Goal: Task Accomplishment & Management: Use online tool/utility

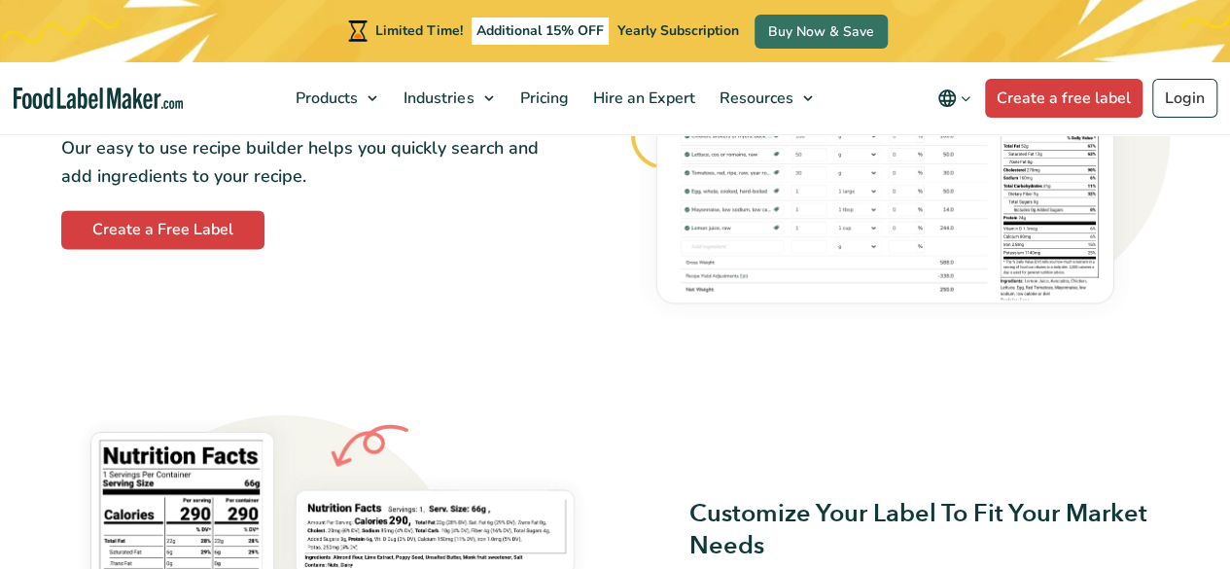
scroll to position [1166, 0]
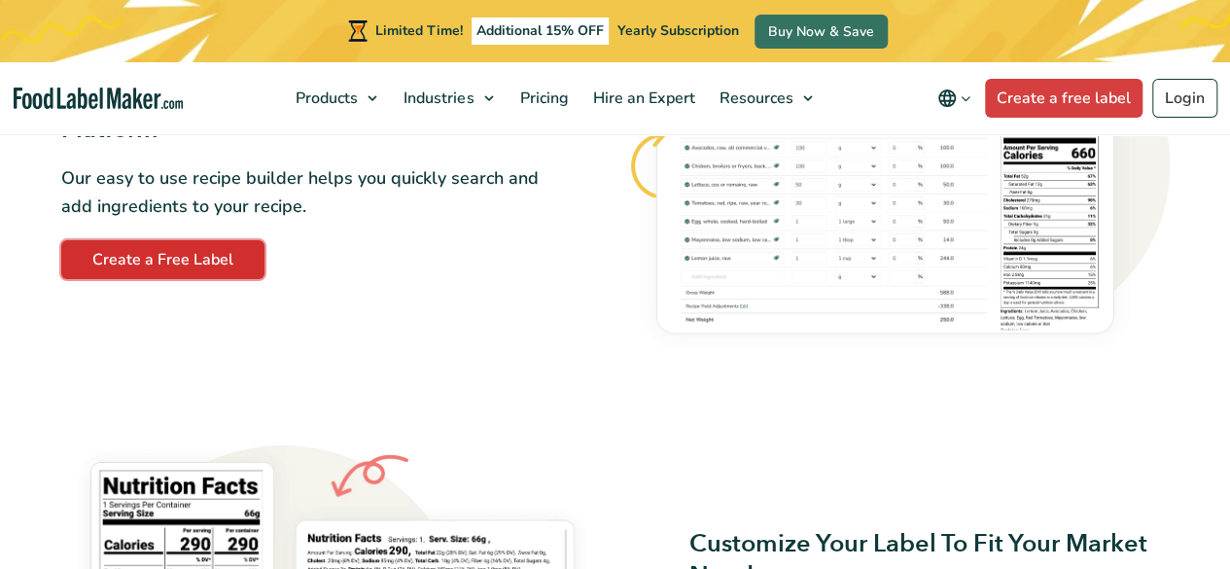
click at [209, 269] on link "Create a Free Label" at bounding box center [162, 259] width 203 height 39
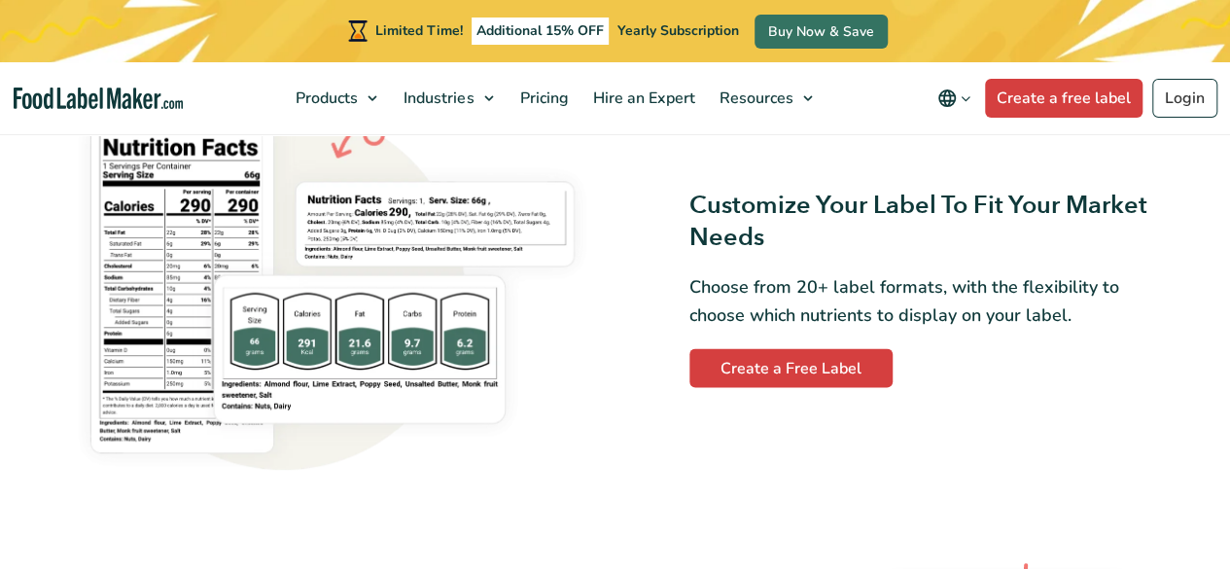
scroll to position [1555, 0]
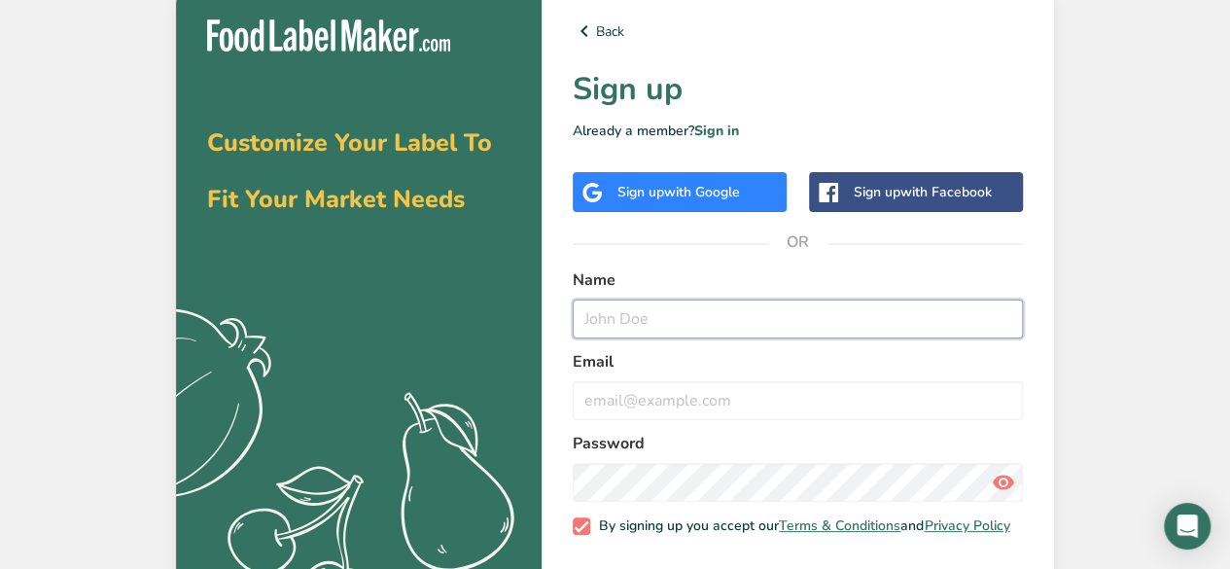
drag, startPoint x: 662, startPoint y: 326, endPoint x: 669, endPoint y: 312, distance: 15.2
click at [667, 316] on input "text" at bounding box center [797, 318] width 450 height 39
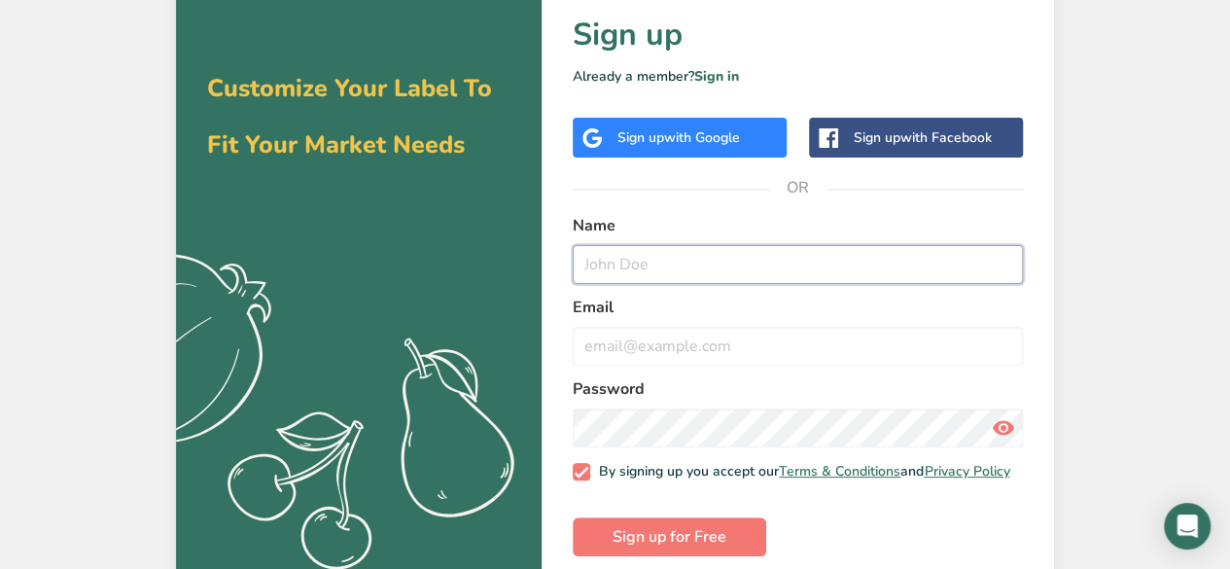
scroll to position [84, 0]
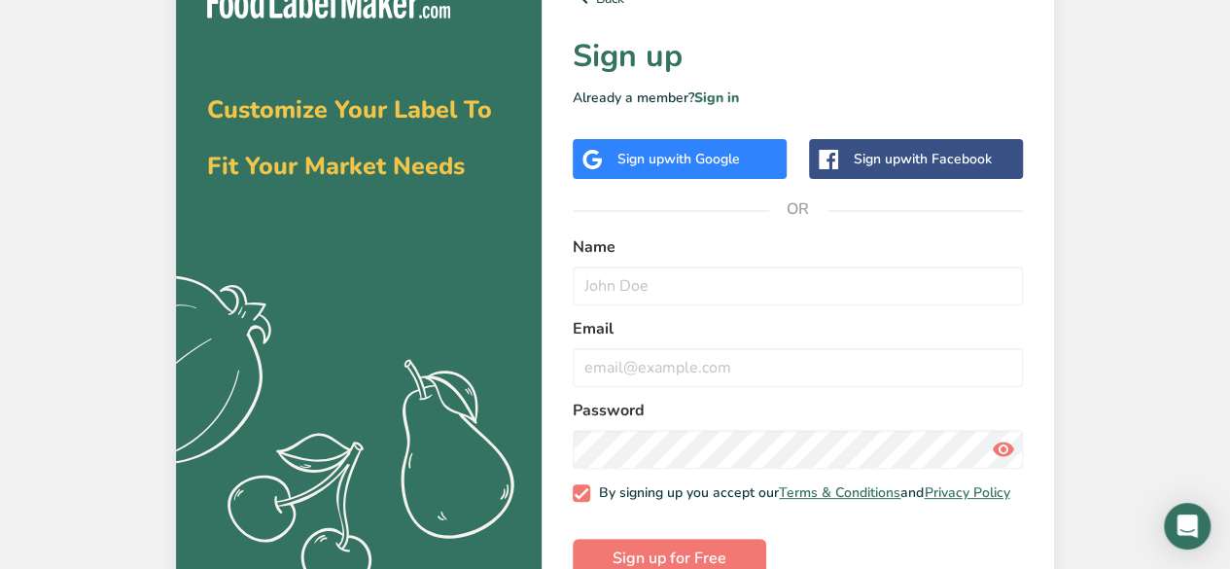
scroll to position [84, 0]
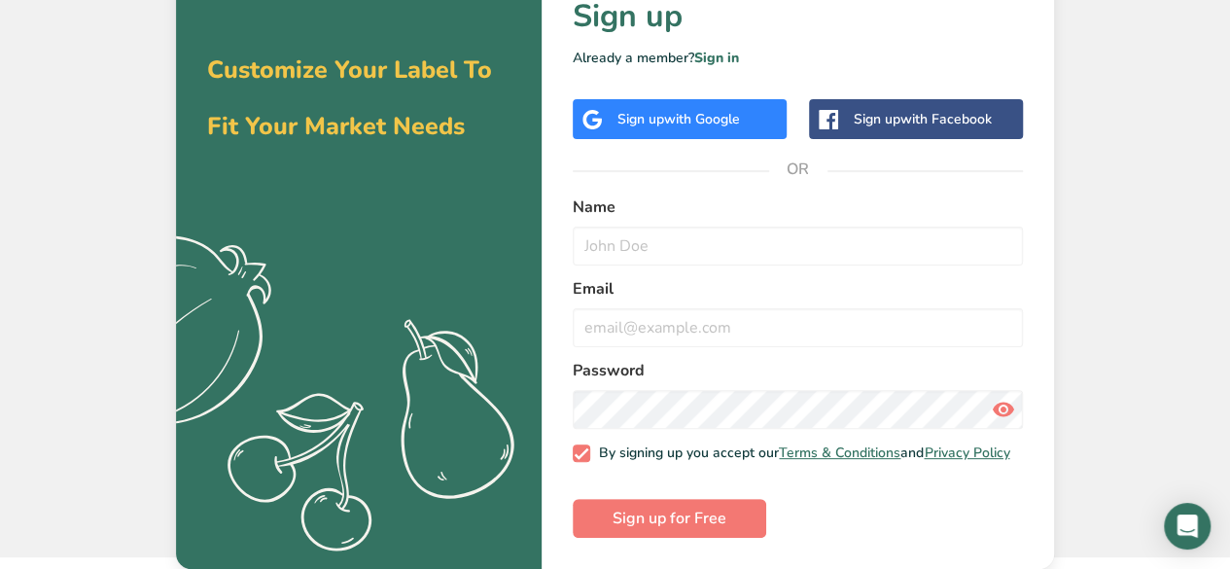
click at [657, 109] on div "Sign up with Google" at bounding box center [678, 119] width 122 height 20
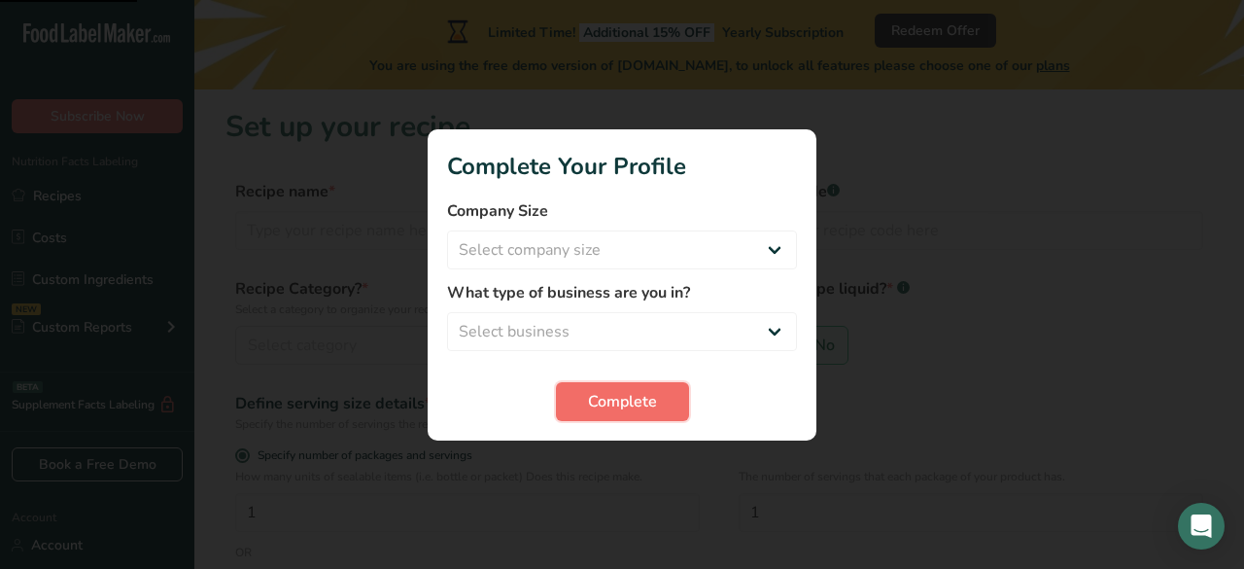
click at [629, 398] on span "Complete" at bounding box center [622, 401] width 69 height 23
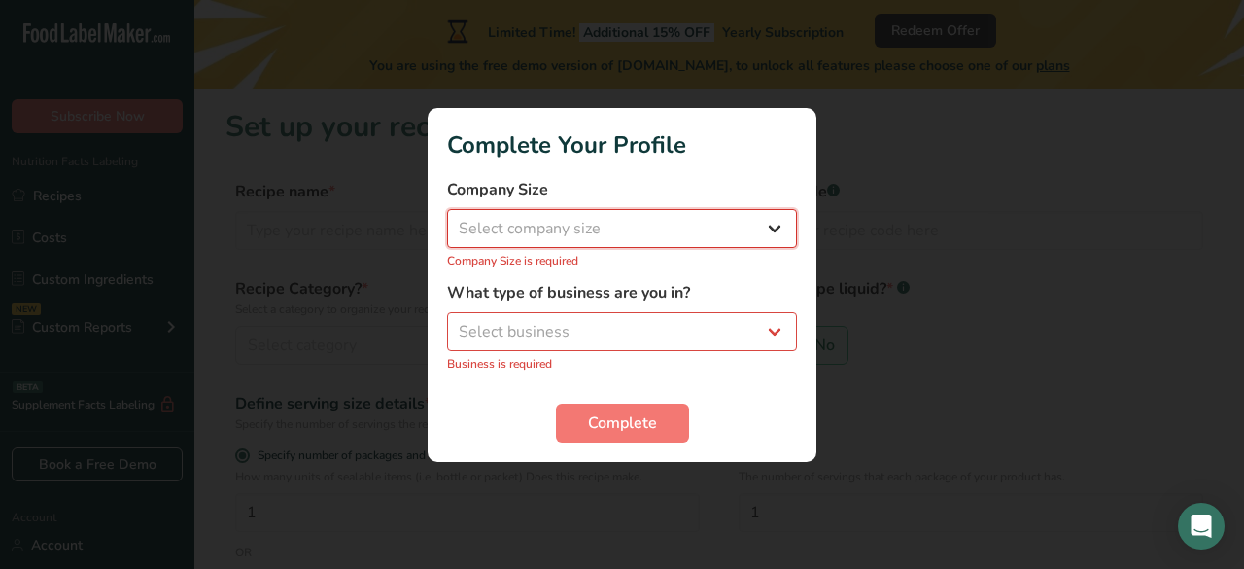
click at [711, 238] on select "Select company size Fewer than 10 Employees 10 to 50 Employees 51 to 500 Employ…" at bounding box center [622, 228] width 350 height 39
select select "1"
click at [447, 219] on select "Select company size Fewer than 10 Employees 10 to 50 Employees 51 to 500 Employ…" at bounding box center [622, 228] width 350 height 39
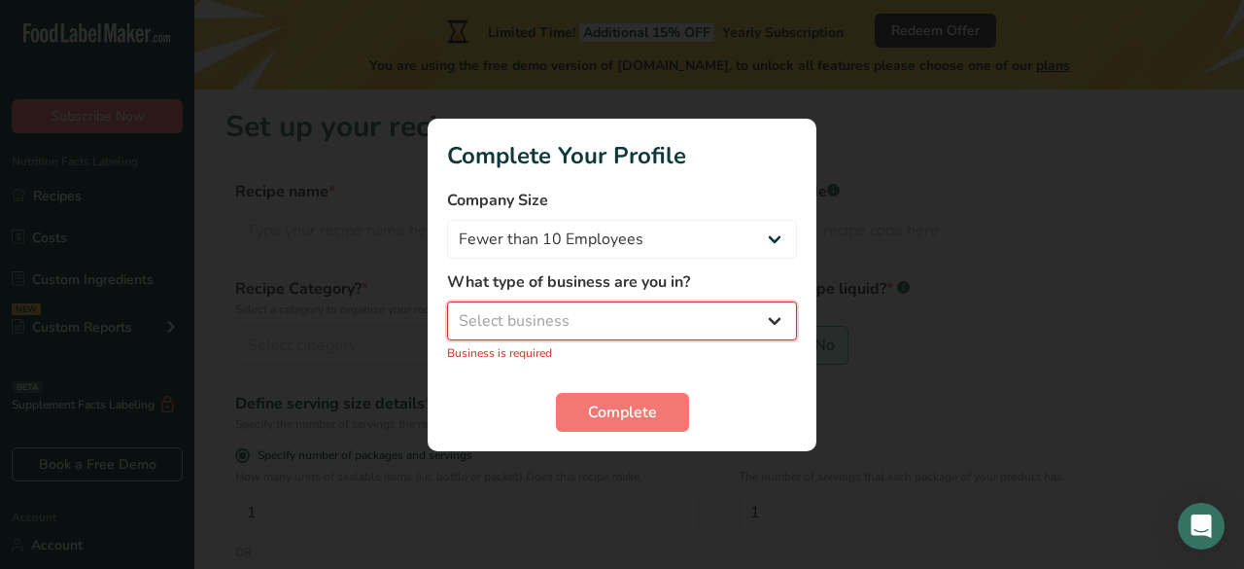
click at [678, 318] on select "Select business Packaged Food Manufacturer Restaurant & Cafe Bakery Meal Plans …" at bounding box center [622, 320] width 350 height 39
select select "8"
click at [447, 311] on select "Select business Packaged Food Manufacturer Restaurant & Cafe Bakery Meal Plans …" at bounding box center [622, 320] width 350 height 39
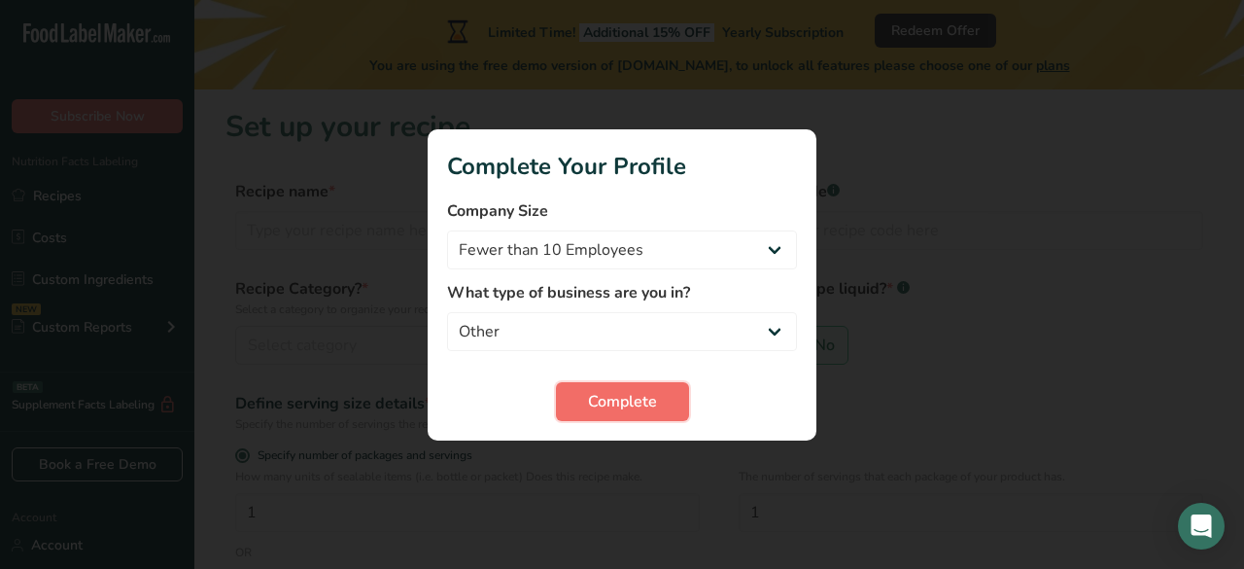
click at [651, 401] on span "Complete" at bounding box center [622, 401] width 69 height 23
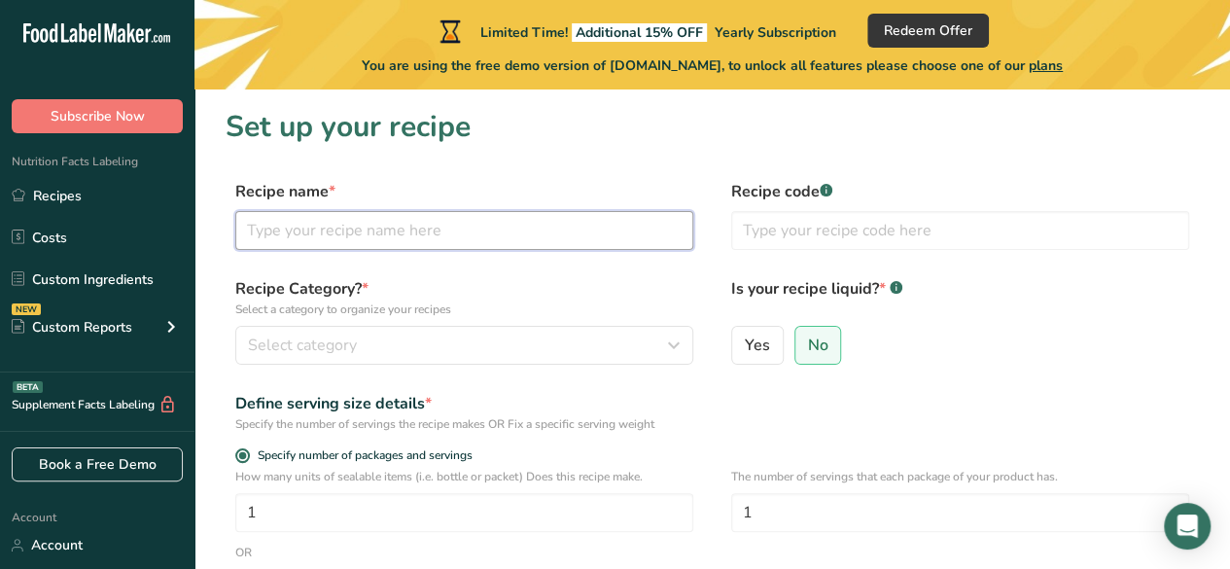
click at [397, 235] on input "text" at bounding box center [464, 230] width 458 height 39
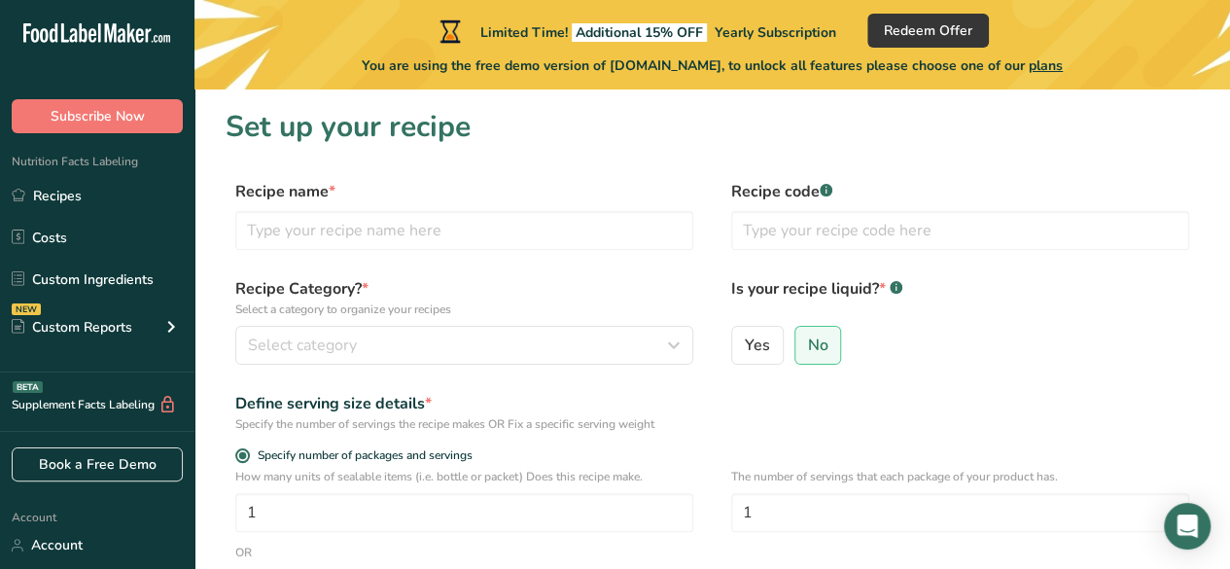
click at [403, 316] on p "Select a category to organize your recipes" at bounding box center [464, 308] width 458 height 17
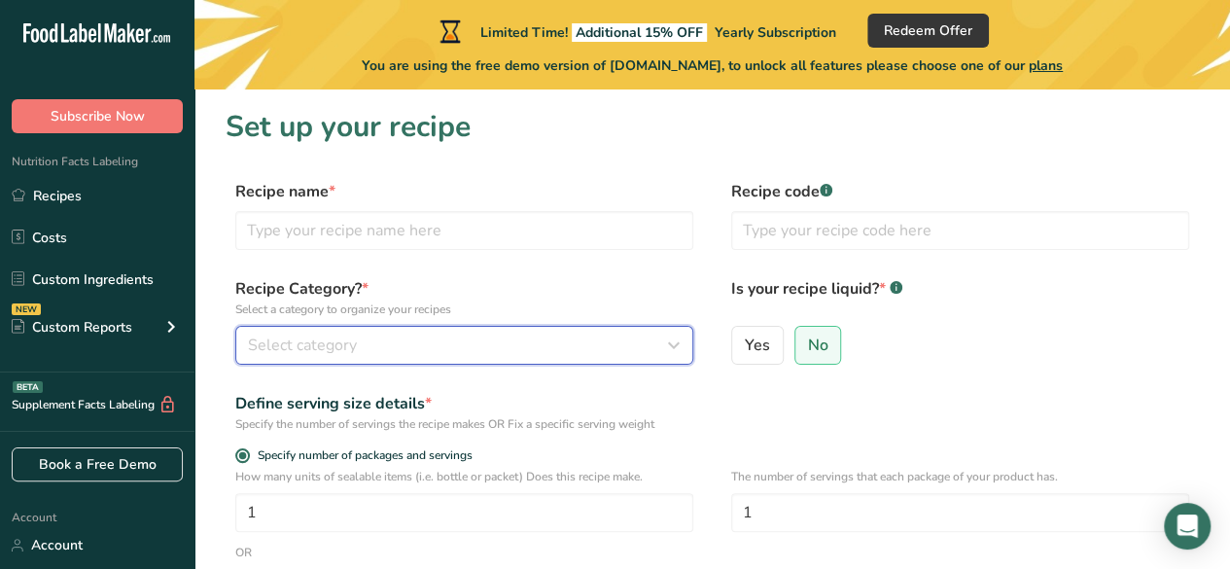
click at [398, 339] on div "Select category" at bounding box center [458, 344] width 421 height 23
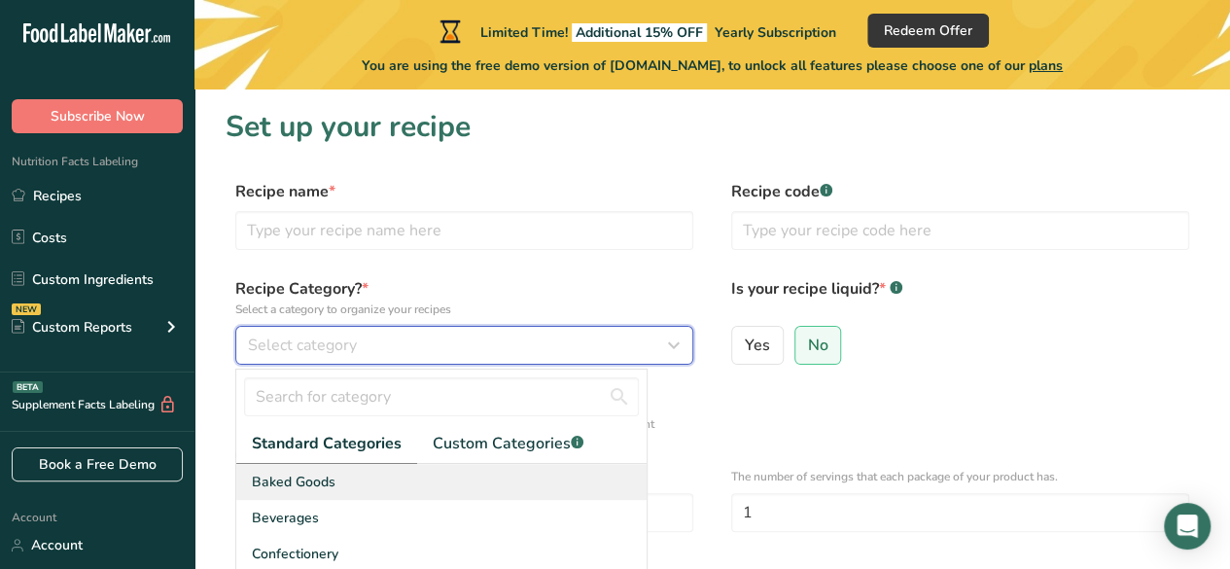
scroll to position [194, 0]
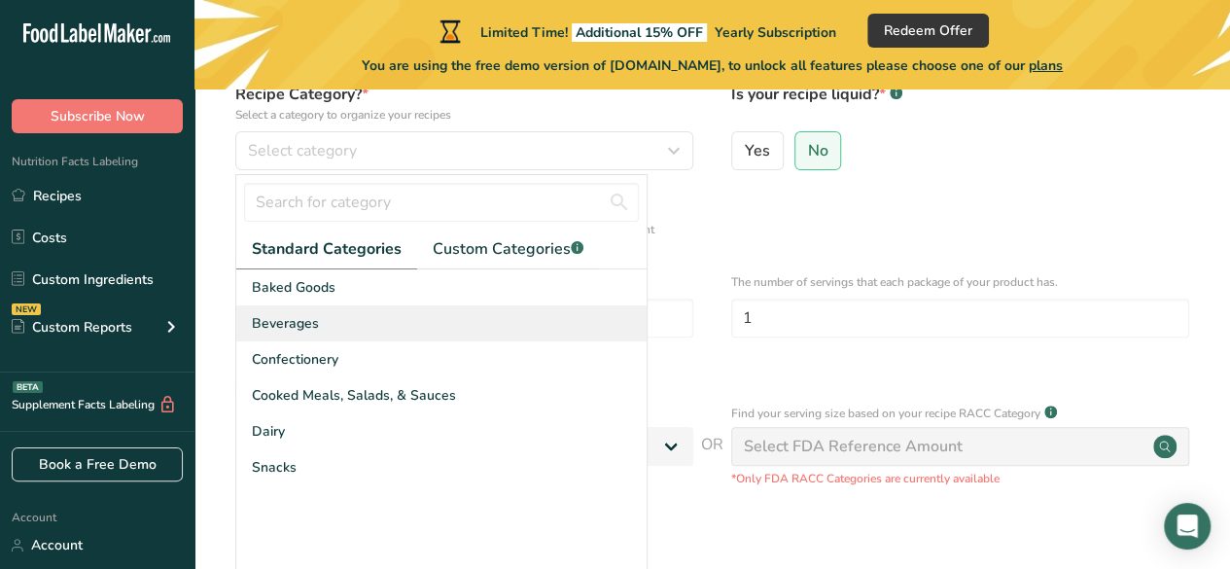
click at [467, 323] on div "Beverages" at bounding box center [441, 323] width 410 height 36
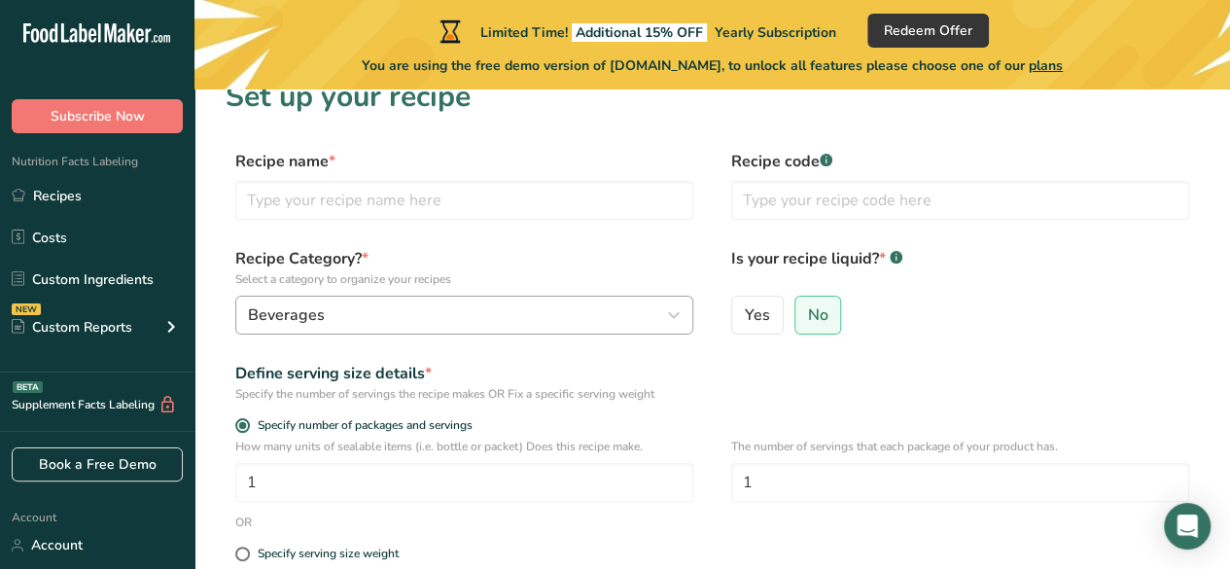
scroll to position [0, 0]
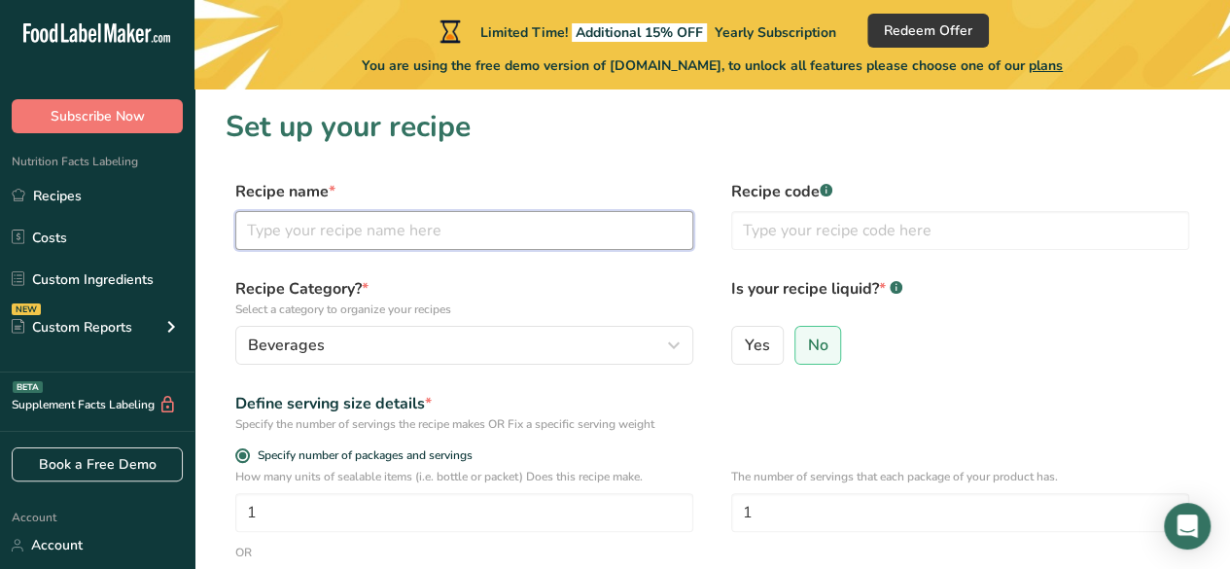
click at [500, 247] on input "text" at bounding box center [464, 230] width 458 height 39
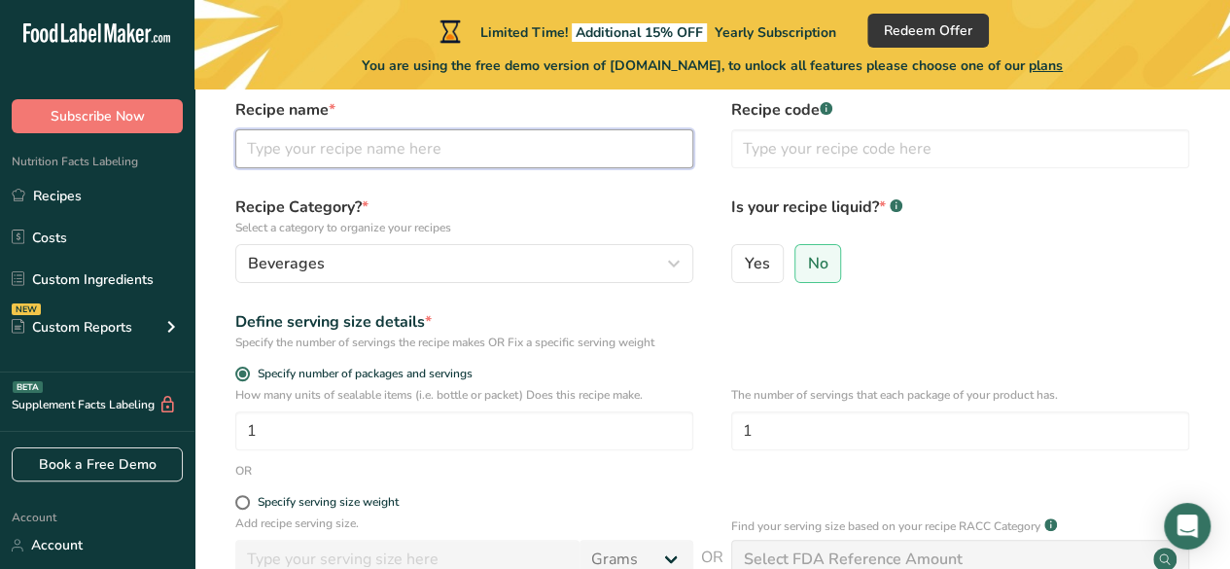
scroll to position [62, 0]
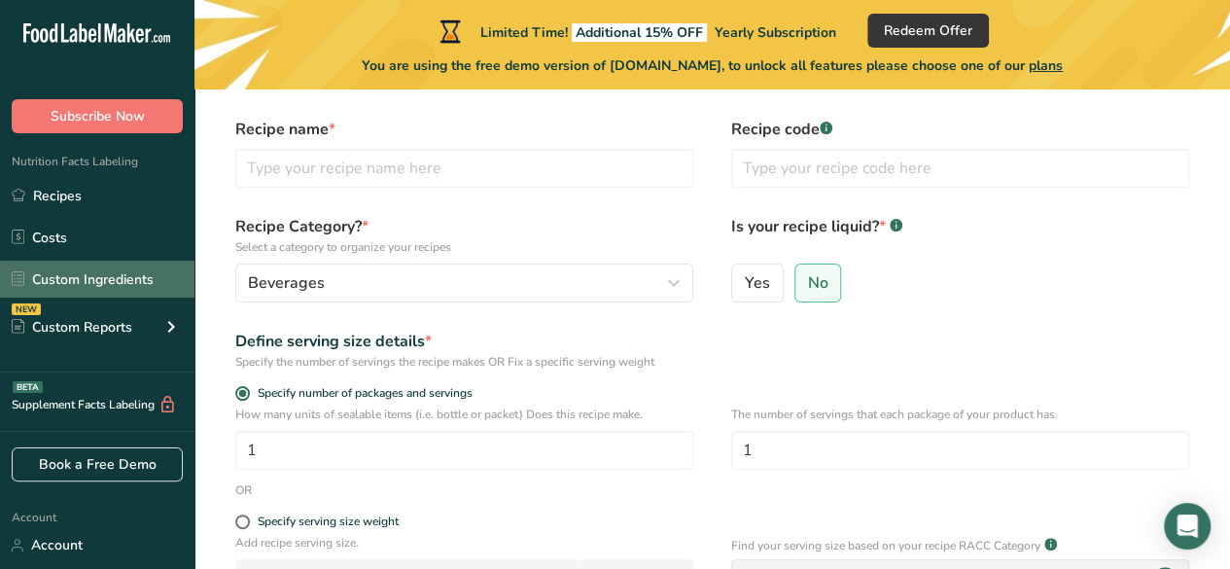
click at [154, 273] on link "Custom Ingredients" at bounding box center [97, 278] width 194 height 37
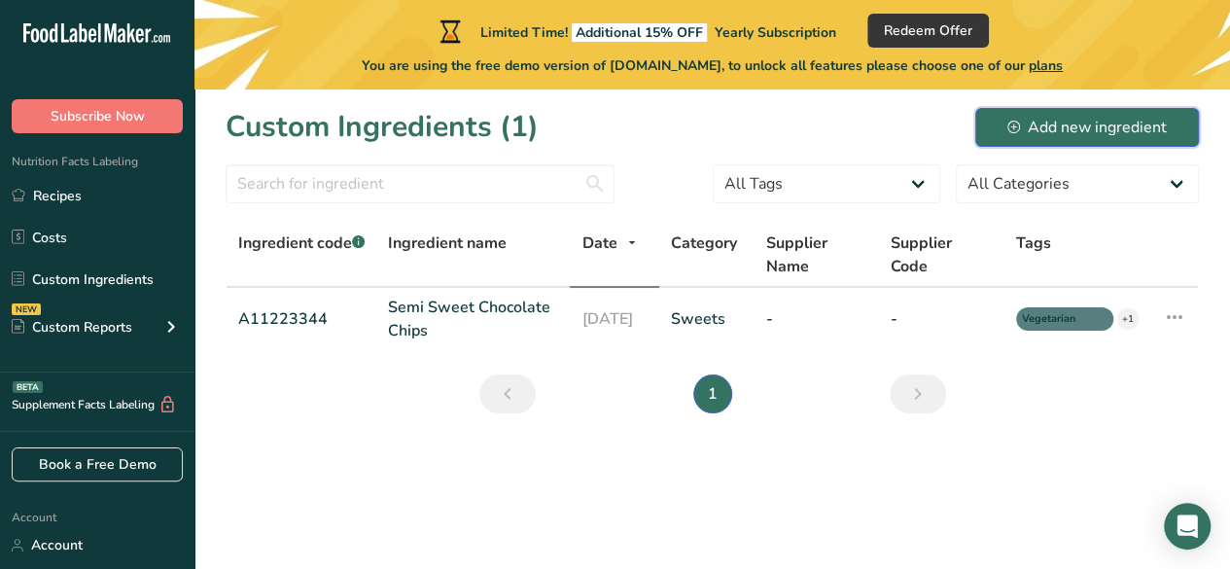
click at [1054, 133] on div "Add new ingredient" at bounding box center [1086, 127] width 159 height 23
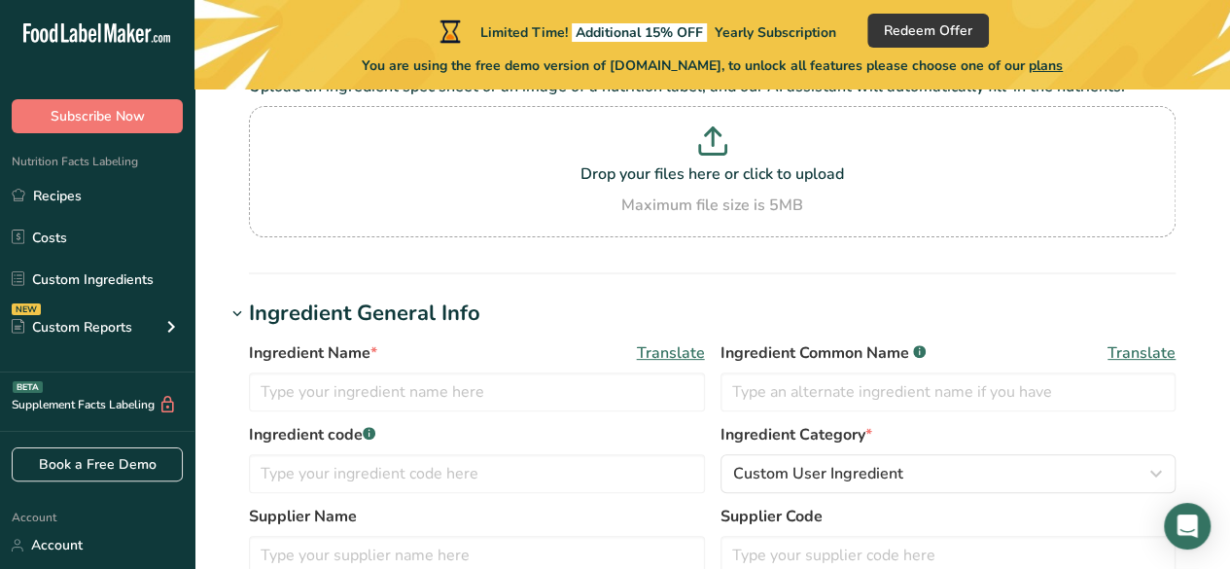
scroll to position [97, 0]
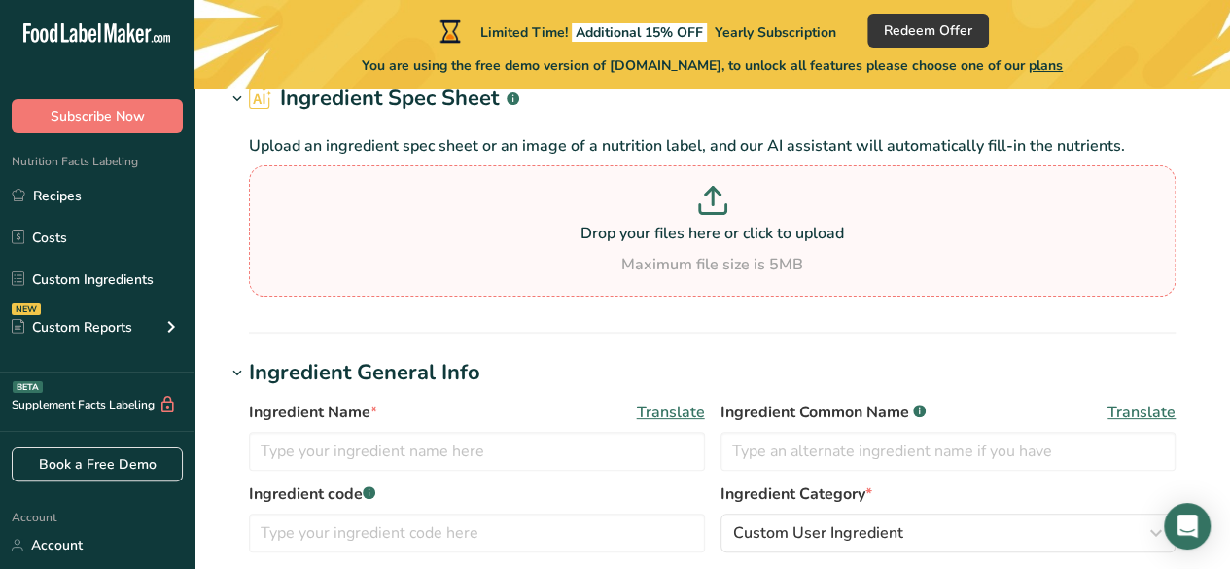
click at [710, 211] on icon at bounding box center [712, 200] width 29 height 29
click at [710, 211] on input "Drop your files here or click to upload Maximum file size is 5MB" at bounding box center [712, 230] width 926 height 131
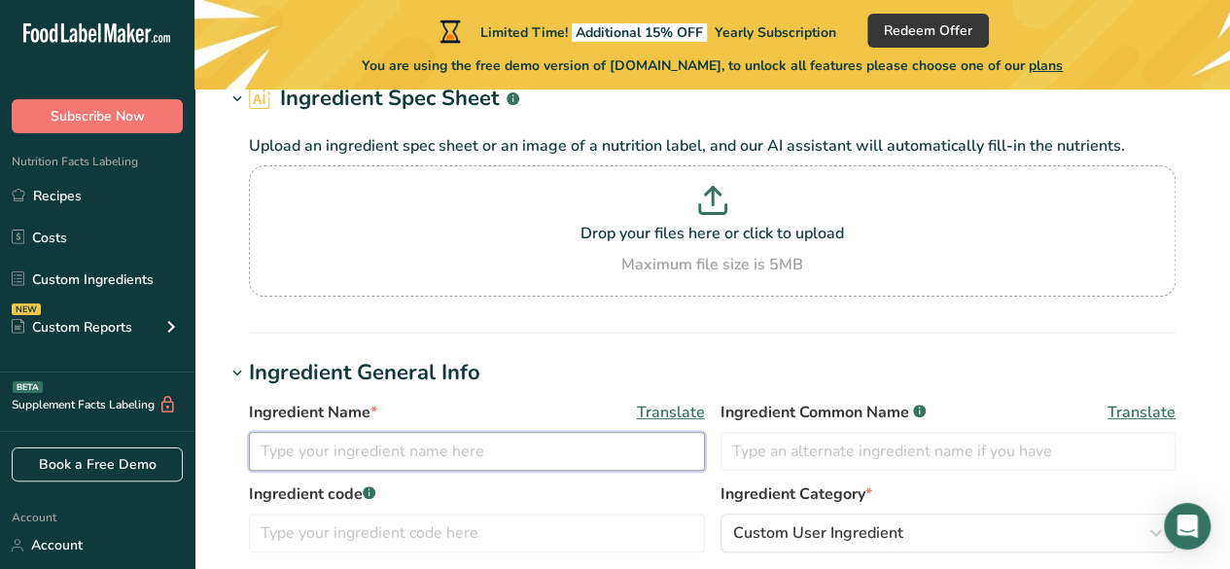
click at [444, 440] on input "text" at bounding box center [477, 451] width 456 height 39
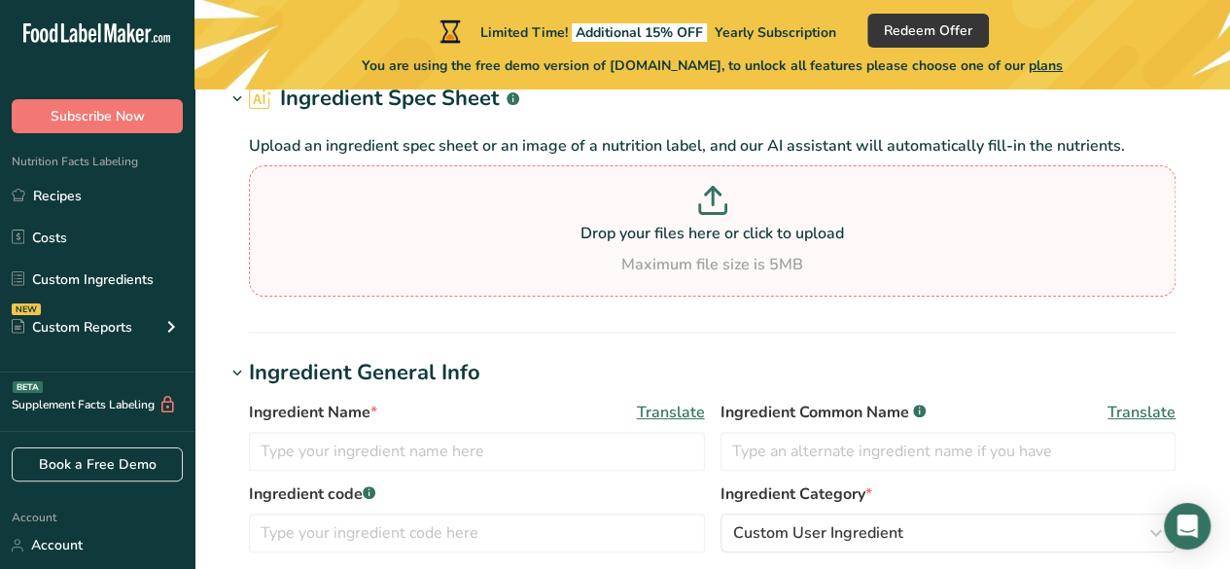
click at [713, 197] on icon at bounding box center [712, 200] width 29 height 29
click at [713, 197] on input "Drop your files here or click to upload Maximum file size is 5MB" at bounding box center [712, 230] width 926 height 131
click at [724, 198] on icon at bounding box center [712, 200] width 29 height 29
click at [724, 198] on input "Drop your files here or click to upload Maximum file size is 5MB" at bounding box center [712, 230] width 926 height 131
type input "C:\fakepath\Cuplikan layar 2025-09-14 171450.png"
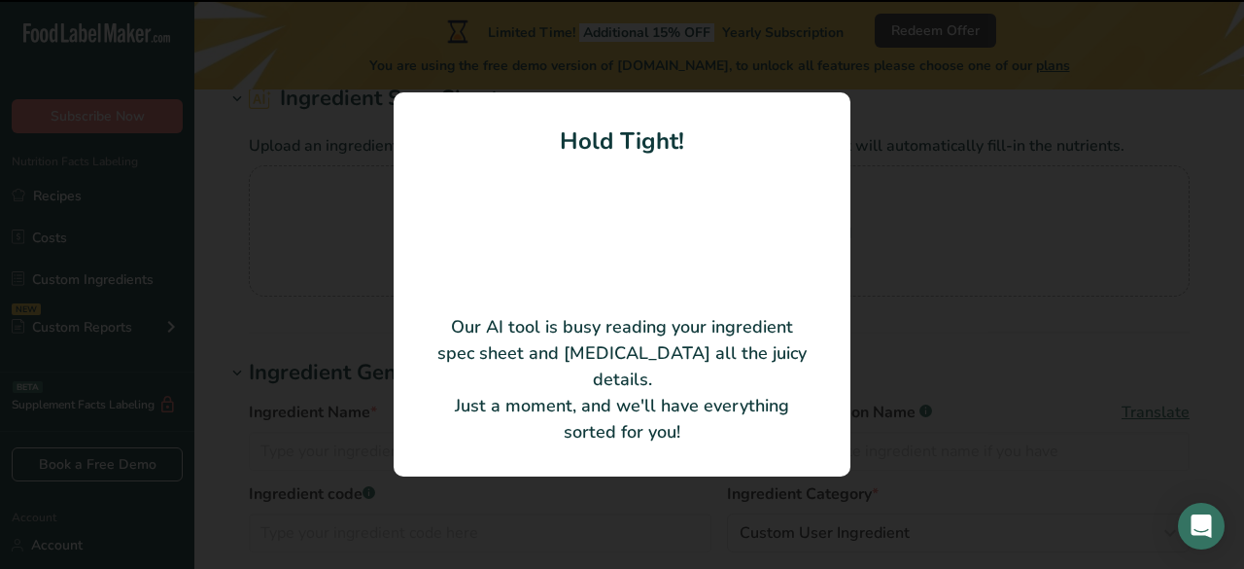
type input "fermented rice bran powder"
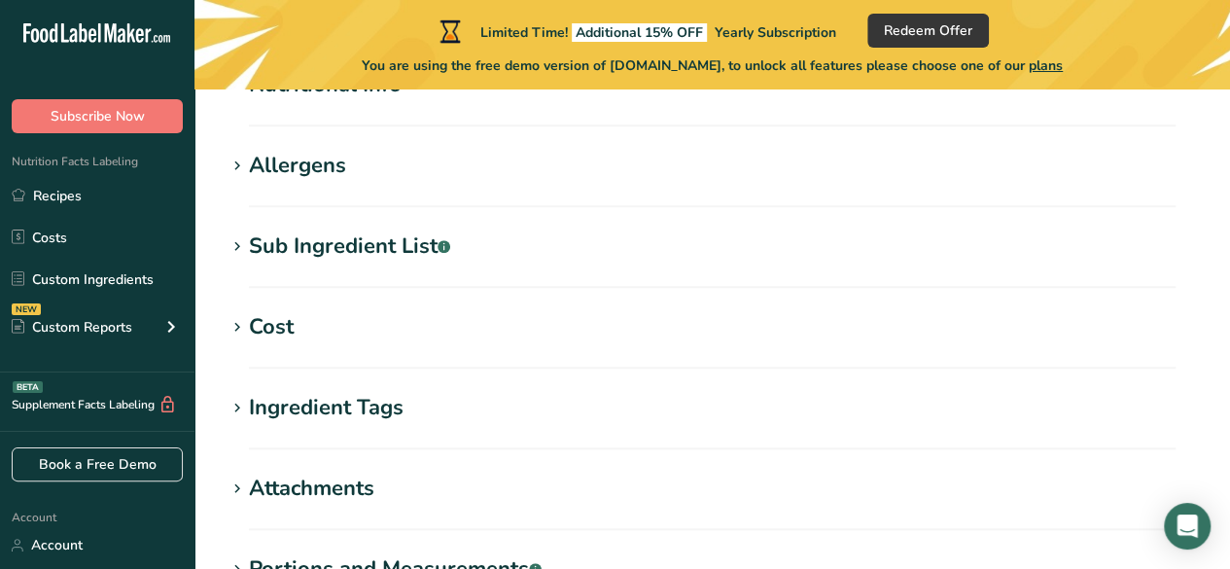
scroll to position [875, 0]
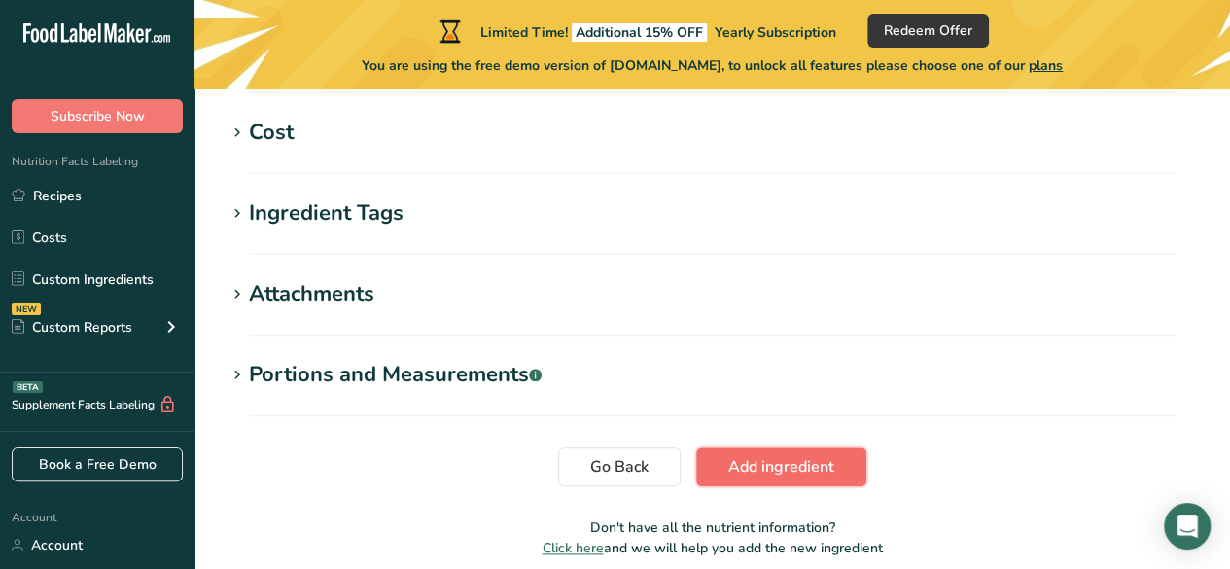
click at [744, 473] on span "Add ingredient" at bounding box center [781, 466] width 106 height 23
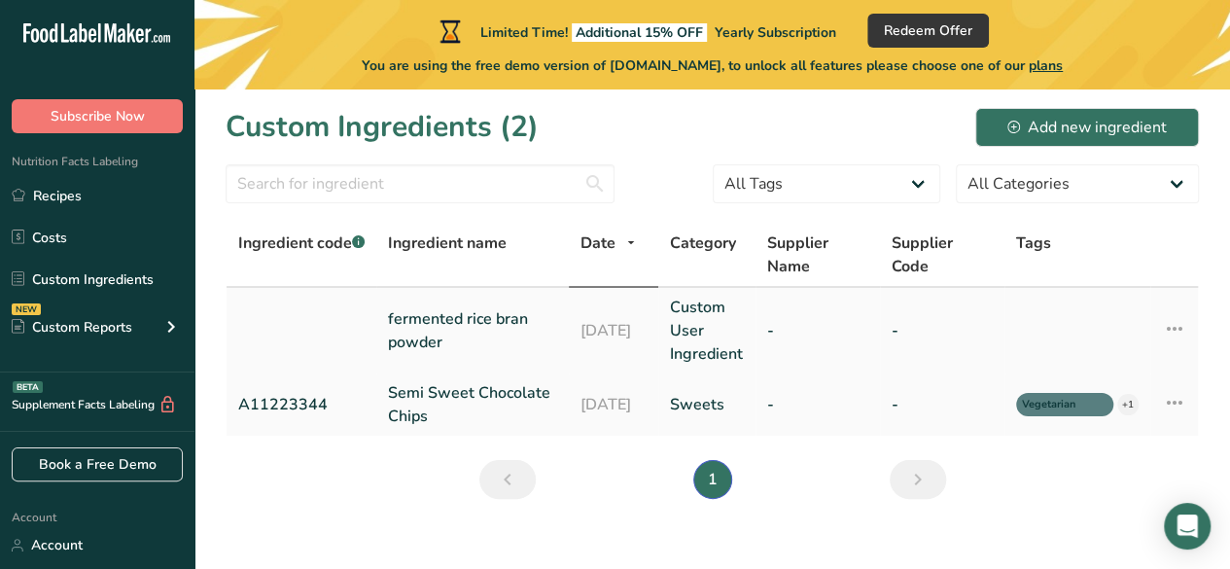
click at [1178, 333] on icon at bounding box center [1173, 328] width 23 height 35
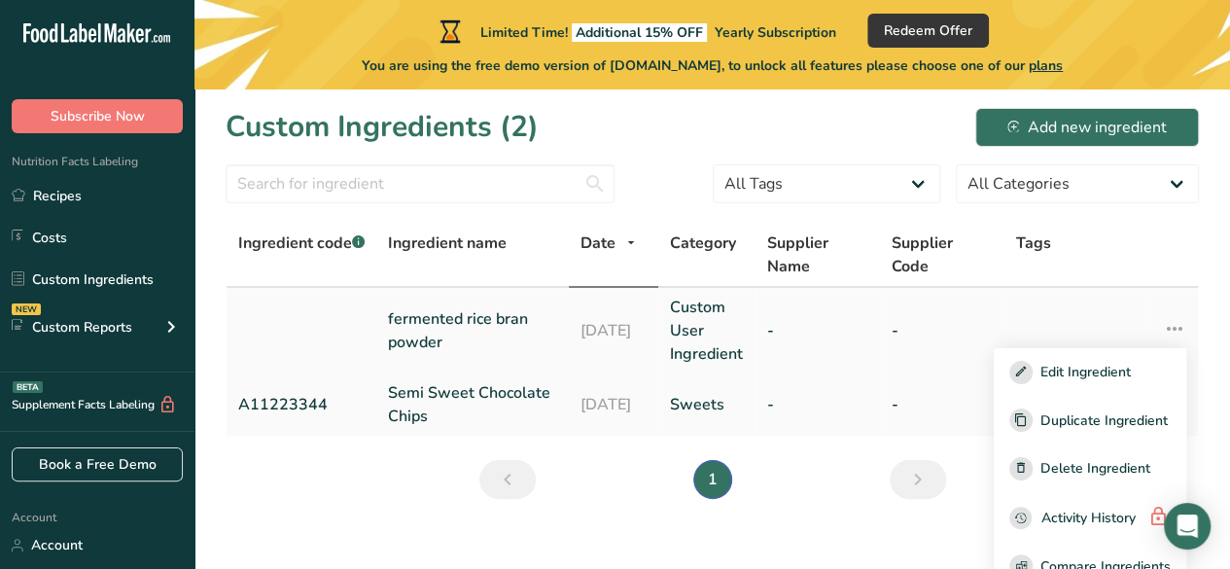
click at [768, 307] on td "-" at bounding box center [817, 331] width 124 height 86
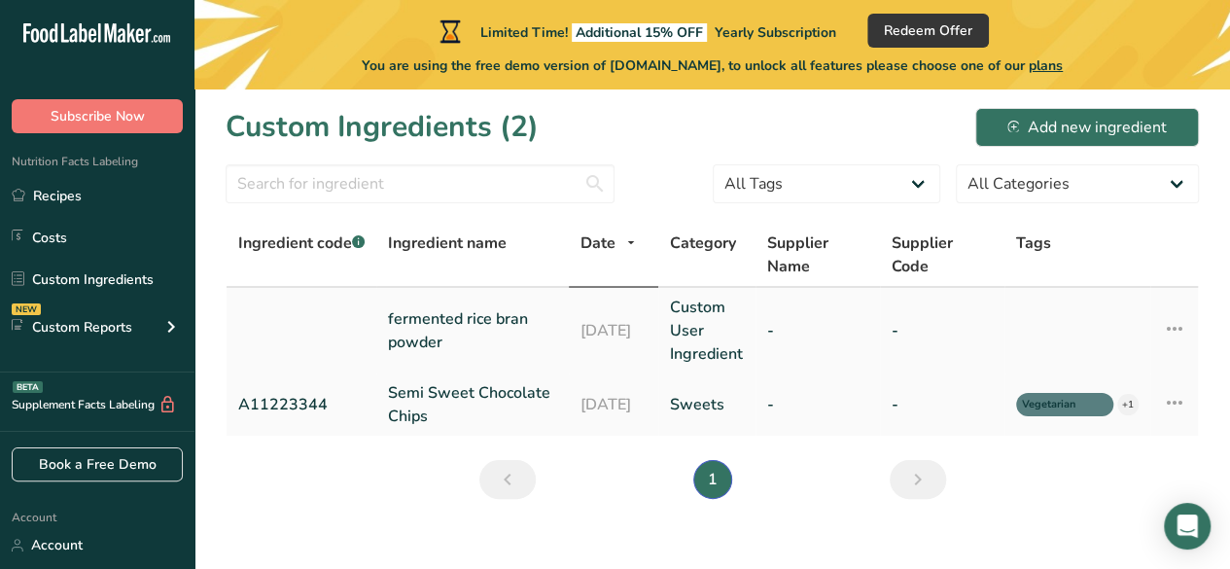
click at [755, 314] on td "Custom User Ingredient" at bounding box center [706, 331] width 97 height 86
click at [696, 342] on link "Custom User Ingredient" at bounding box center [707, 330] width 74 height 70
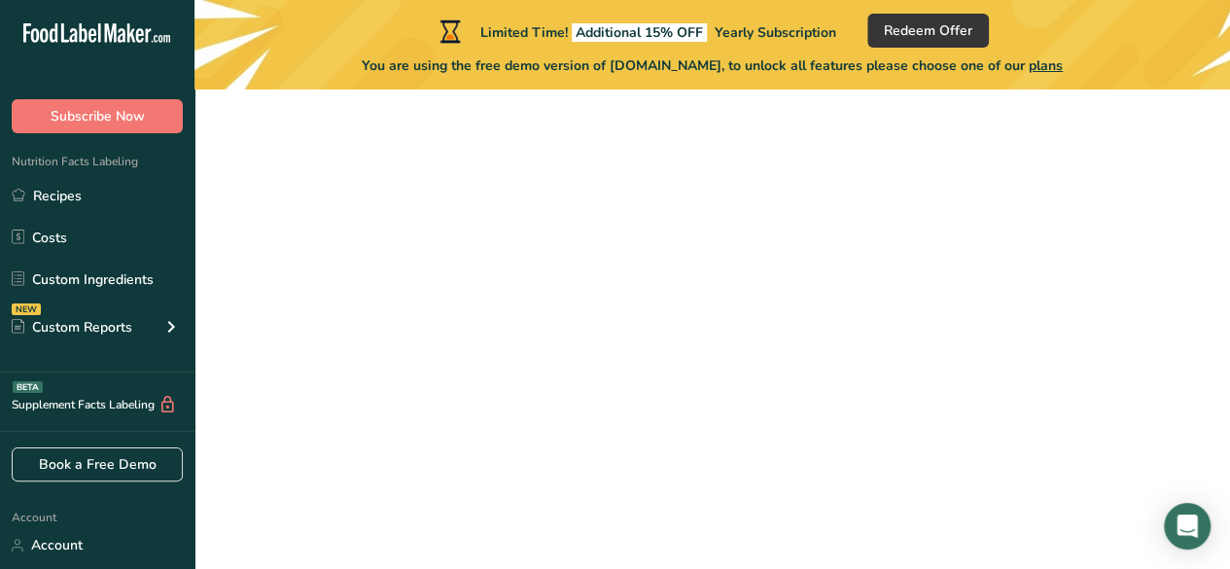
click at [694, 343] on link "Custom User Ingredient" at bounding box center [707, 330] width 74 height 70
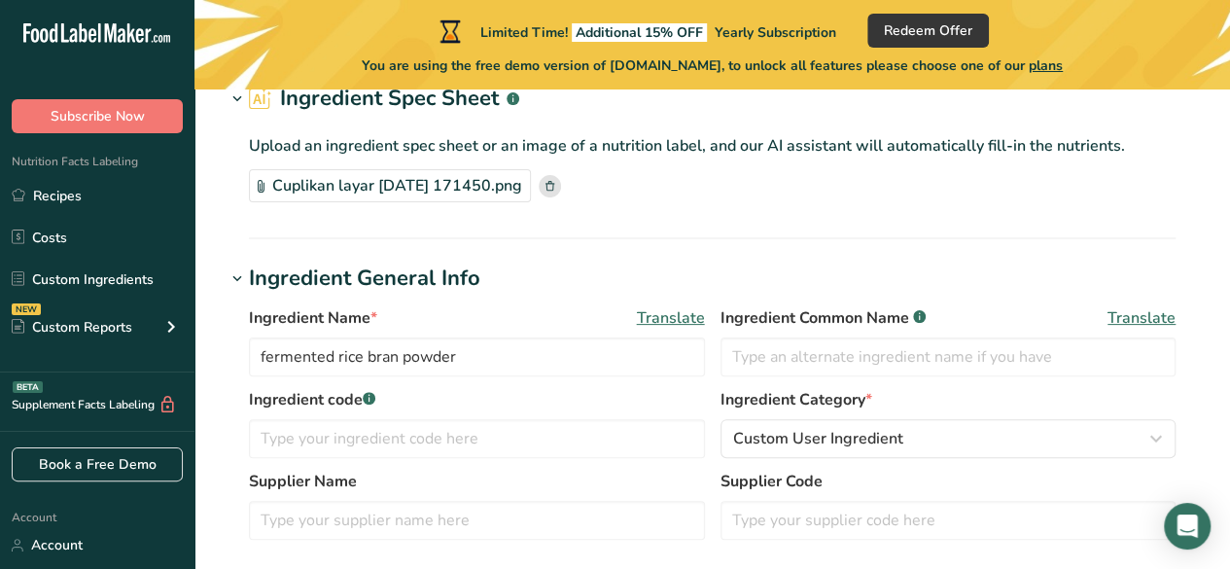
type input "0"
type KJ "0"
type Fat "0"
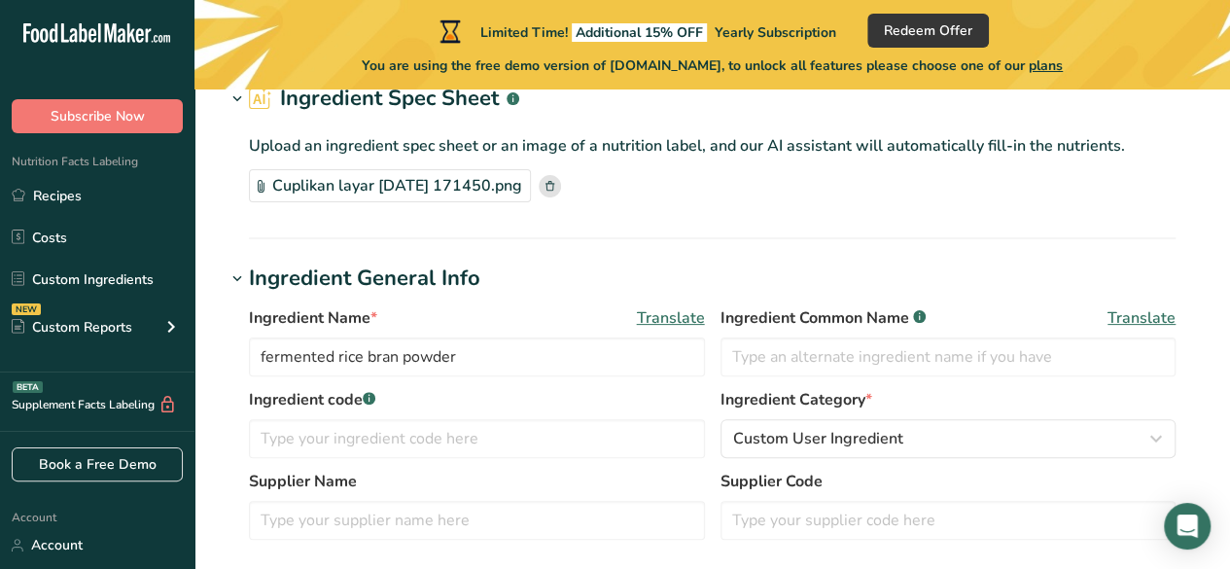
type input "0"
type Carbohydrates "0"
type Fiber "0"
type Sugars "0"
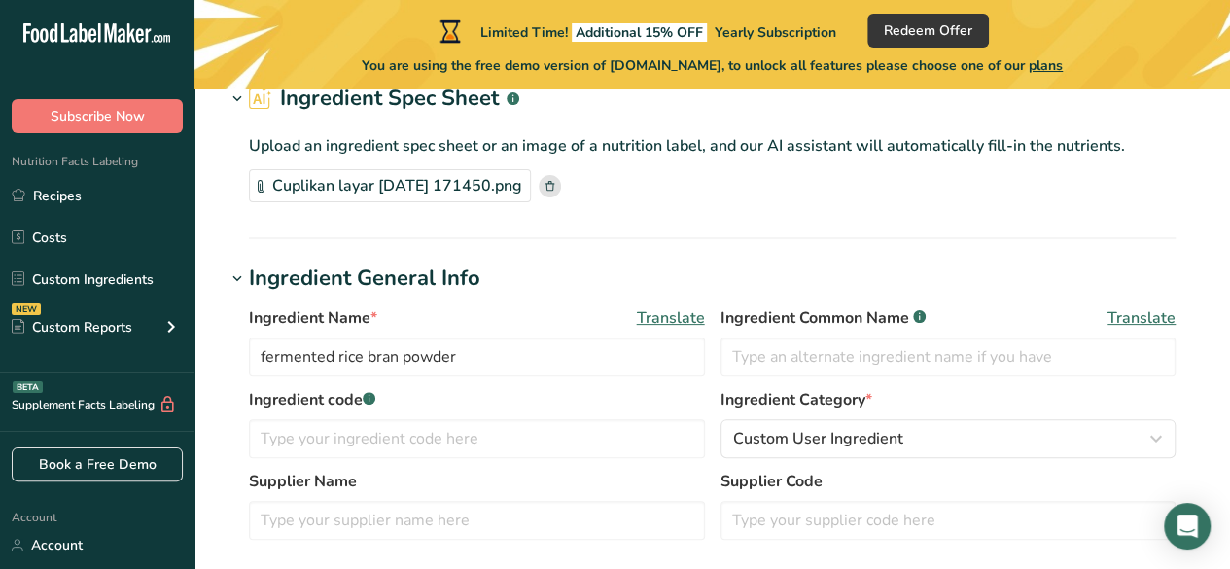
type Sugars "0"
type input "0"
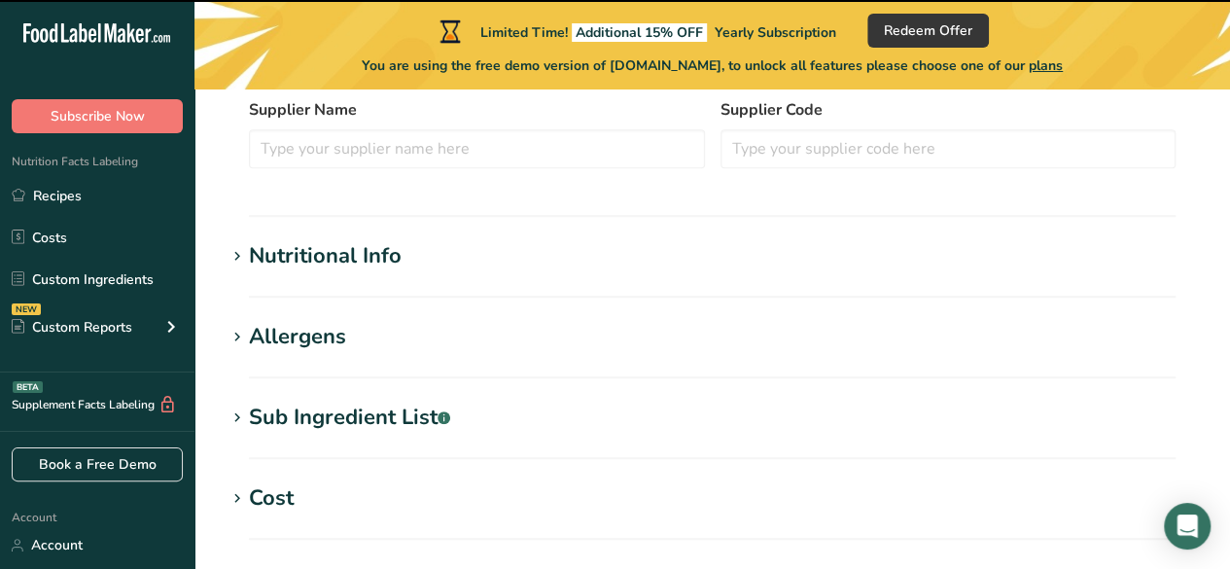
scroll to position [486, 0]
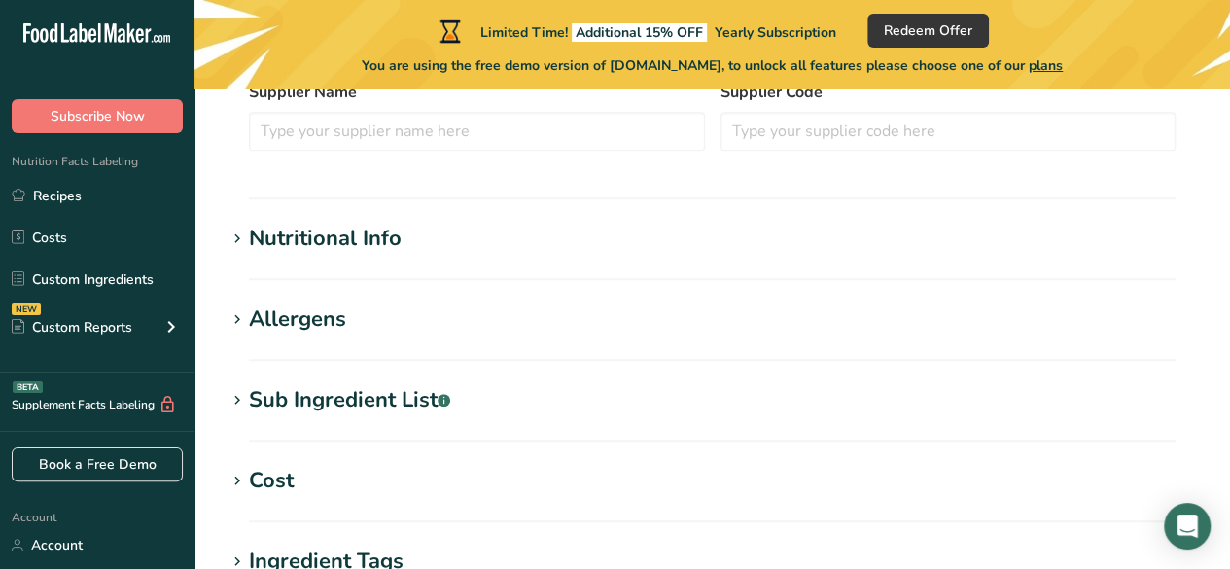
click at [660, 269] on section "Nutritional Info Serving Size .a-a{fill:#347362;}.b-a{fill:#fff;} Add ingredien…" at bounding box center [711, 251] width 973 height 57
click at [334, 247] on div "Nutritional Info" at bounding box center [325, 239] width 153 height 32
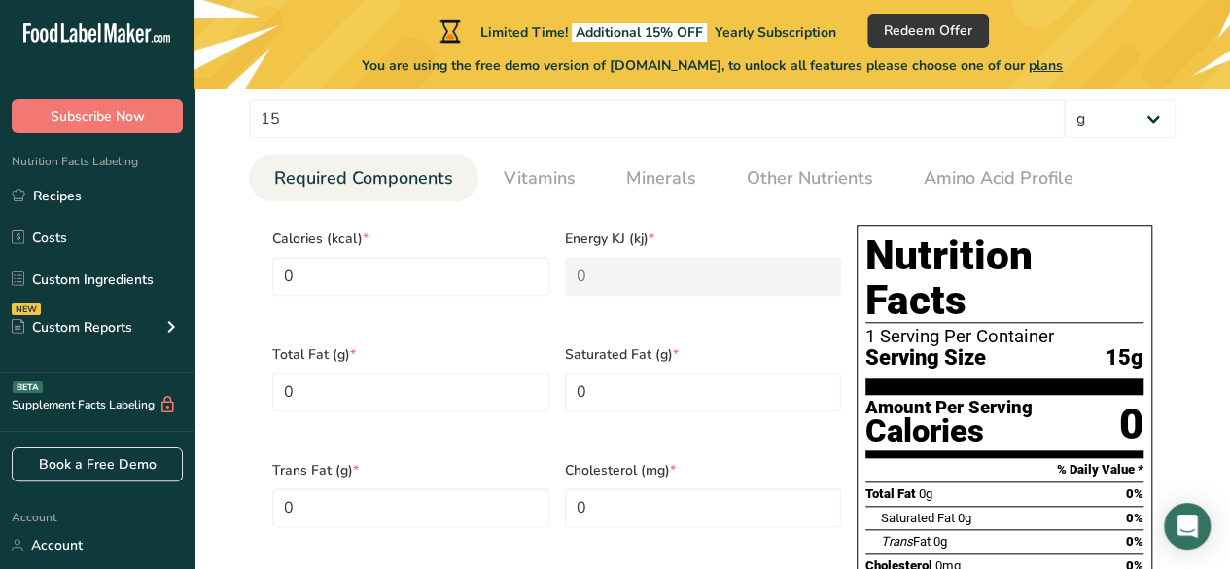
scroll to position [680, 0]
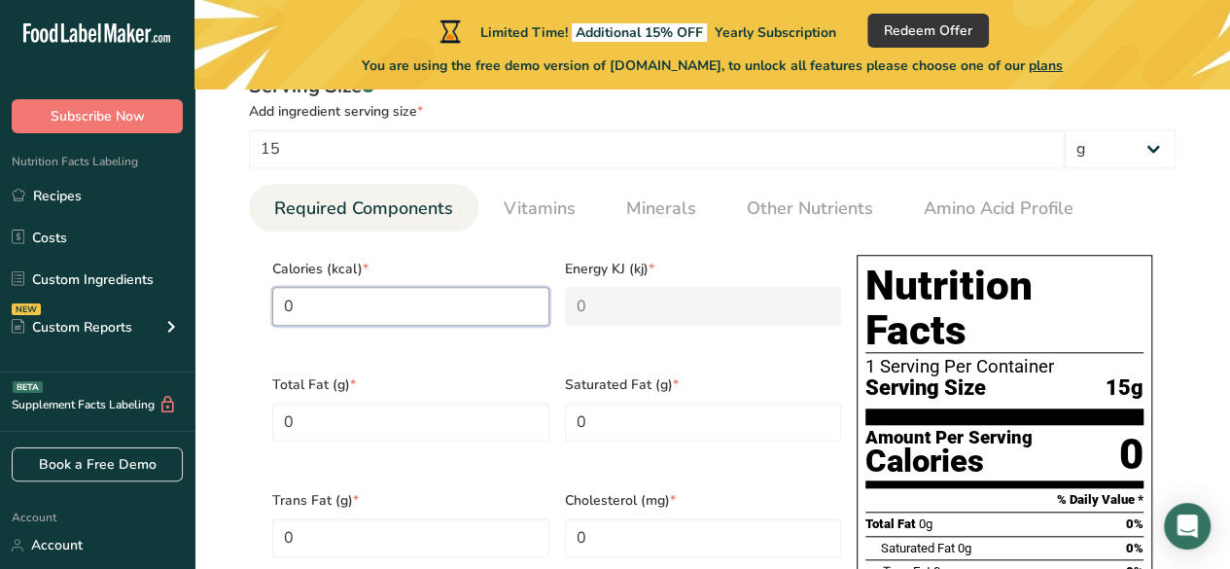
click at [478, 298] on input "0" at bounding box center [410, 306] width 277 height 39
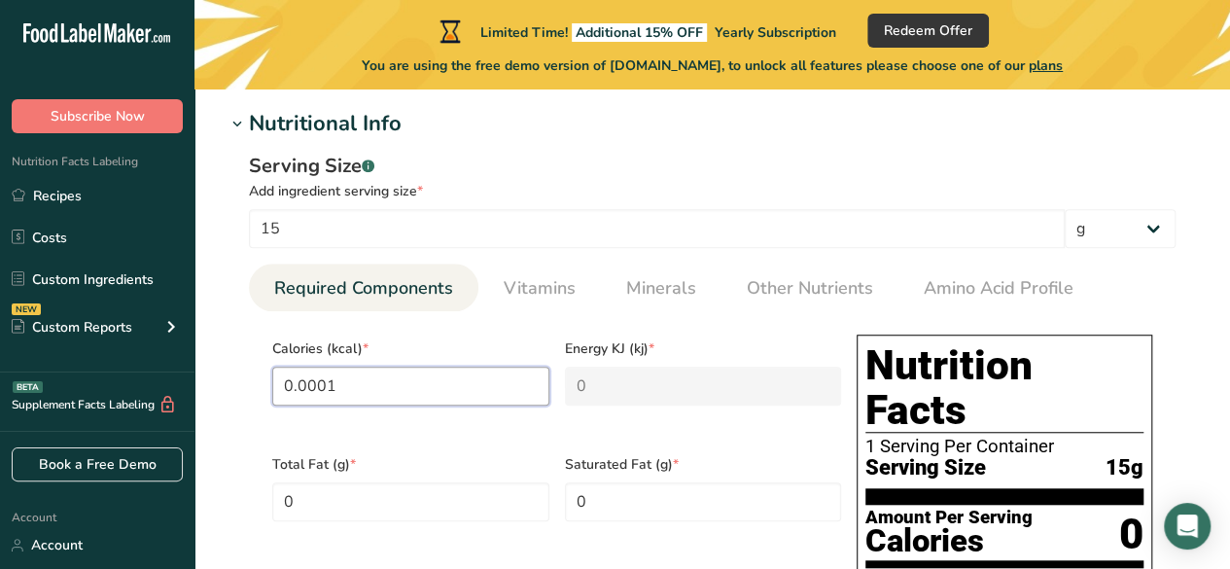
scroll to position [583, 0]
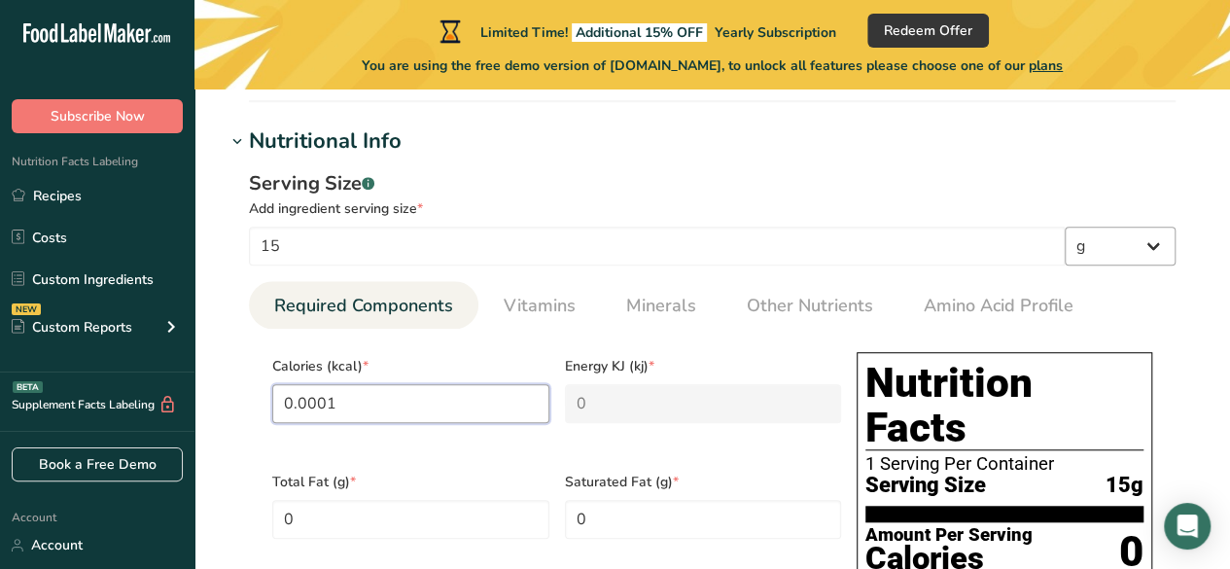
type input "0.0001"
click at [1110, 251] on select "g kg mg mcg lb oz l mL fl oz tbsp tsp cup qt gallon" at bounding box center [1119, 245] width 111 height 39
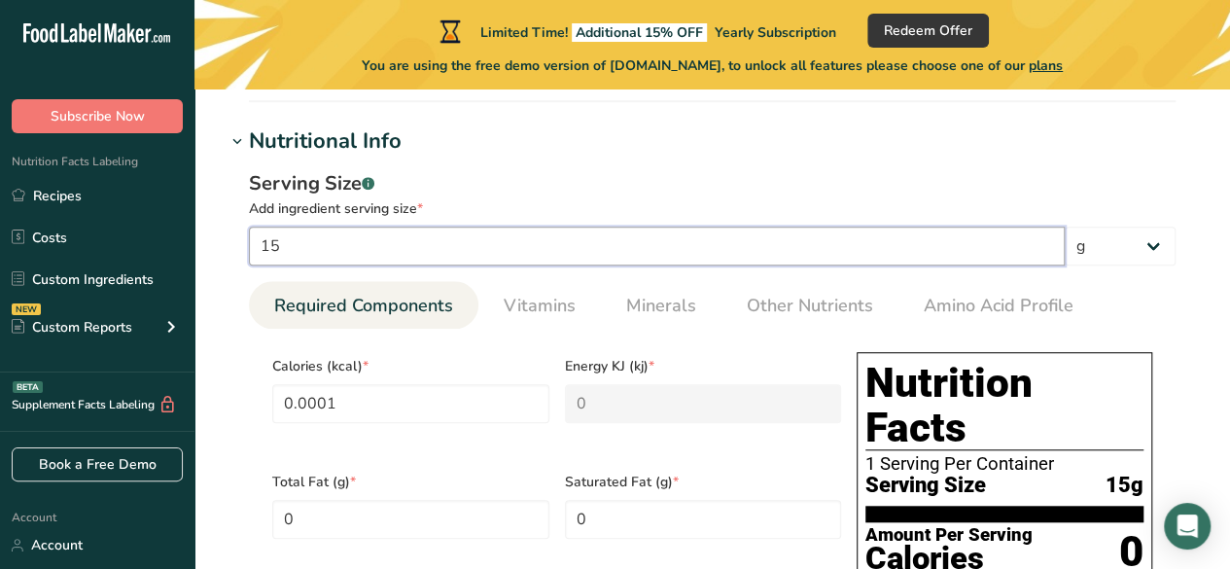
click at [745, 244] on input "15" at bounding box center [656, 245] width 815 height 39
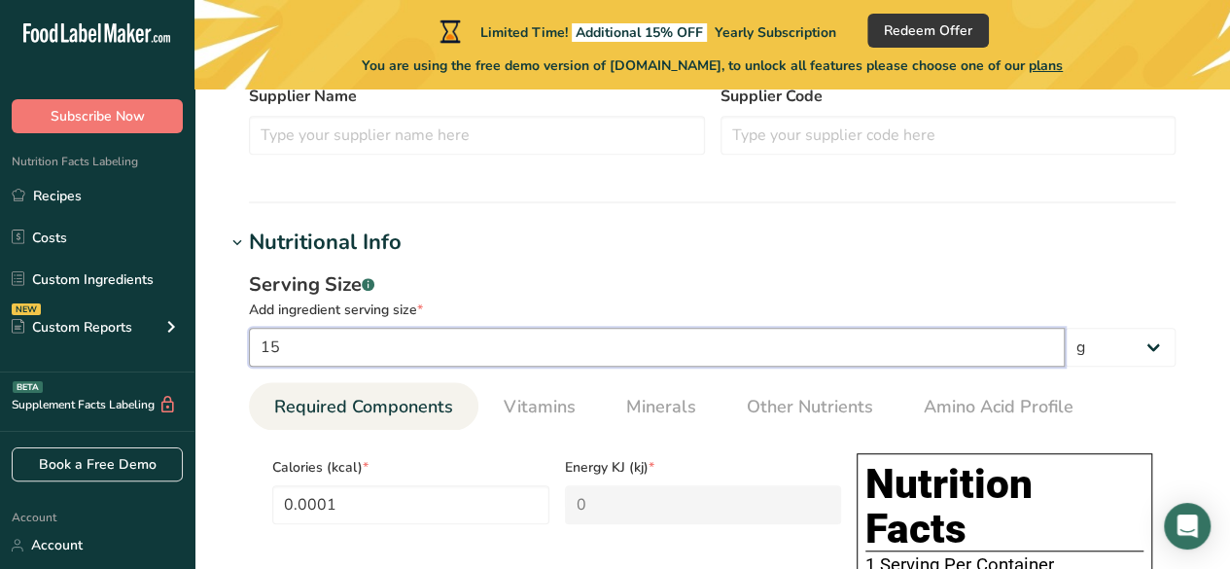
scroll to position [486, 0]
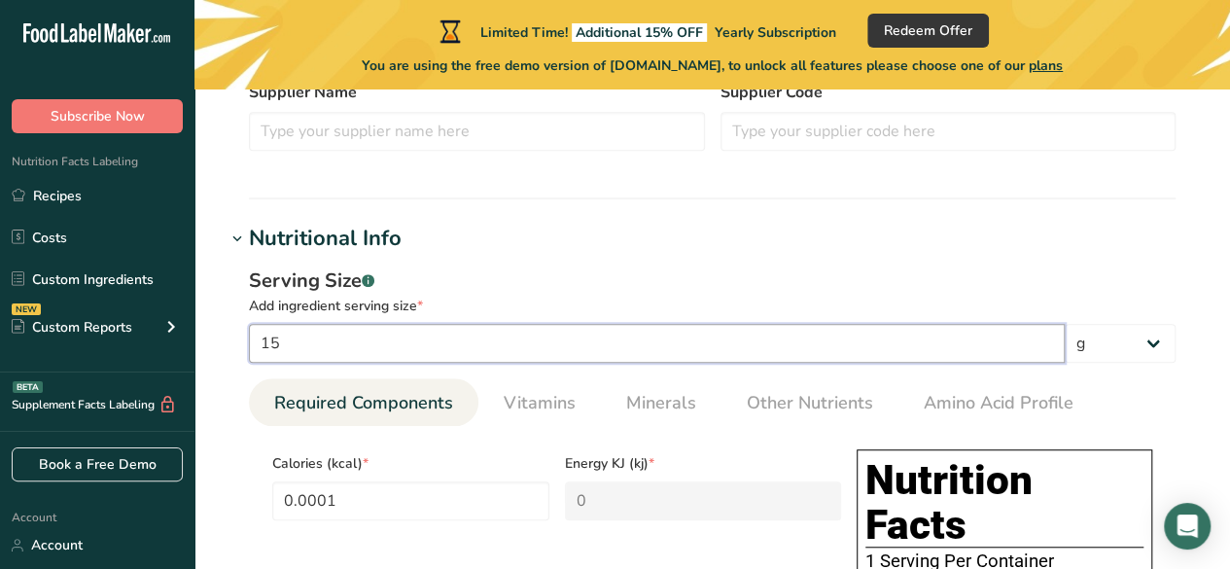
click at [396, 349] on input "15" at bounding box center [656, 343] width 815 height 39
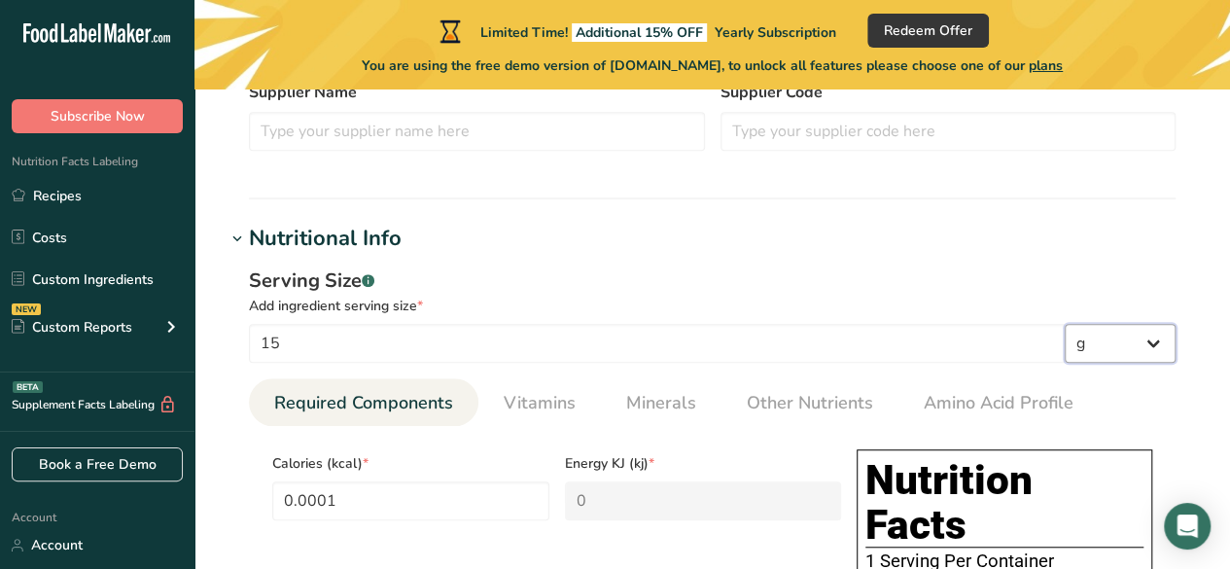
click at [1110, 337] on select "g kg mg mcg lb oz l mL fl oz tbsp tsp cup qt gallon" at bounding box center [1119, 343] width 111 height 39
select select "17"
click at [1064, 324] on select "g kg mg mcg lb oz l mL fl oz tbsp tsp cup qt gallon" at bounding box center [1119, 343] width 111 height 39
type input "0"
select select "22"
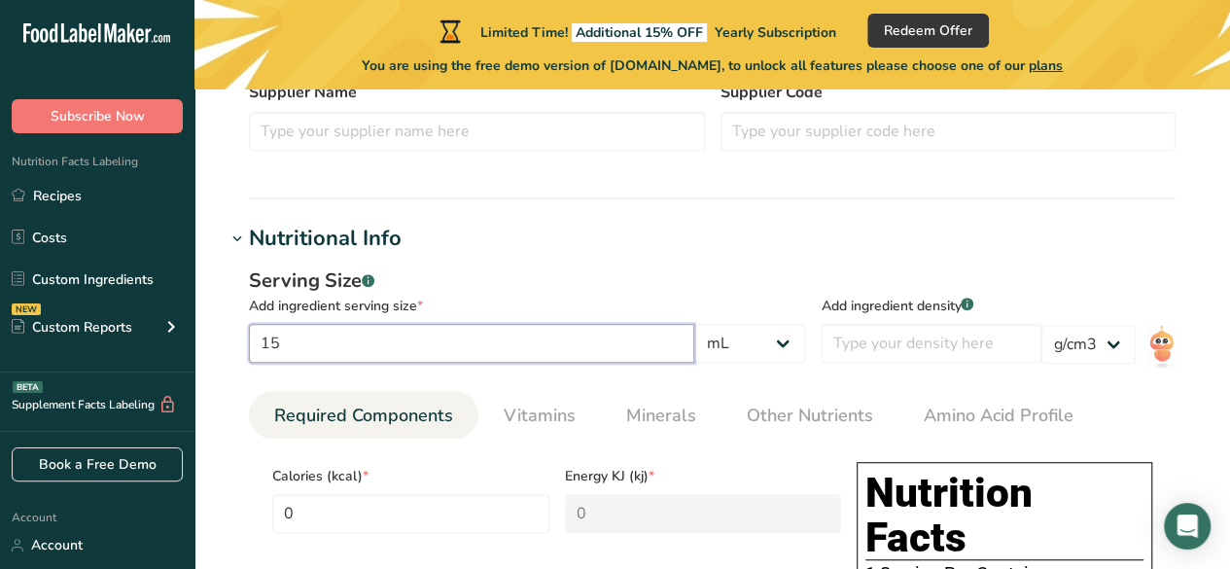
click at [432, 350] on input "15" at bounding box center [471, 343] width 445 height 39
type input "1"
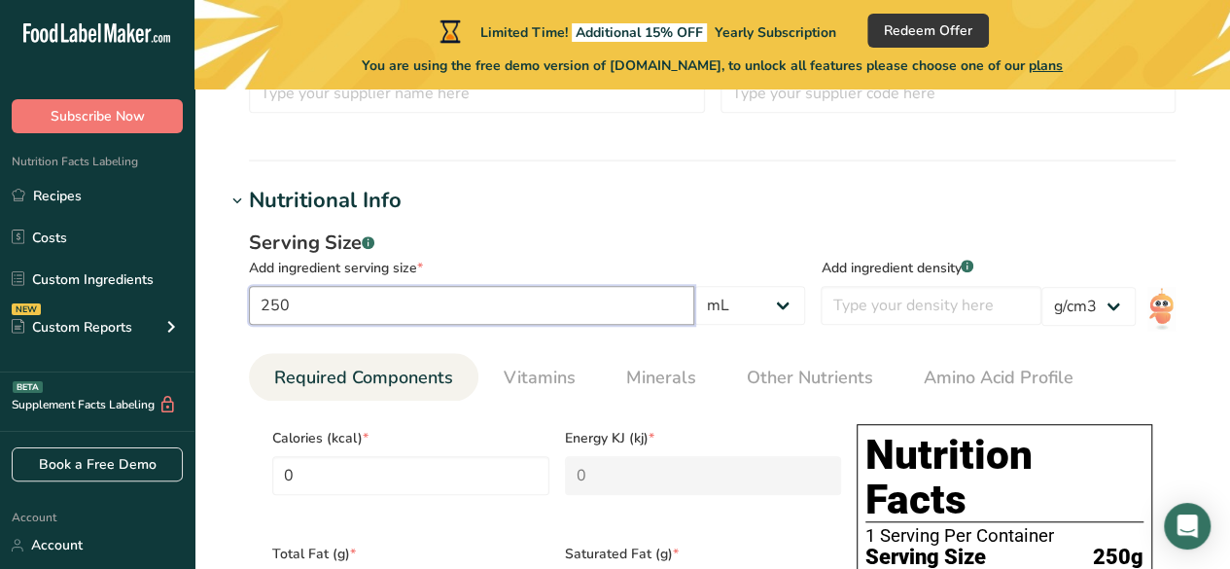
scroll to position [583, 0]
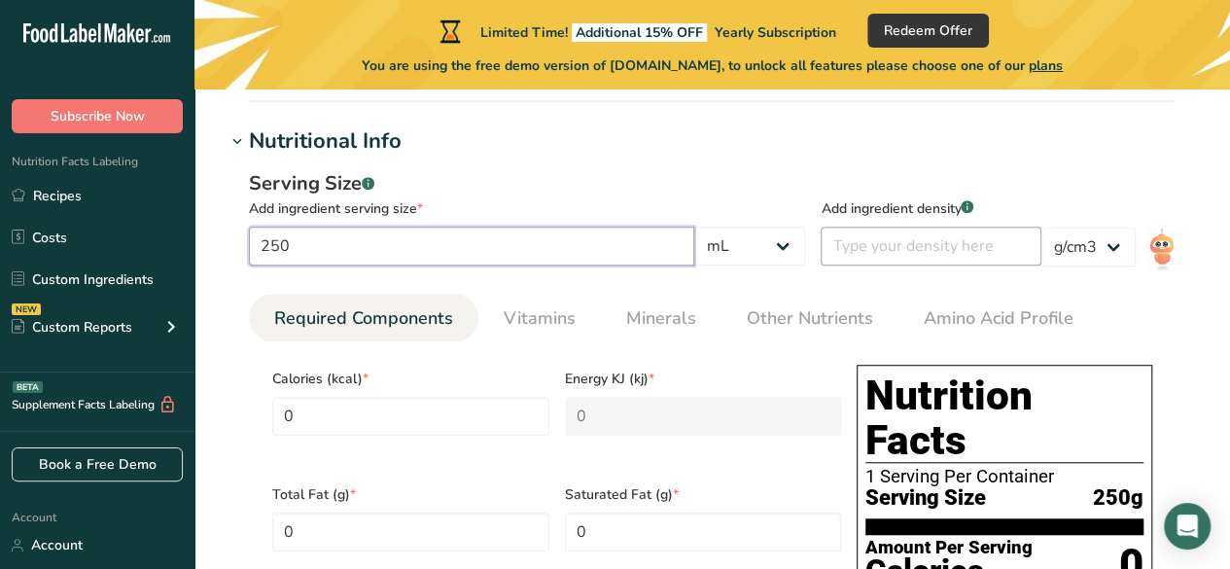
type input "250"
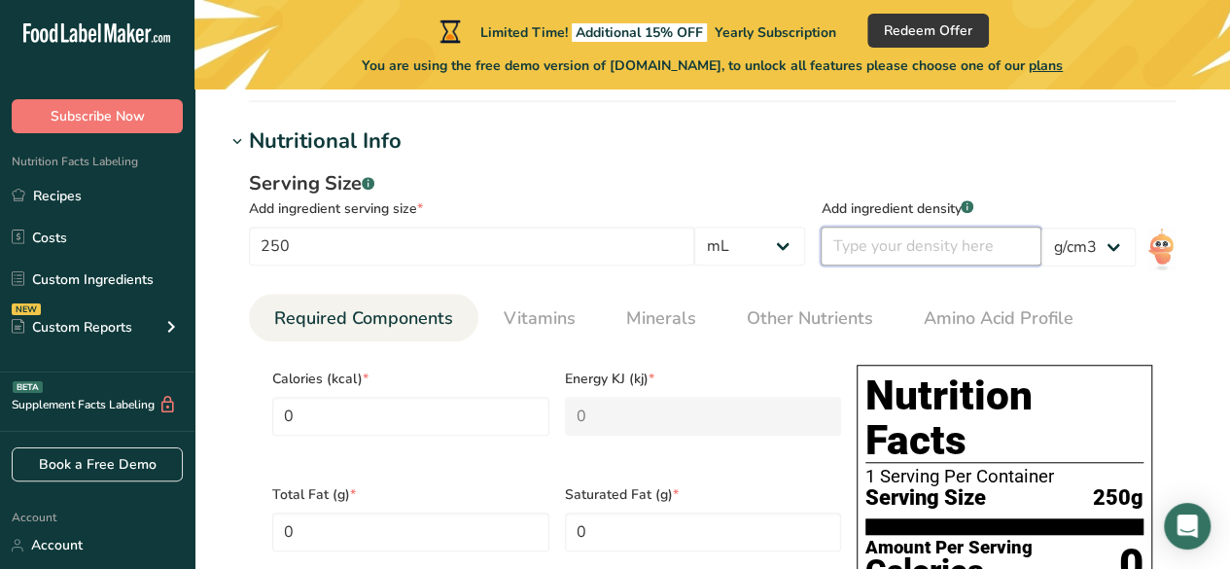
click at [920, 259] on input "number" at bounding box center [930, 245] width 221 height 39
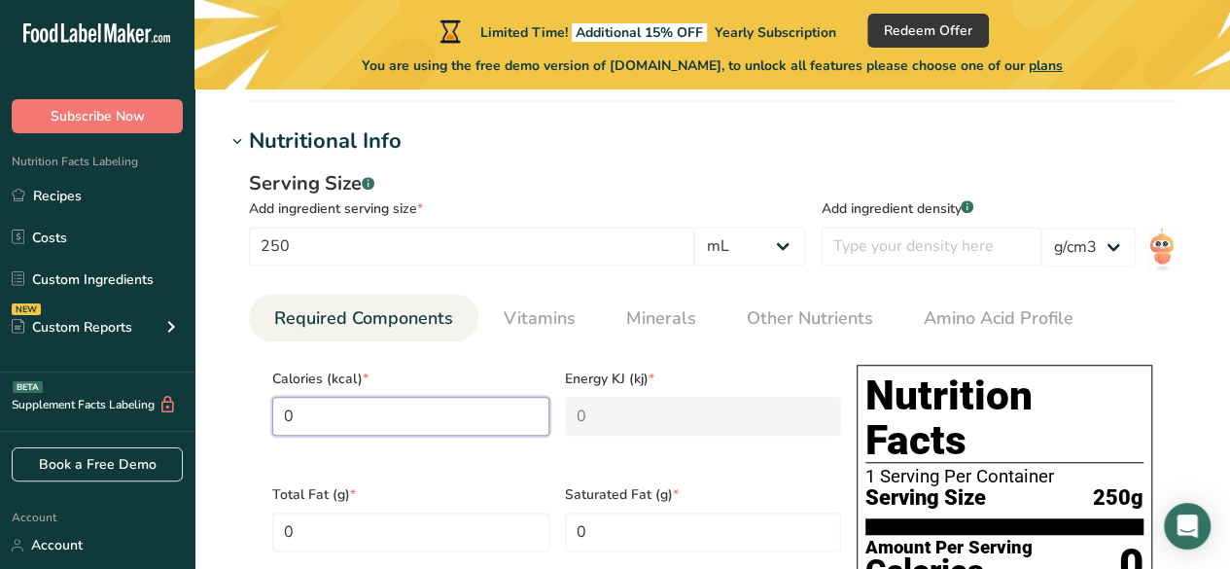
click at [404, 427] on input "0" at bounding box center [410, 416] width 277 height 39
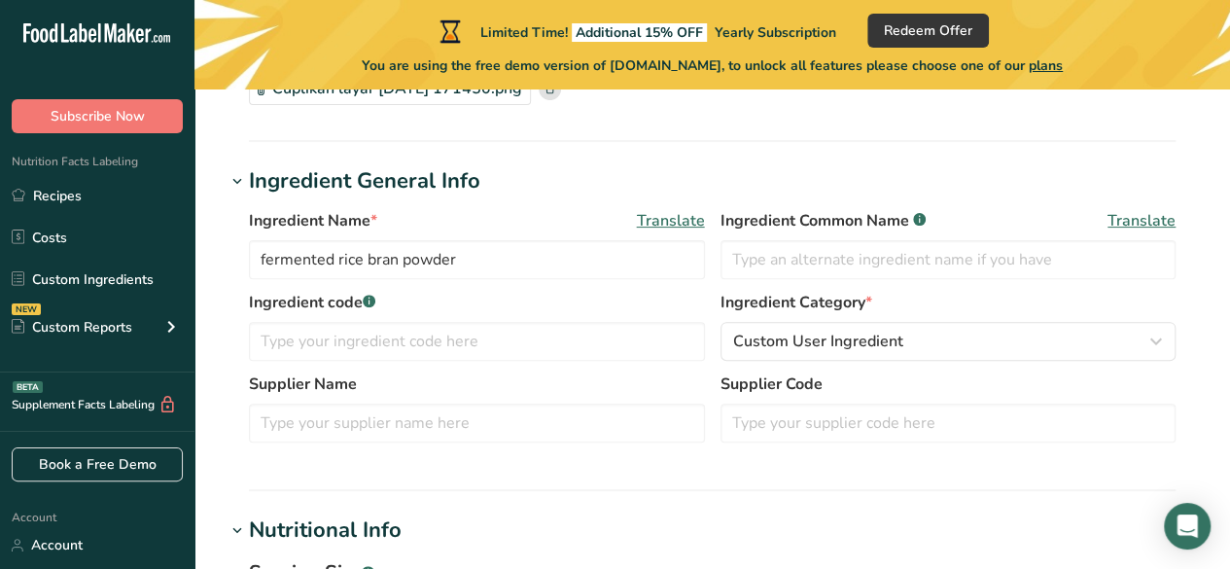
scroll to position [0, 0]
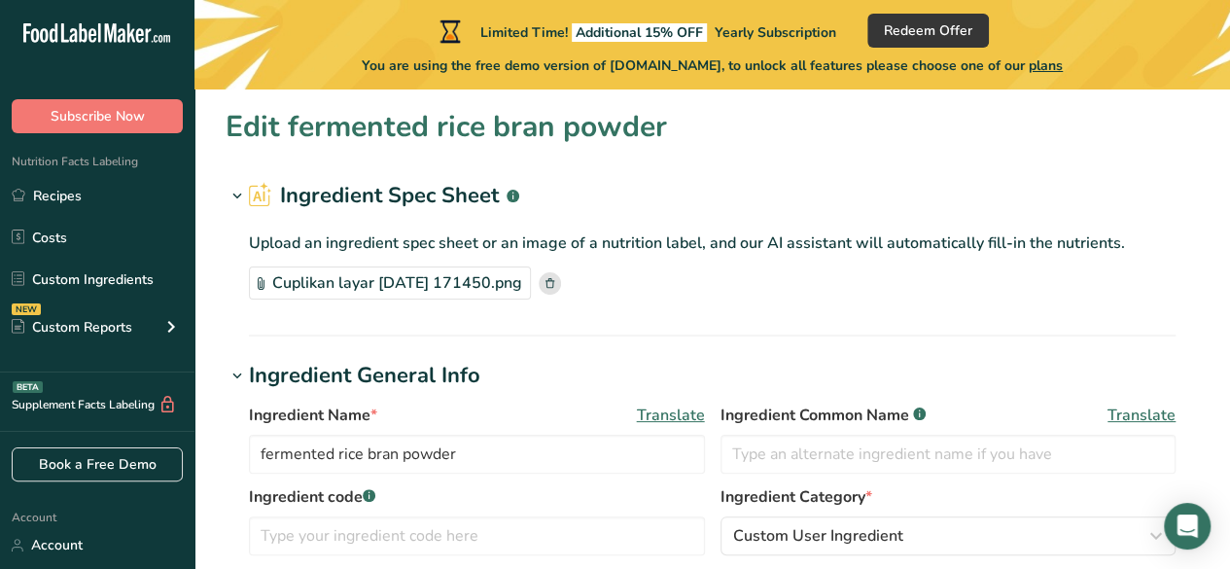
click at [645, 411] on span "Translate" at bounding box center [671, 414] width 68 height 23
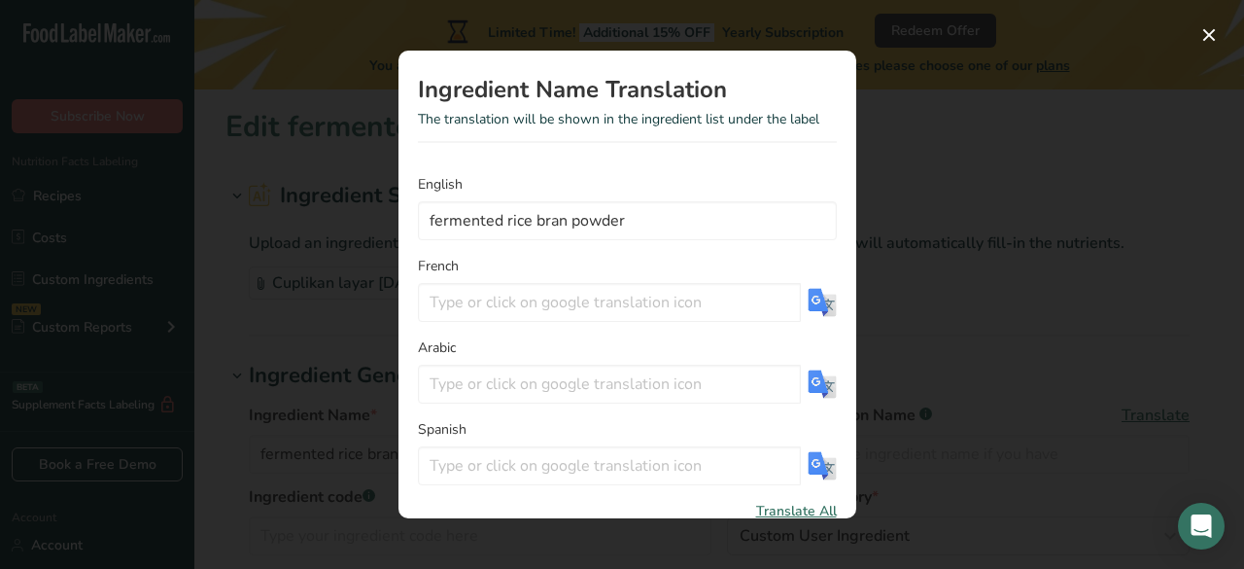
click at [982, 261] on div "Translation Modal" at bounding box center [622, 284] width 1244 height 569
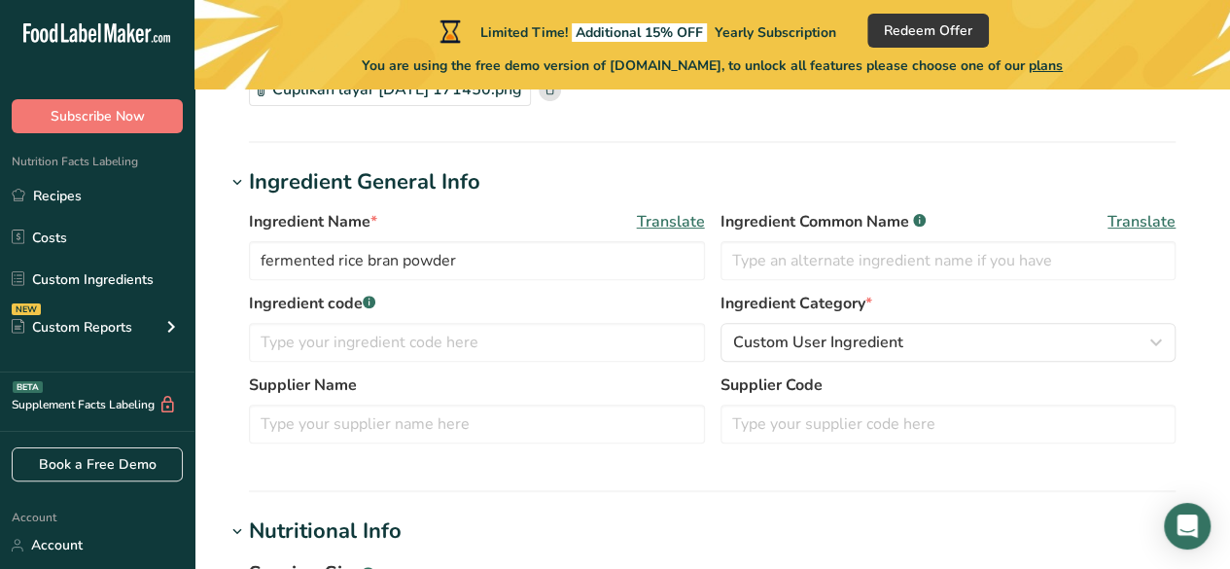
scroll to position [194, 0]
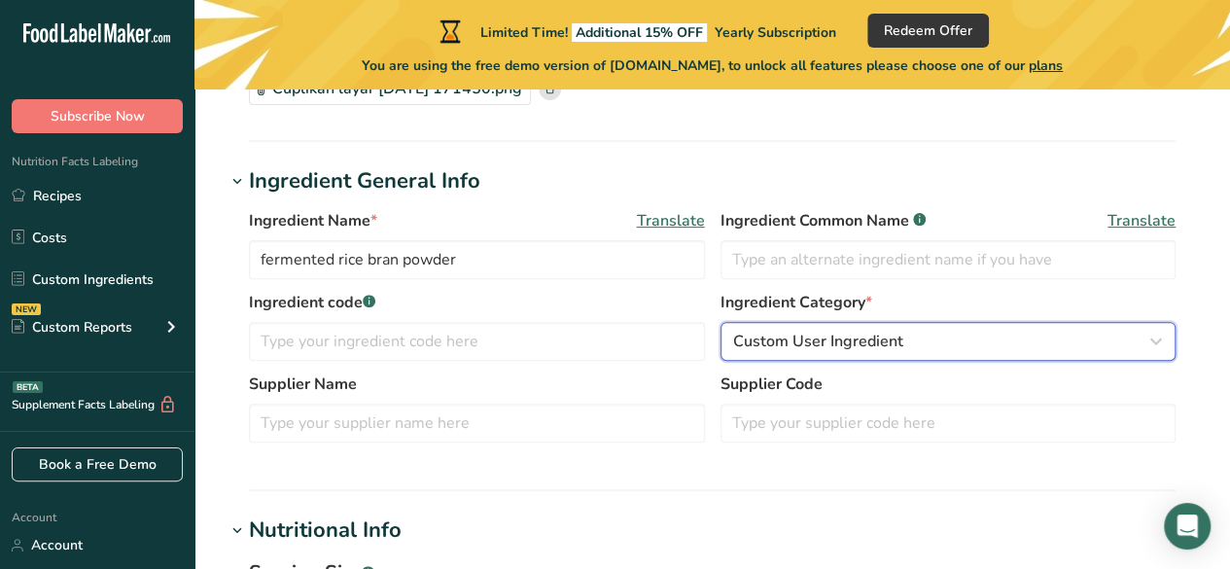
click at [918, 333] on div "Custom User Ingredient" at bounding box center [942, 340] width 419 height 23
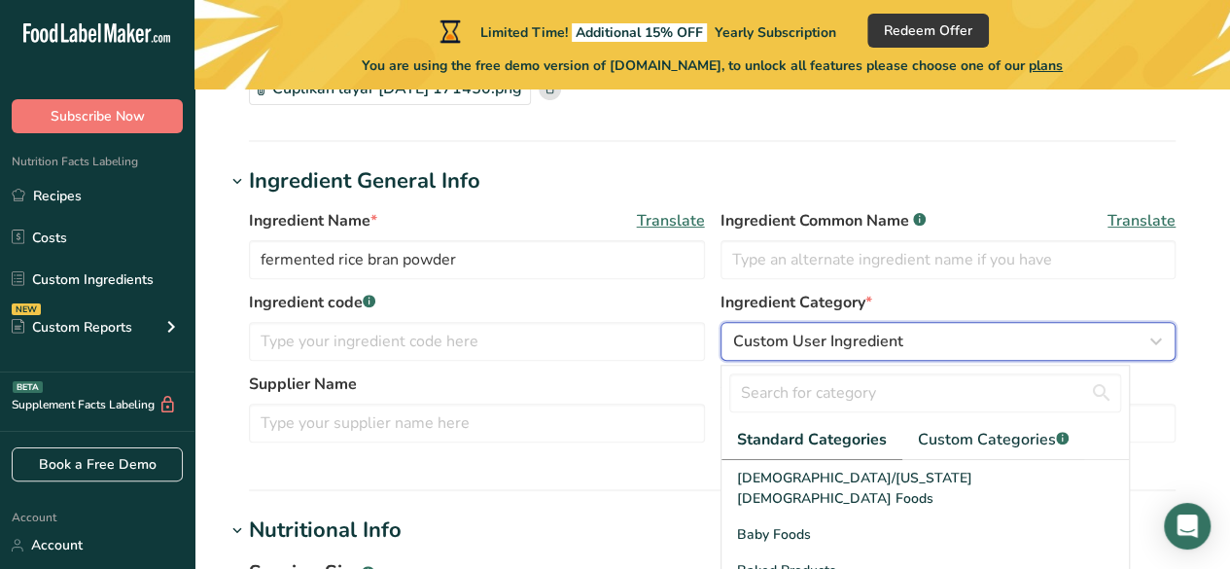
click at [917, 328] on button "Custom User Ingredient" at bounding box center [948, 341] width 456 height 39
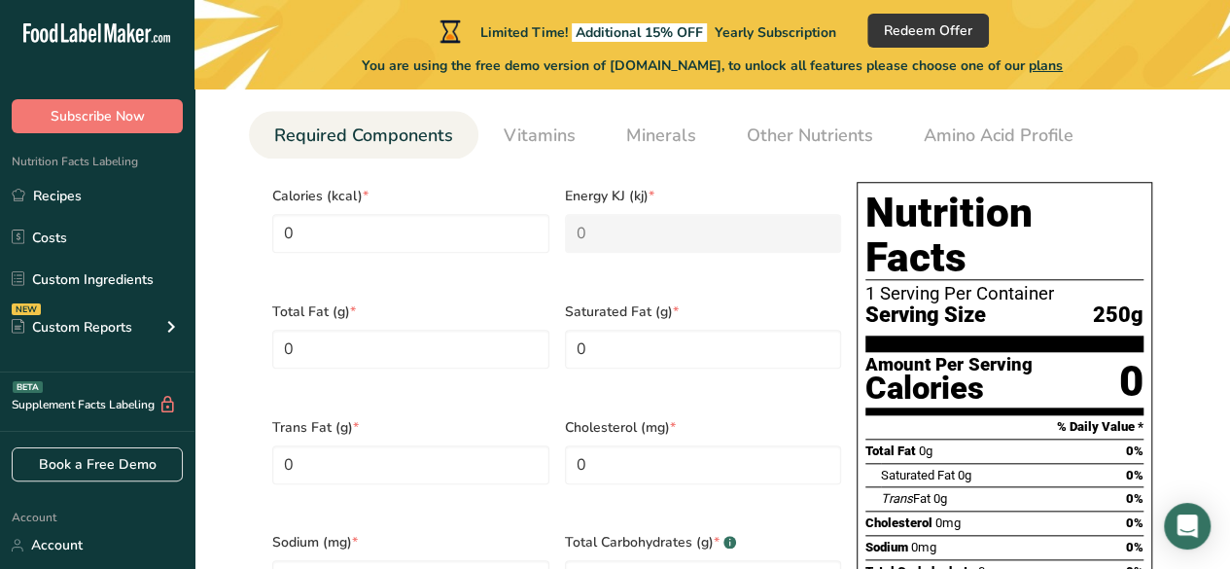
scroll to position [875, 0]
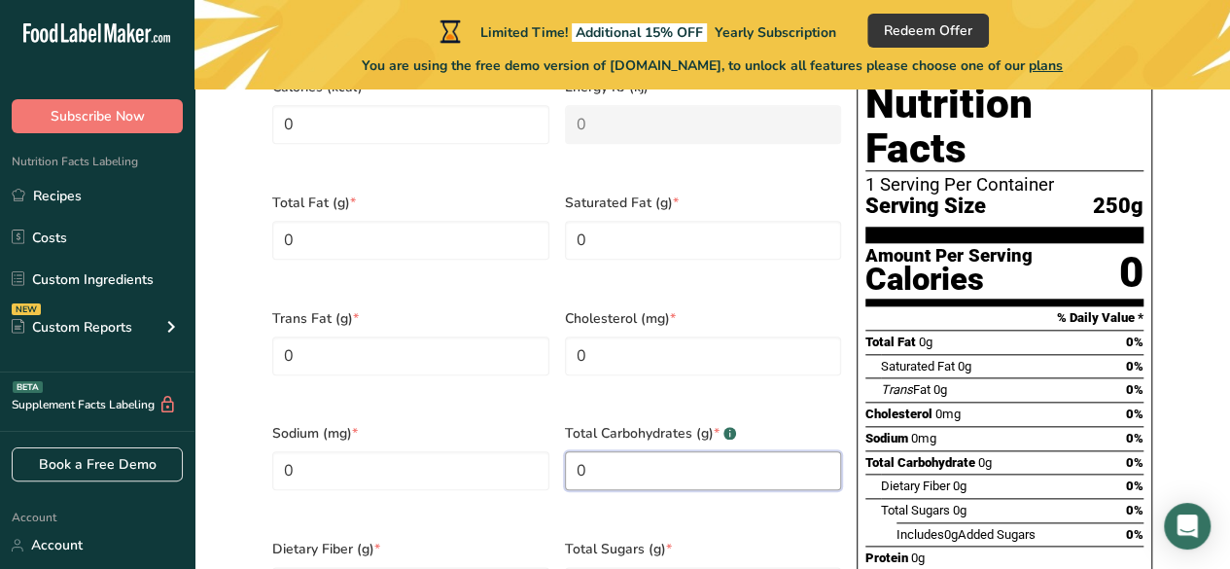
click at [720, 451] on Carbohydrates "0" at bounding box center [703, 470] width 277 height 39
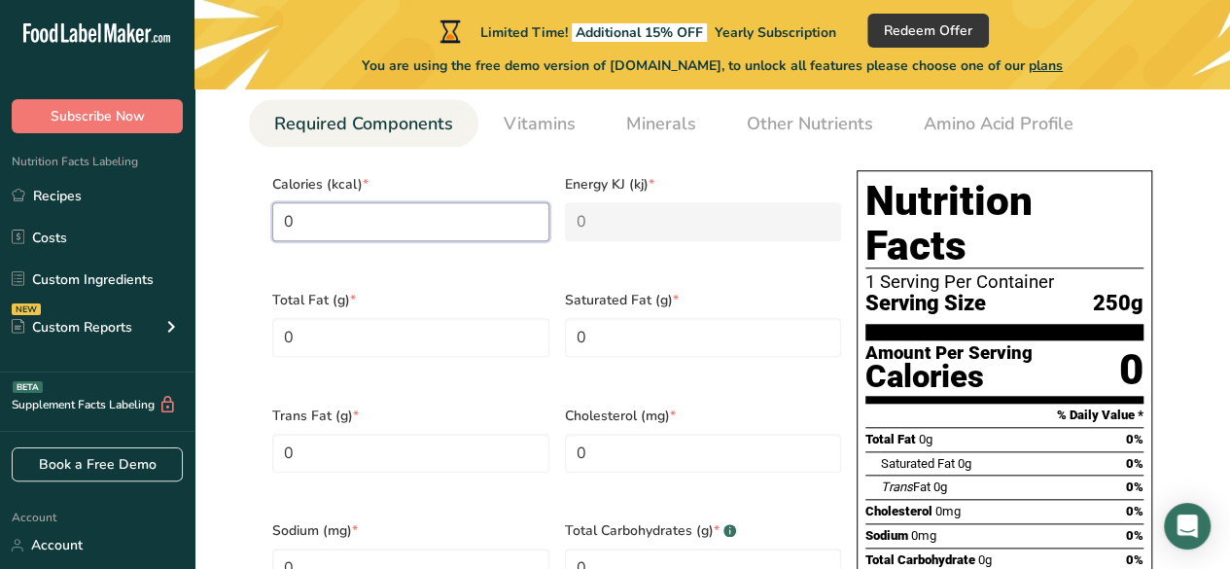
click at [395, 212] on input "0" at bounding box center [410, 221] width 277 height 39
click at [442, 221] on input "0" at bounding box center [410, 221] width 277 height 39
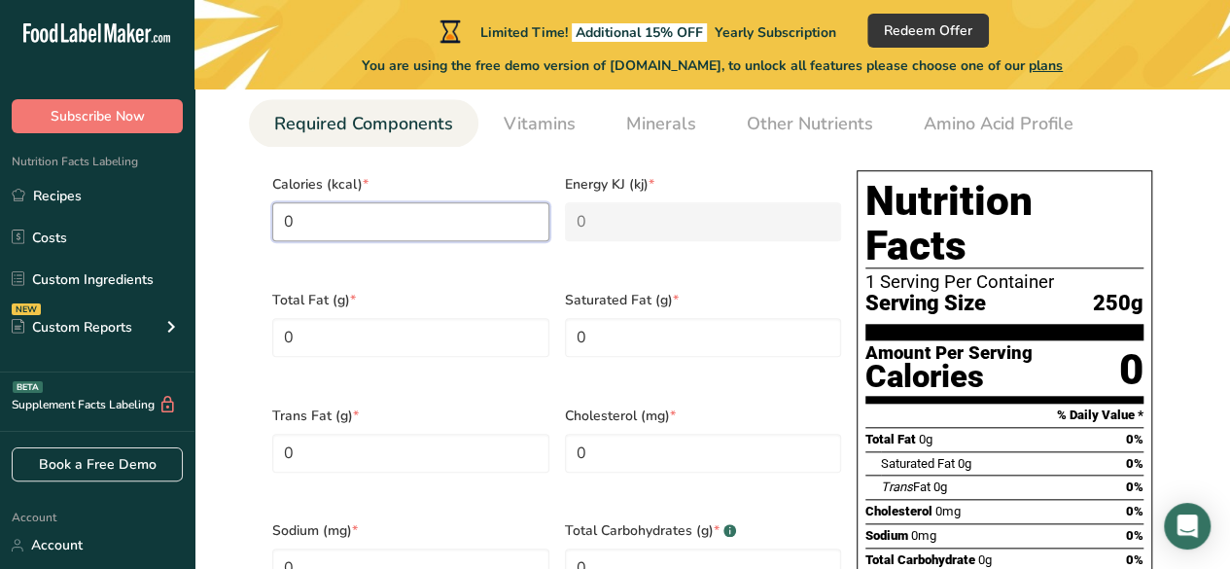
click at [442, 221] on input "0" at bounding box center [410, 221] width 277 height 39
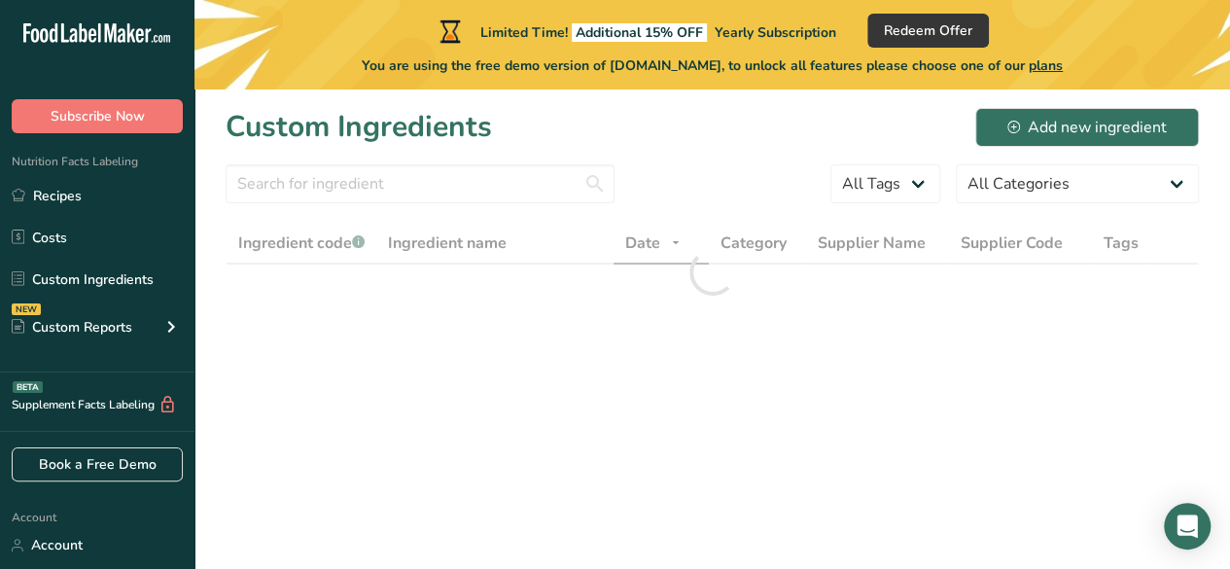
drag, startPoint x: 955, startPoint y: 294, endPoint x: 941, endPoint y: 296, distance: 14.9
click at [952, 294] on div at bounding box center [711, 272] width 973 height 99
click at [835, 310] on div at bounding box center [711, 272] width 973 height 99
click at [825, 310] on div at bounding box center [711, 272] width 973 height 99
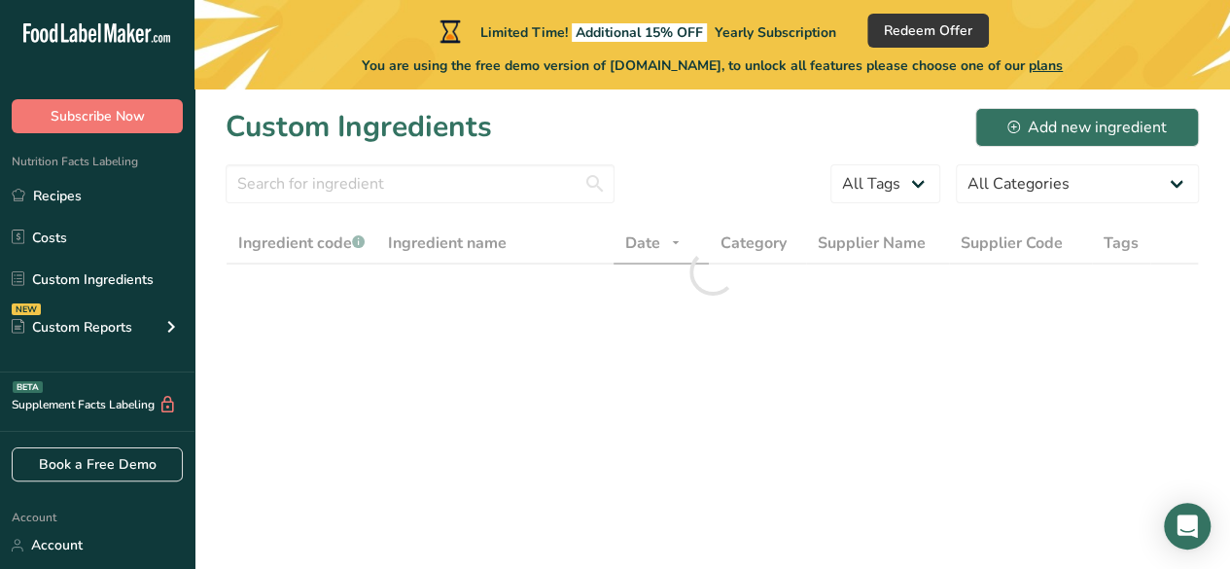
click at [825, 310] on div at bounding box center [711, 272] width 973 height 99
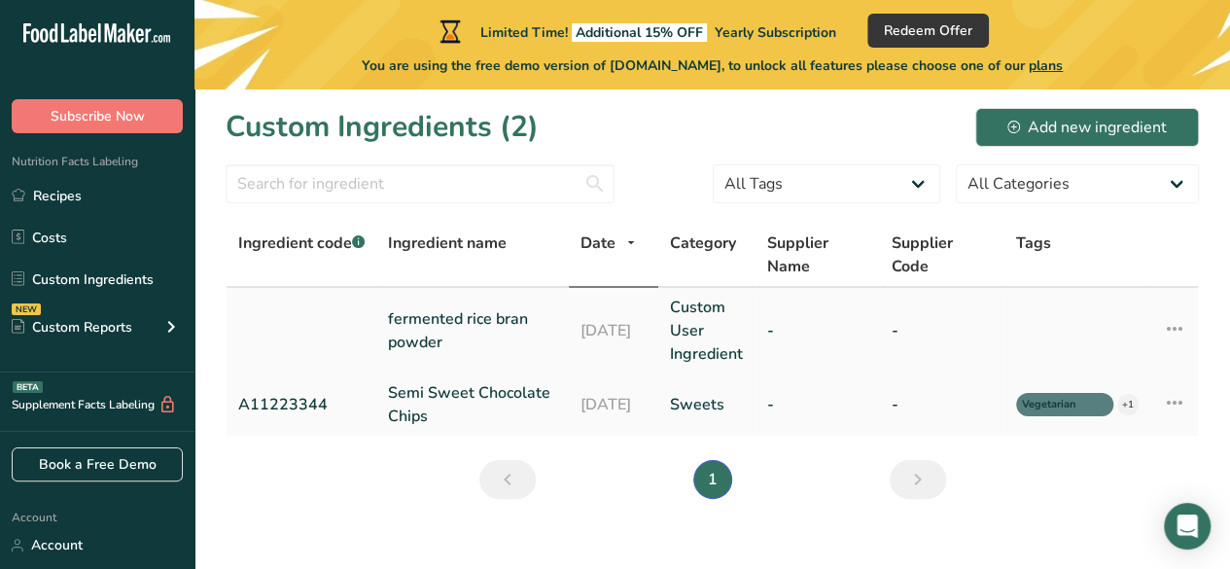
click at [744, 327] on link "Custom User Ingredient" at bounding box center [707, 330] width 74 height 70
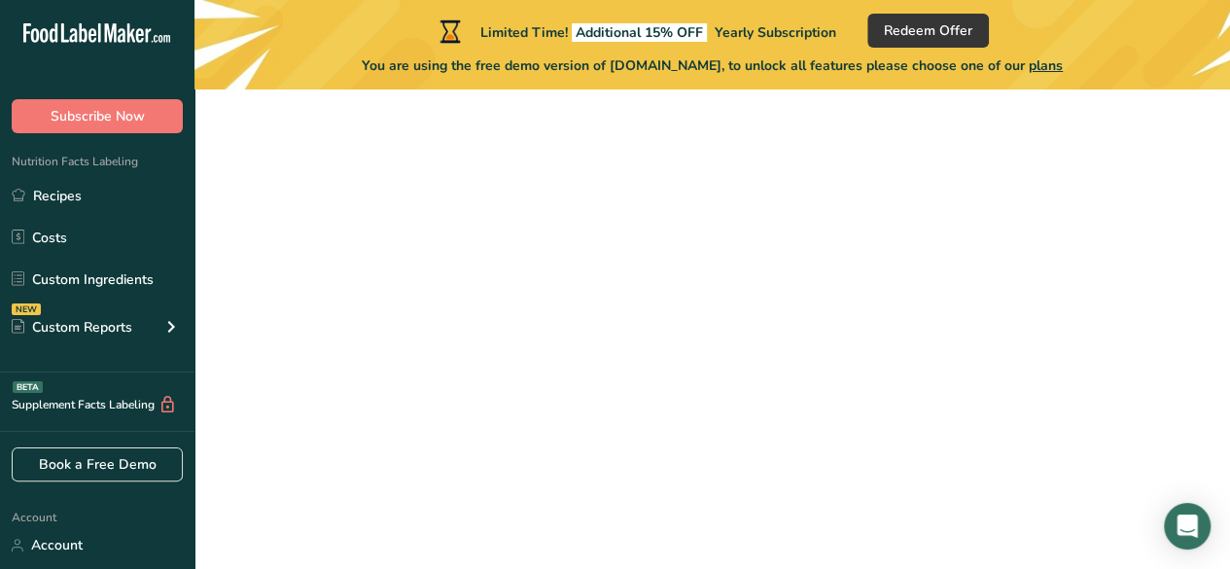
click at [744, 327] on link "Custom User Ingredient" at bounding box center [707, 330] width 74 height 70
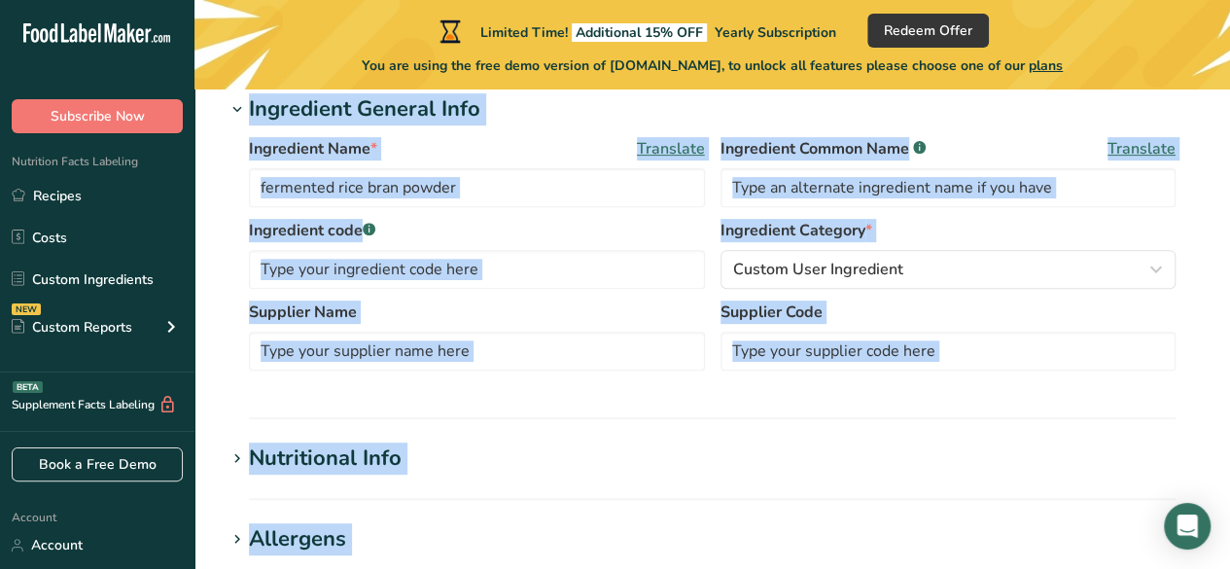
scroll to position [292, 0]
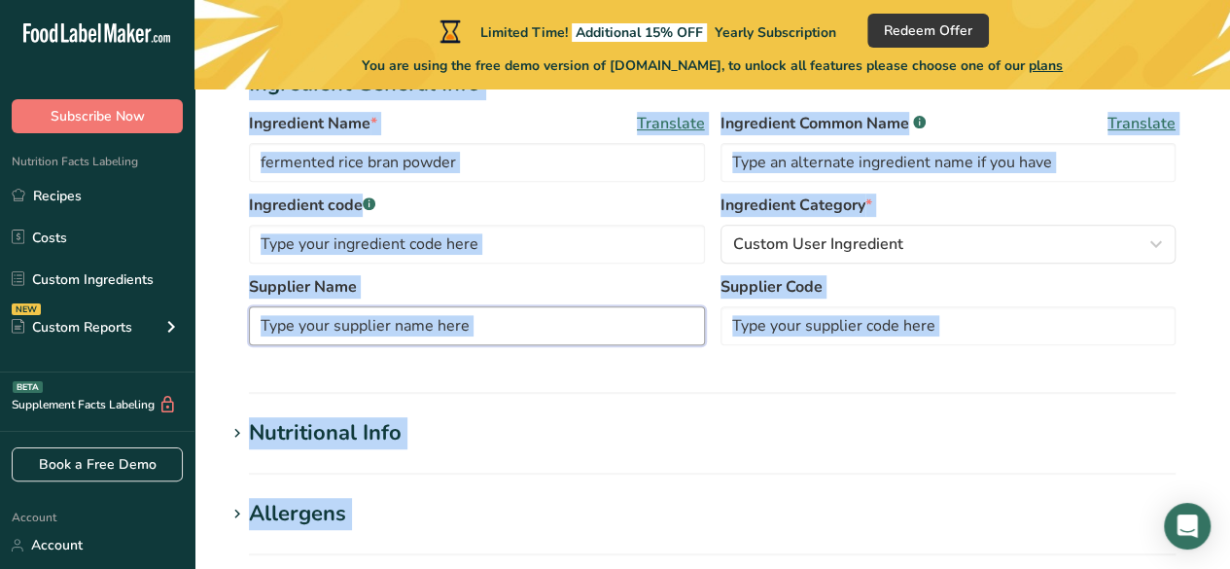
click at [612, 329] on input "text" at bounding box center [477, 325] width 456 height 39
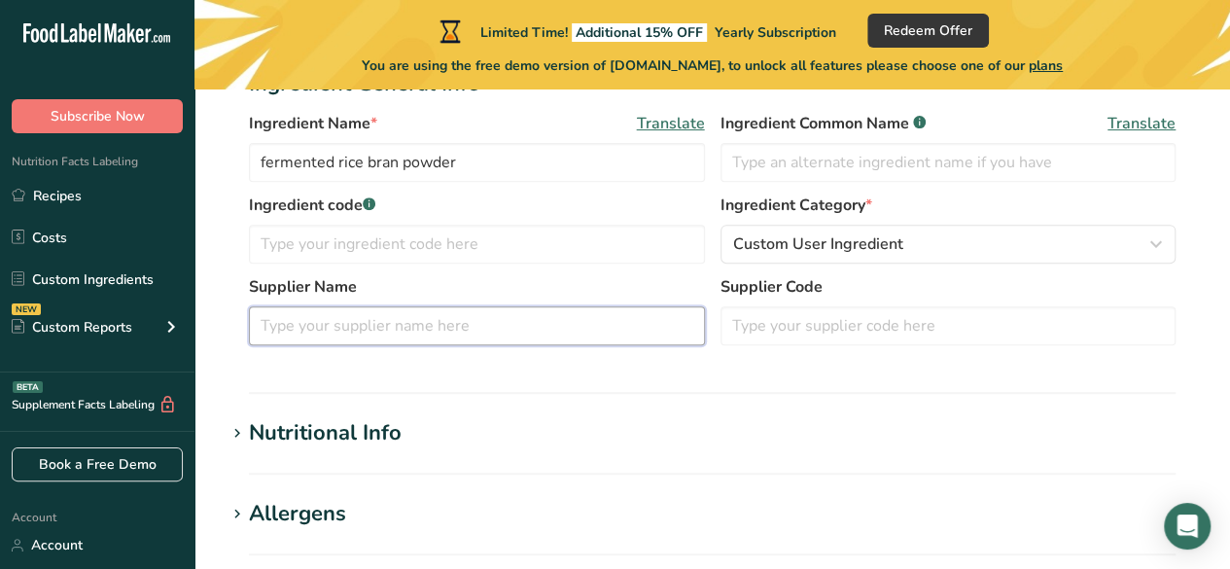
type input "0"
type KJ "0"
type Fat "0"
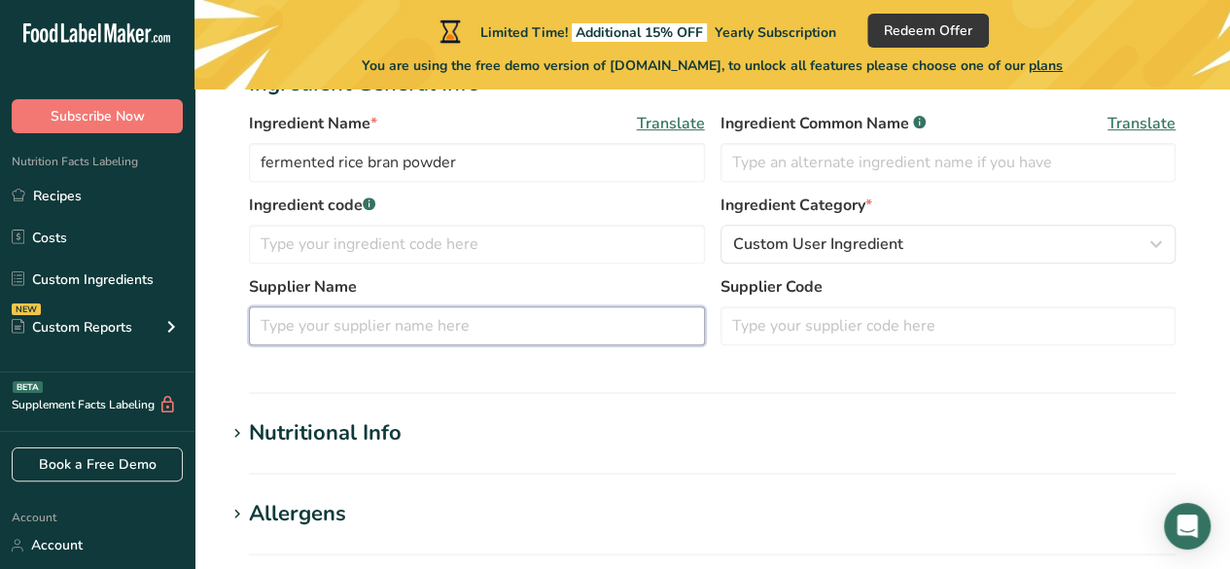
type input "0"
type Carbohydrates "0"
type Fiber "0"
type Sugars "0"
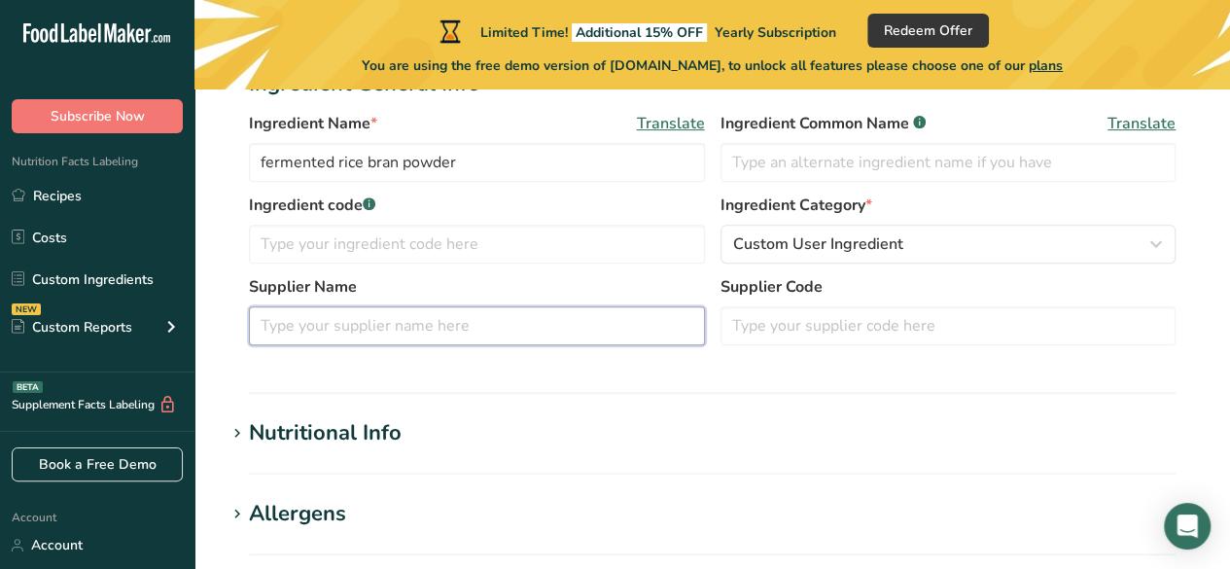
type Sugars "0"
type input "0"
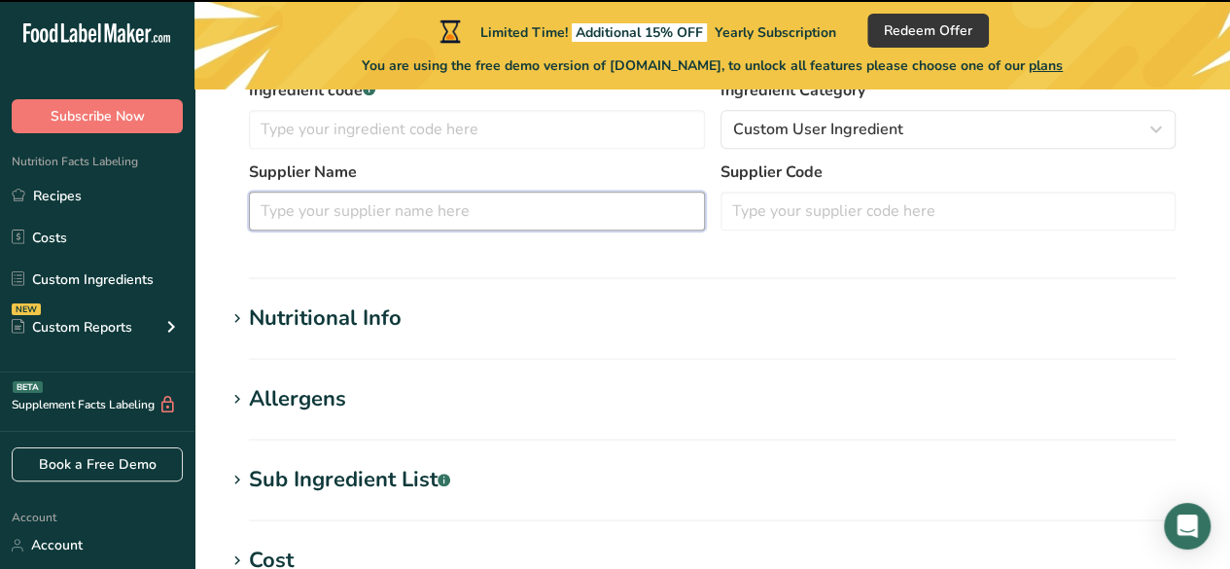
scroll to position [389, 0]
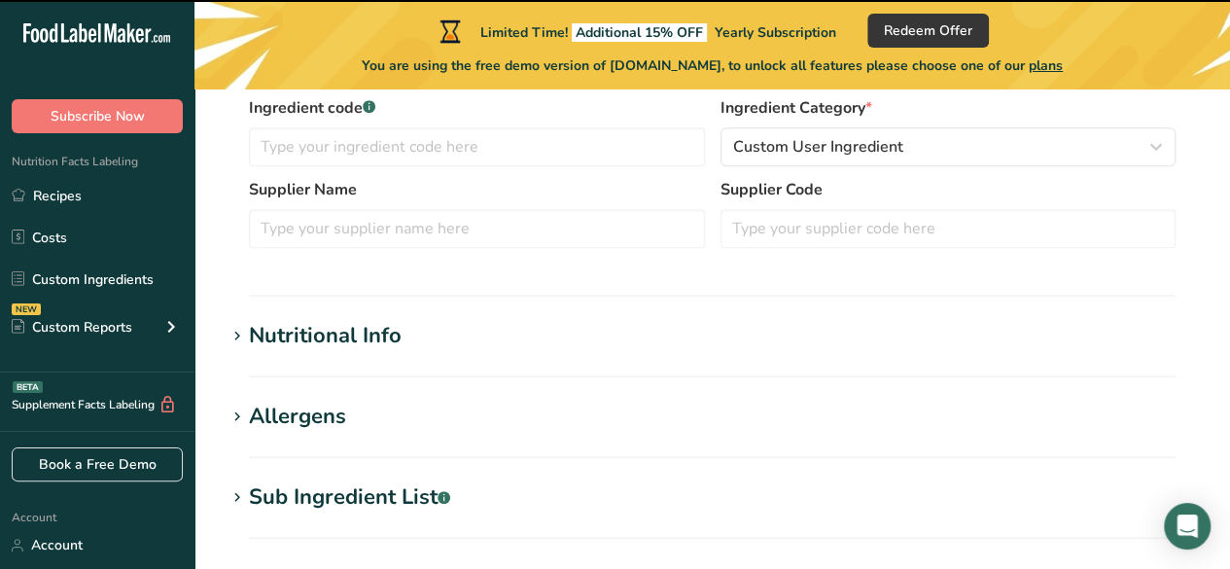
click at [593, 333] on h1 "Nutritional Info" at bounding box center [711, 336] width 973 height 32
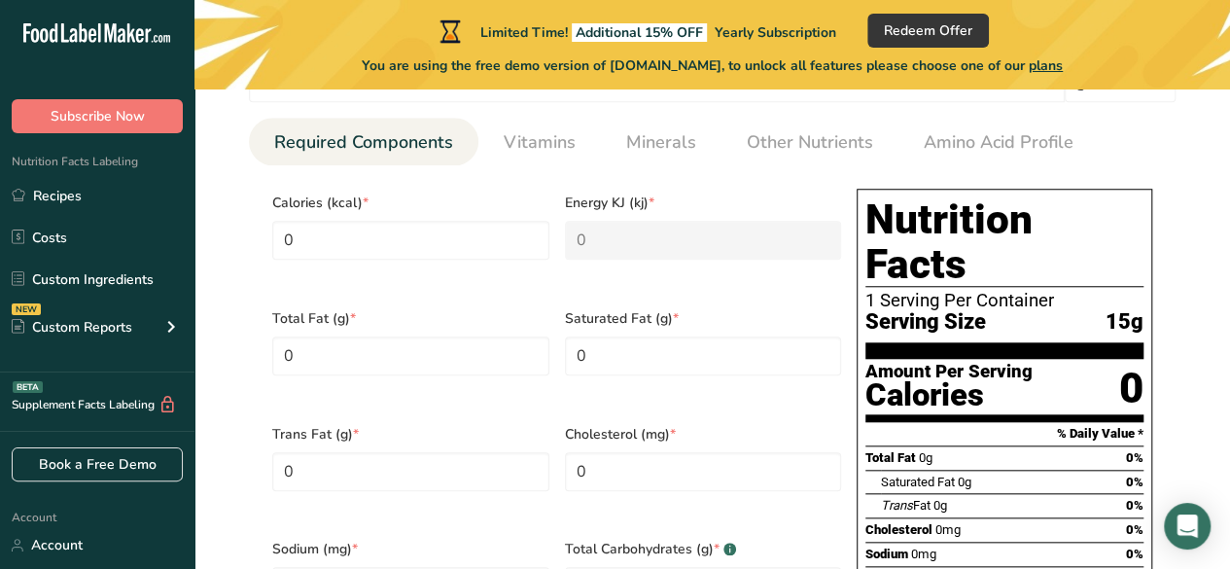
scroll to position [778, 0]
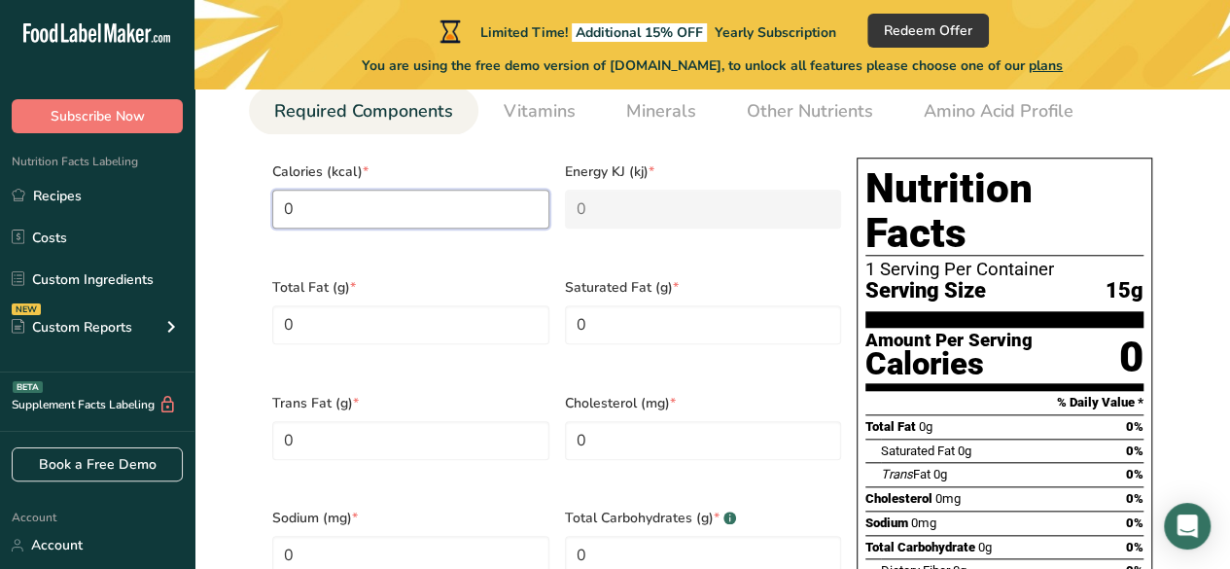
click at [492, 205] on input "0" at bounding box center [410, 209] width 277 height 39
click at [406, 204] on input "0" at bounding box center [410, 209] width 277 height 39
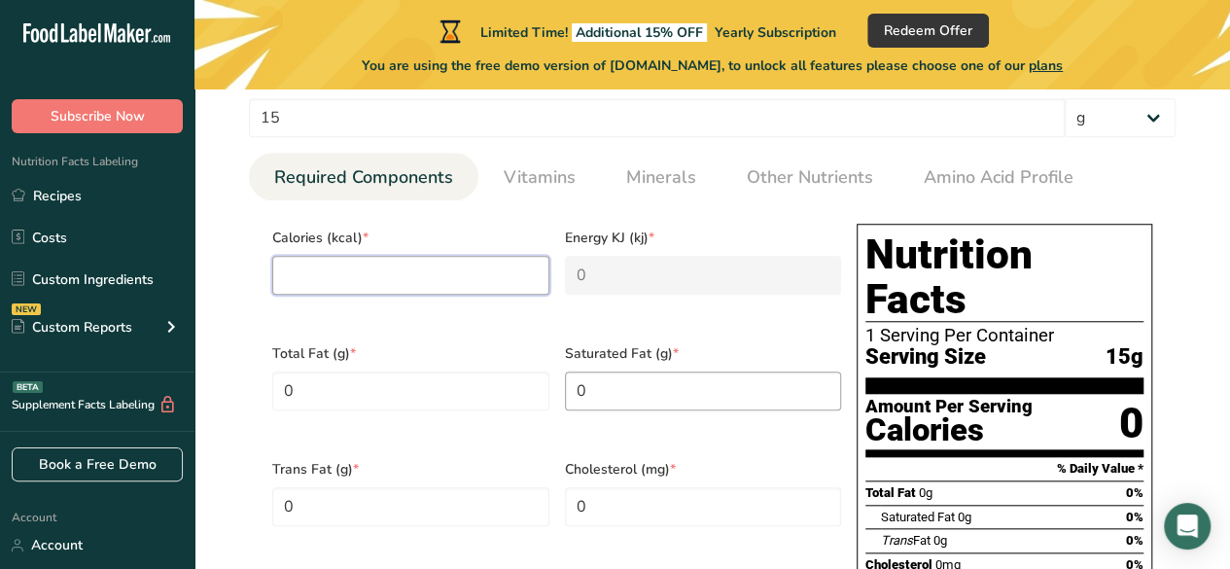
scroll to position [680, 0]
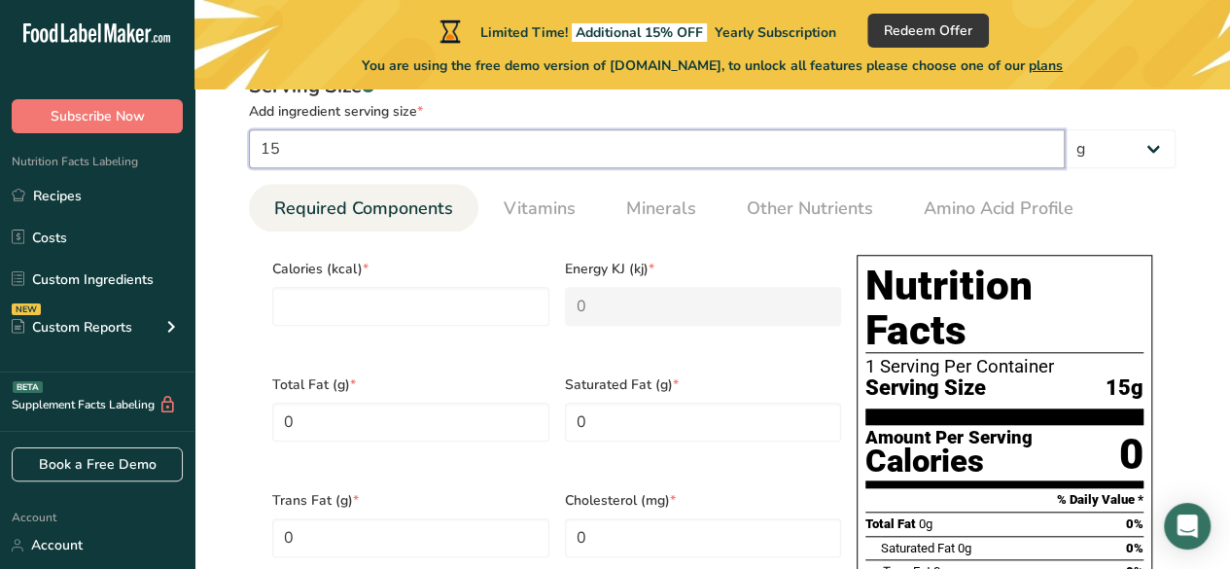
click at [859, 144] on input "15" at bounding box center [656, 148] width 815 height 39
click at [354, 302] on input "number" at bounding box center [410, 306] width 277 height 39
paste input "150"
type input "150"
type KJ "627.6"
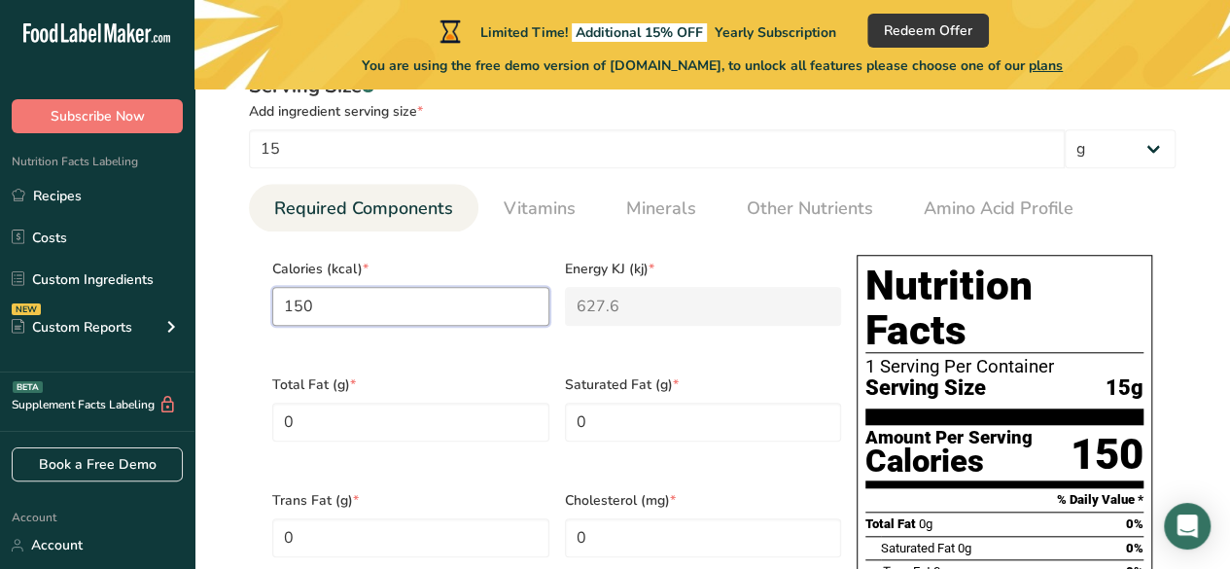
type input "150"
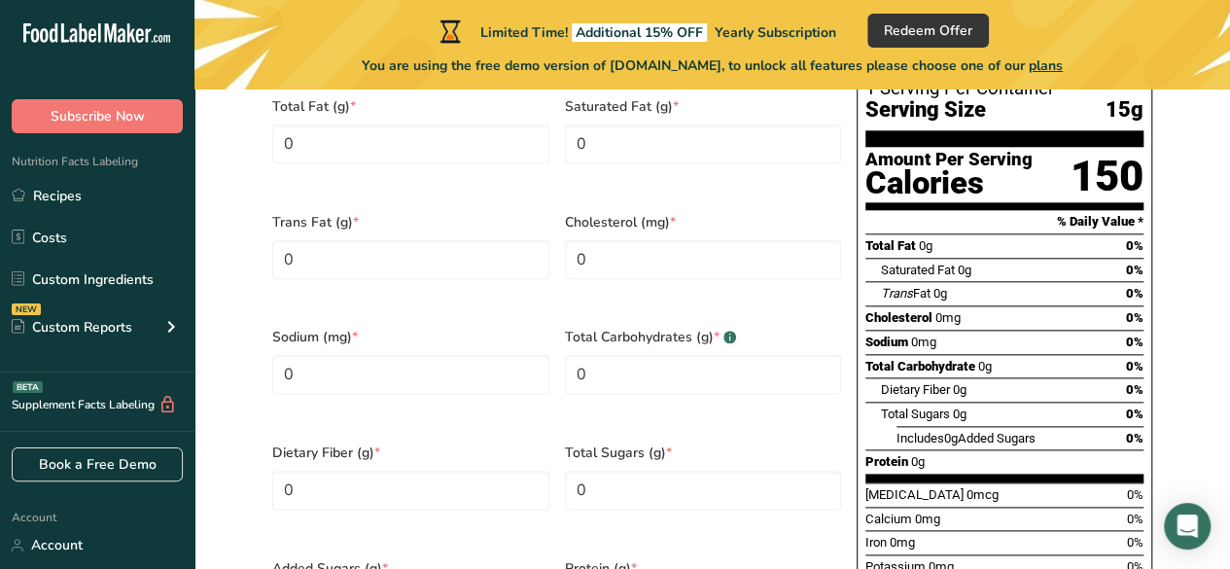
scroll to position [1069, 0]
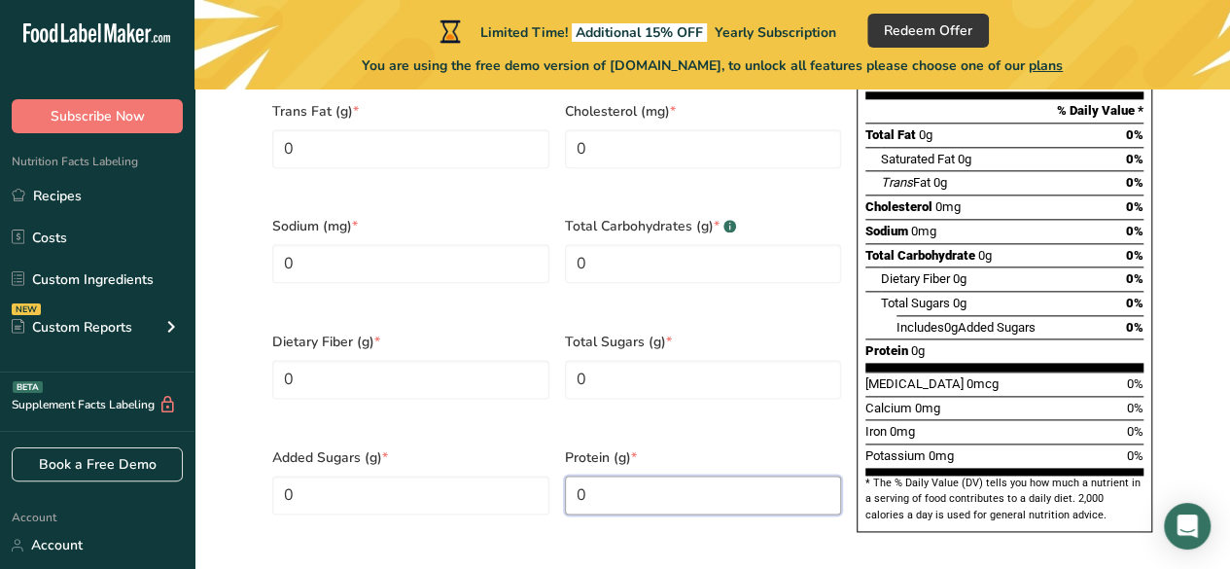
click at [617, 475] on input "0" at bounding box center [703, 494] width 277 height 39
paste input "2.5"
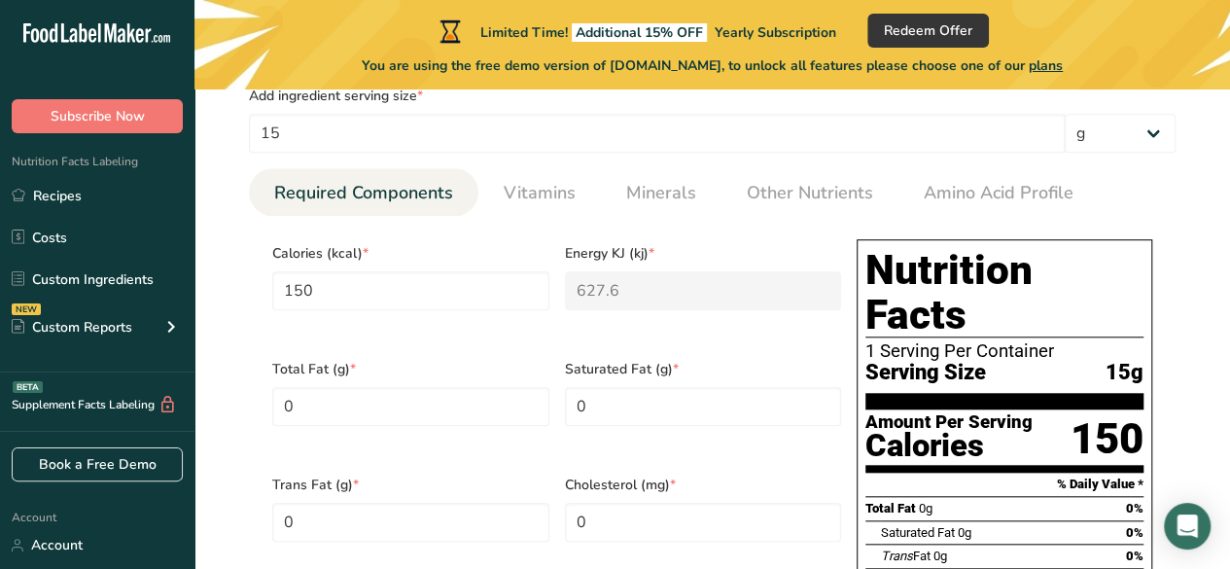
scroll to position [583, 0]
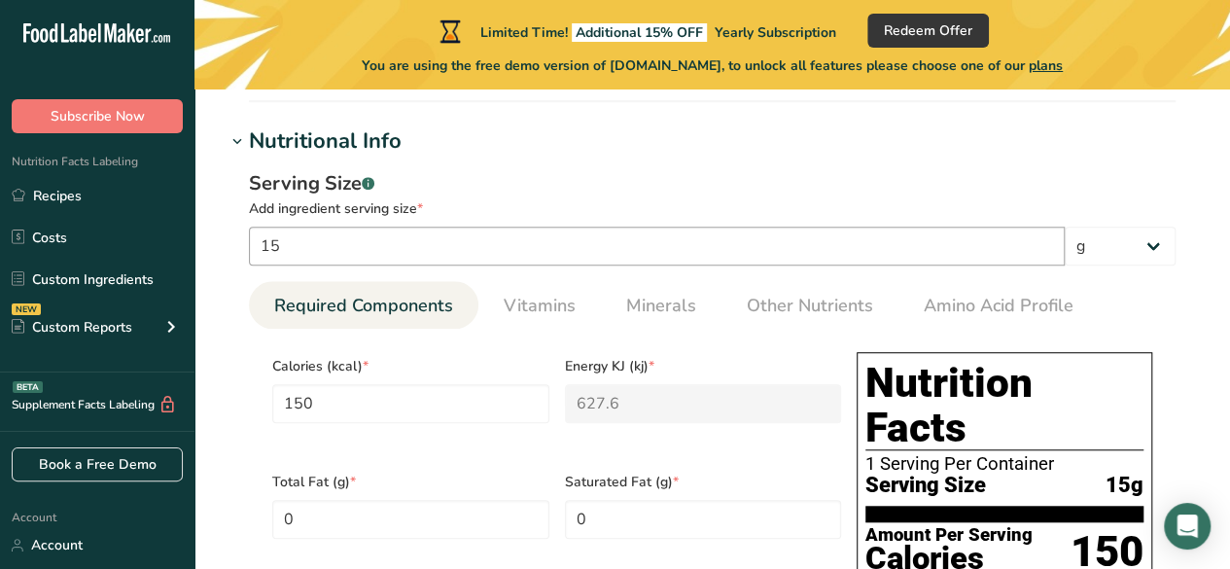
type input "2.5"
click at [546, 250] on input "15" at bounding box center [656, 245] width 815 height 39
type input "1"
type input "0"
type KJ "0"
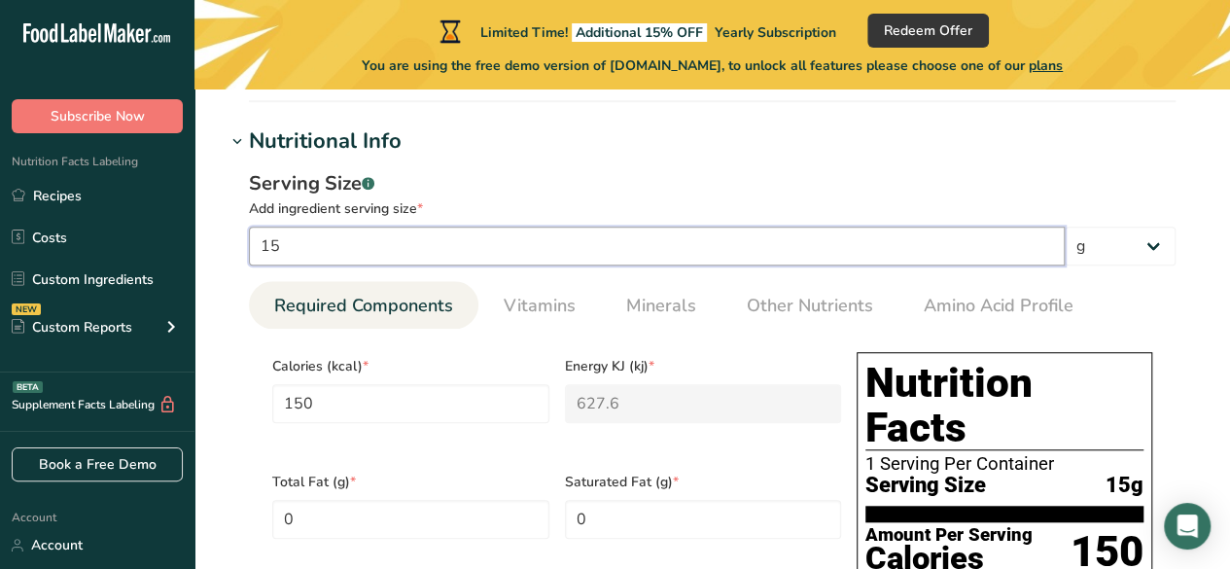
type input "0"
type input "250"
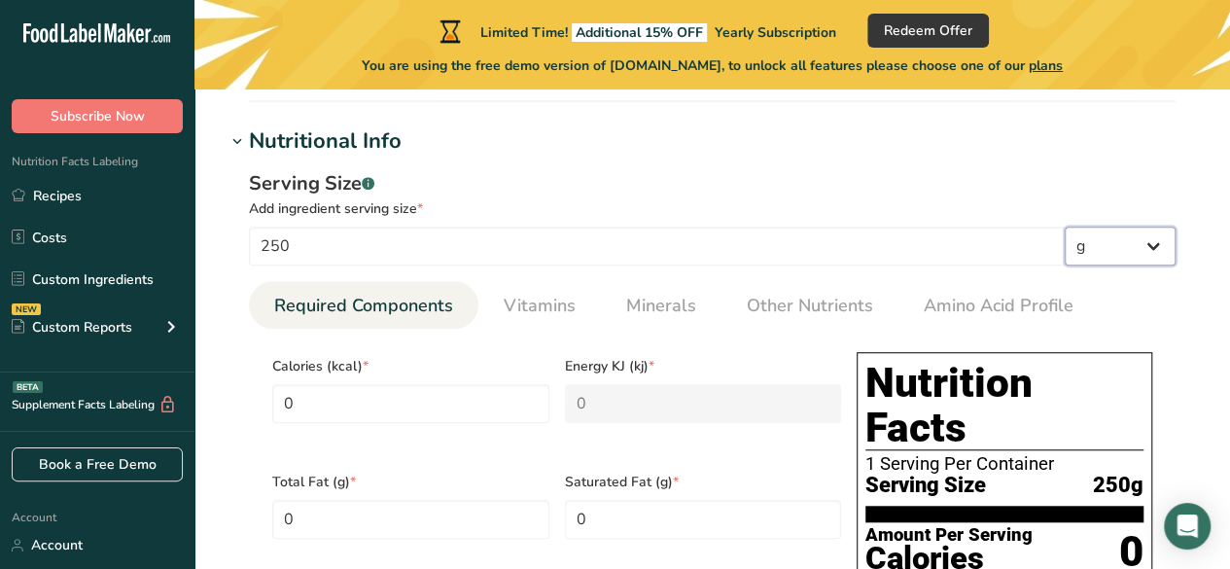
click at [1113, 252] on select "g kg mg mcg lb oz l mL fl oz tbsp tsp cup qt gallon" at bounding box center [1119, 245] width 111 height 39
select select "17"
click at [1064, 226] on select "g kg mg mcg lb oz l mL fl oz tbsp tsp cup qt gallon" at bounding box center [1119, 245] width 111 height 39
select select "22"
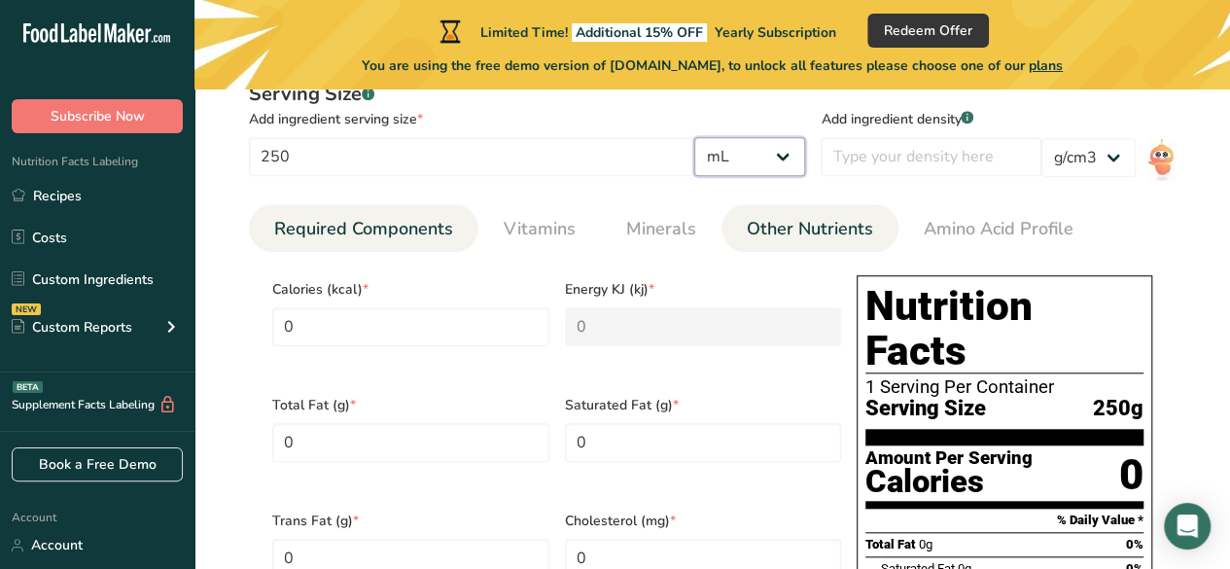
scroll to position [778, 0]
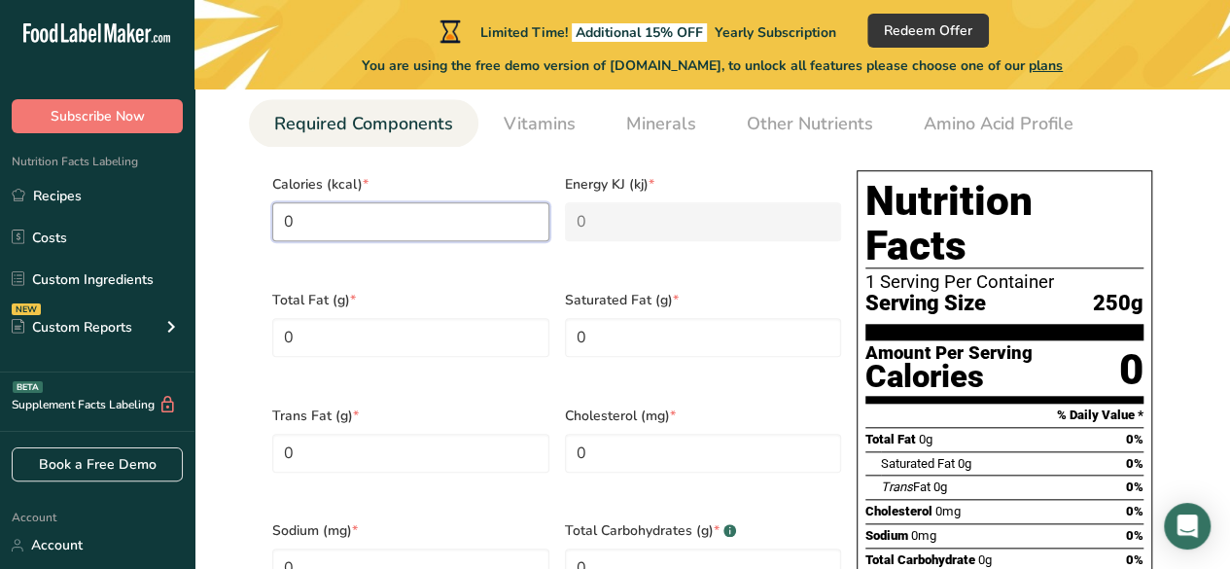
click at [371, 223] on input "0" at bounding box center [410, 221] width 277 height 39
type input "1"
type KJ "4.2"
type input "15"
type KJ "62.8"
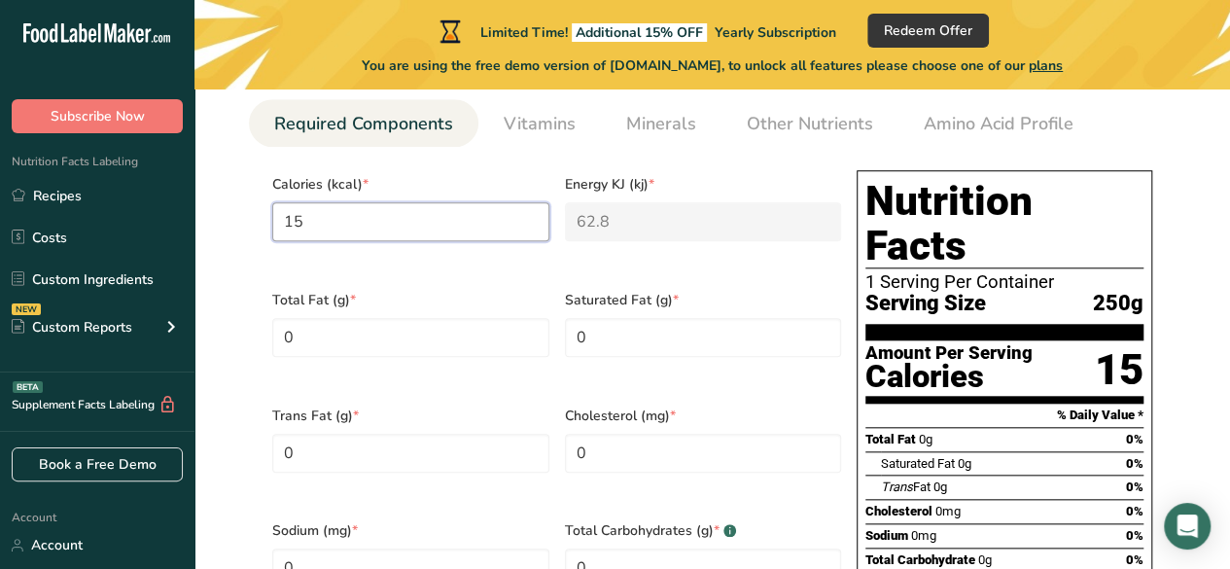
type input "150"
type KJ "627.6"
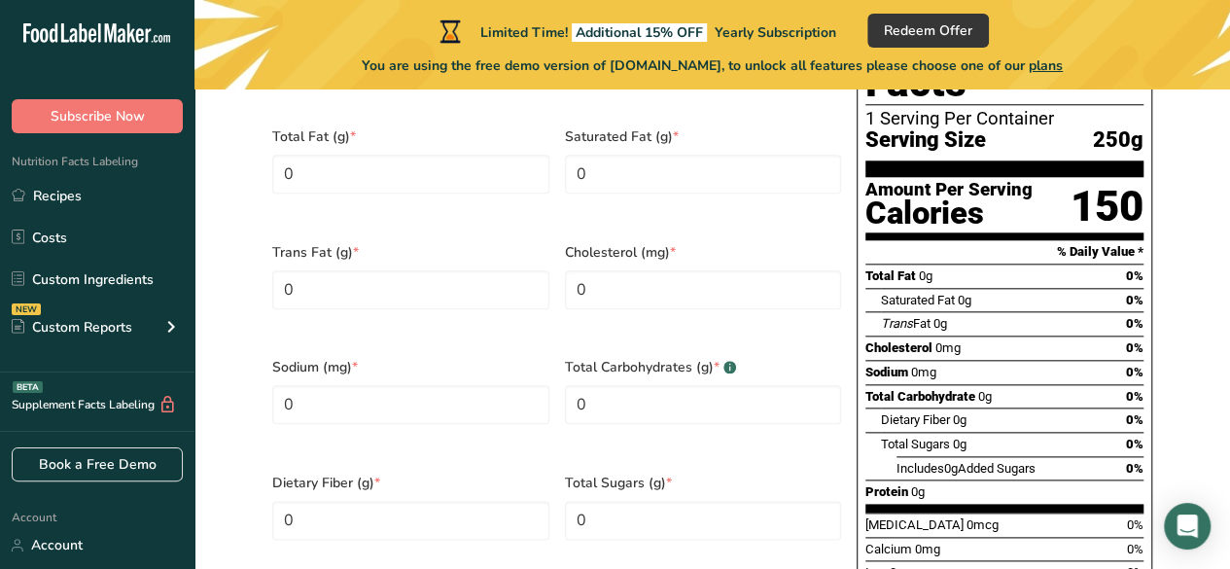
scroll to position [1166, 0]
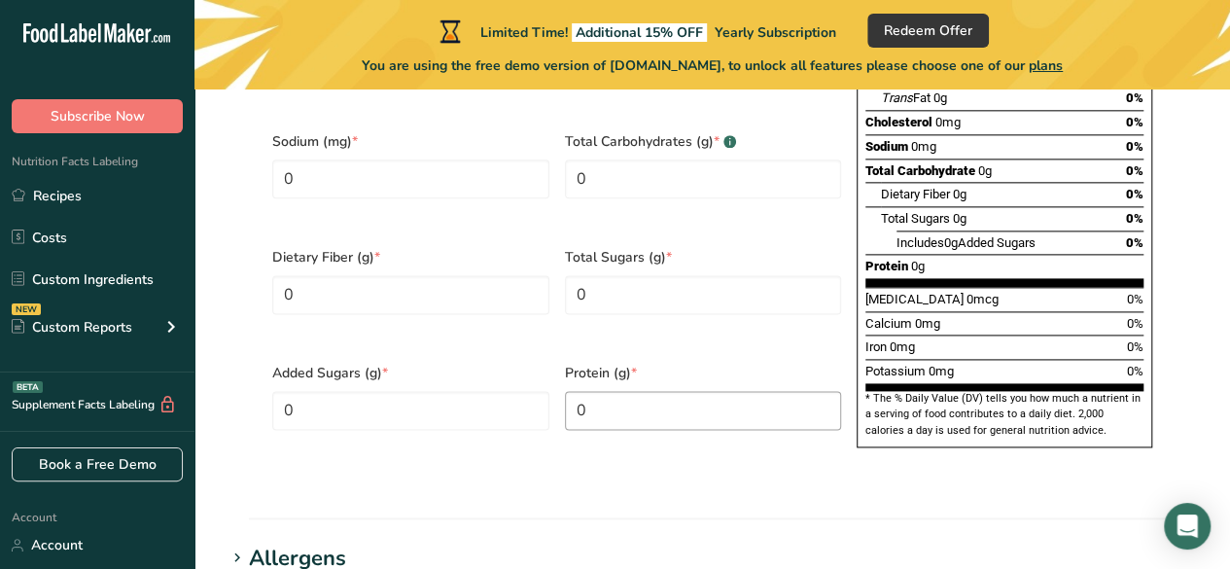
type input "150"
click at [635, 391] on input "0" at bounding box center [703, 410] width 277 height 39
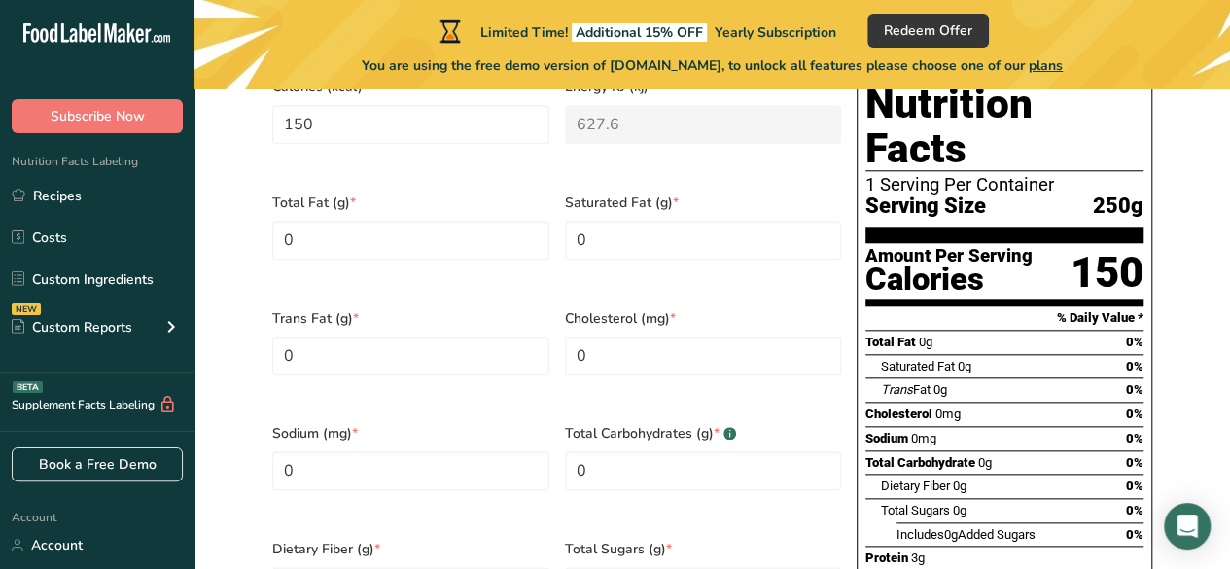
scroll to position [778, 0]
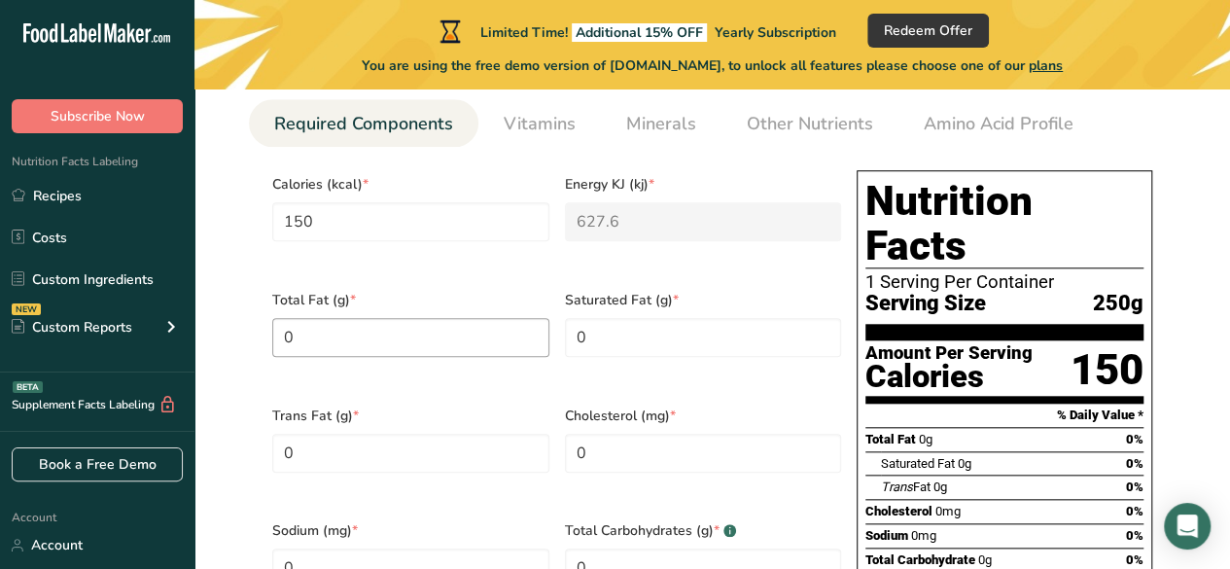
type input "2.5"
click at [378, 318] on Fat "0" at bounding box center [410, 337] width 277 height 39
click at [390, 329] on Fat "0" at bounding box center [410, 337] width 277 height 39
type Fat "150"
click at [656, 335] on Fat "0" at bounding box center [703, 337] width 277 height 39
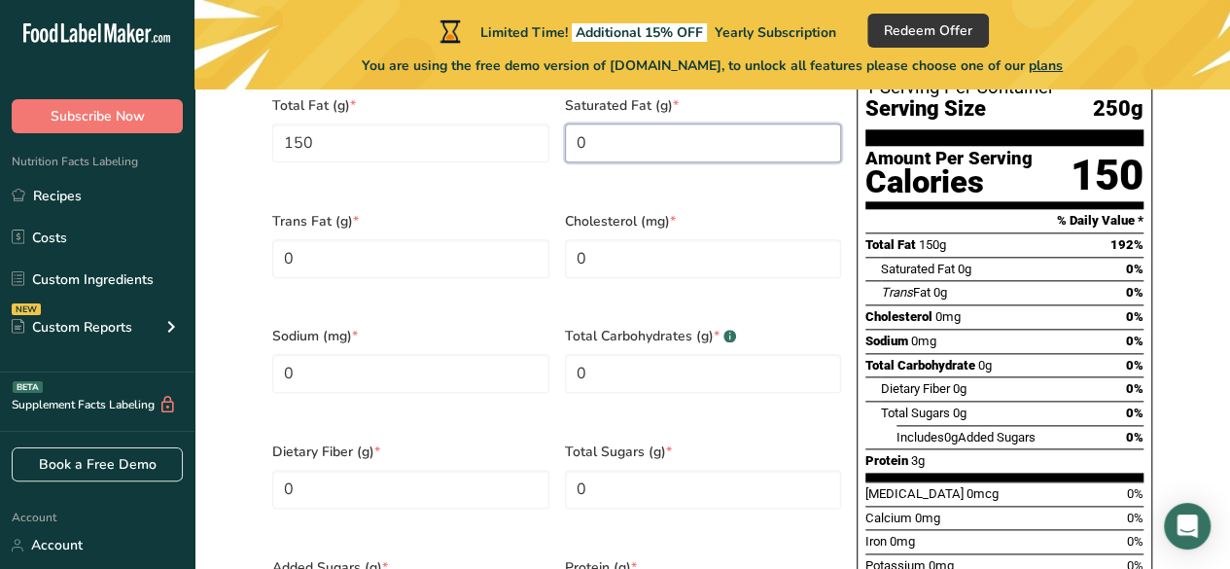
scroll to position [1069, 0]
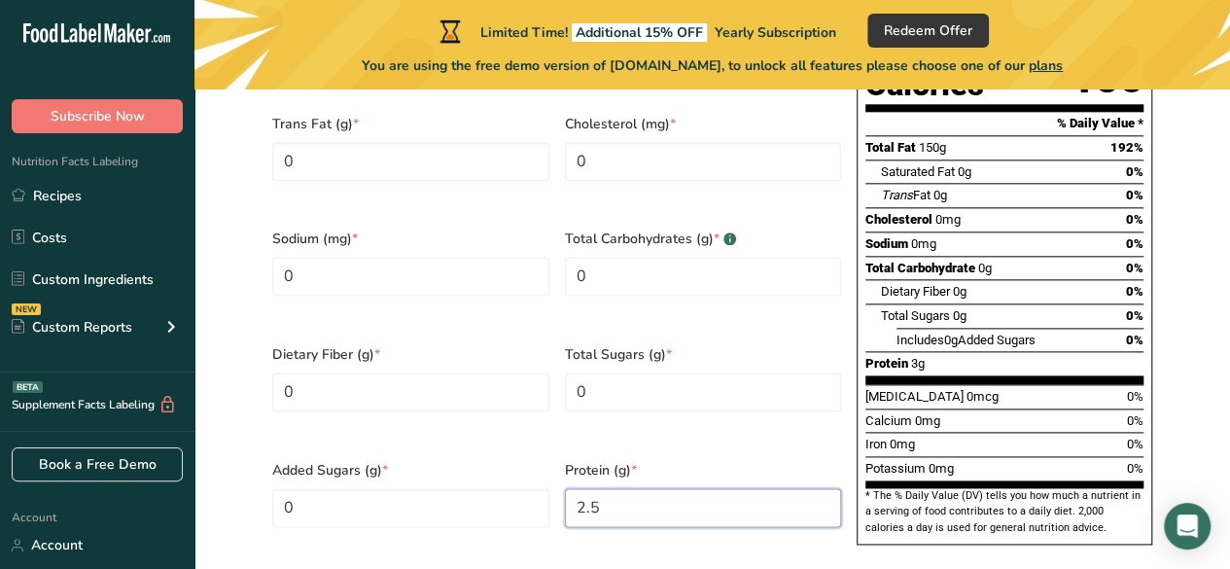
click at [663, 488] on input "2.5" at bounding box center [703, 507] width 277 height 39
click at [641, 258] on Carbohydrates "0" at bounding box center [703, 276] width 277 height 39
paste Carbohydrates "number"
type Carbohydrates "0"
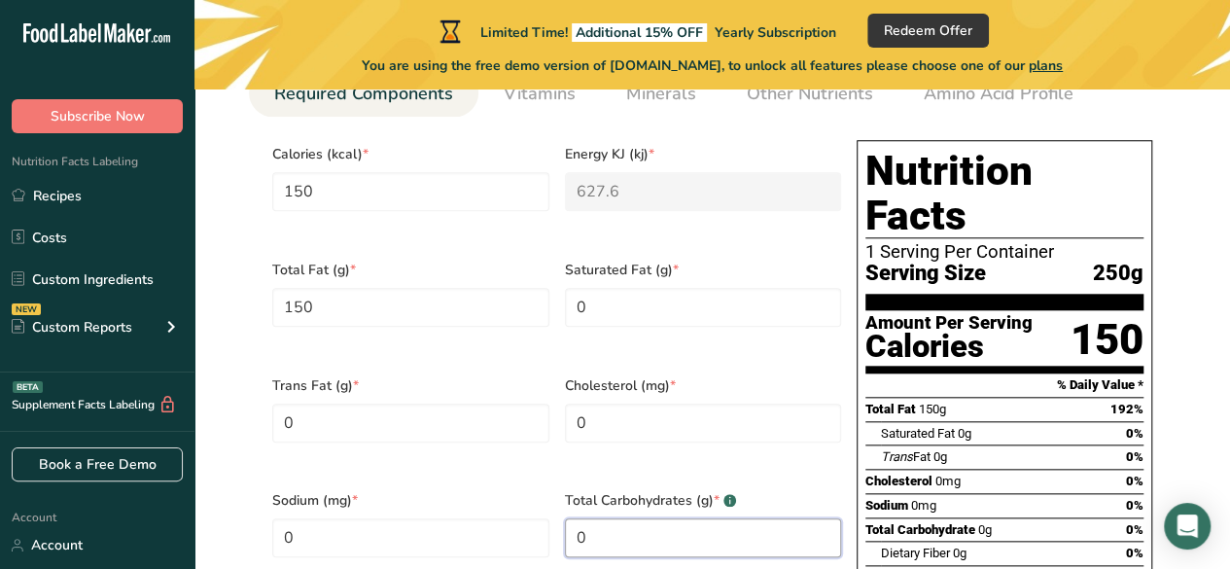
scroll to position [778, 0]
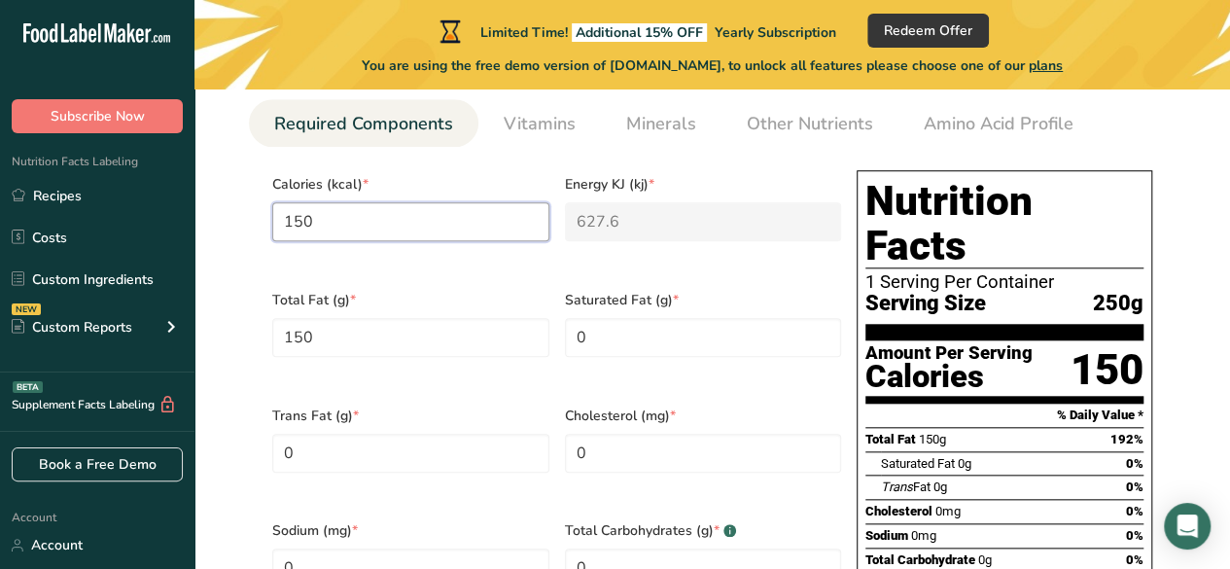
click at [332, 219] on input "150" at bounding box center [410, 221] width 277 height 39
drag, startPoint x: 332, startPoint y: 219, endPoint x: 318, endPoint y: 220, distance: 14.6
click at [318, 220] on input "150" at bounding box center [410, 221] width 277 height 39
type input "0"
type KJ "0"
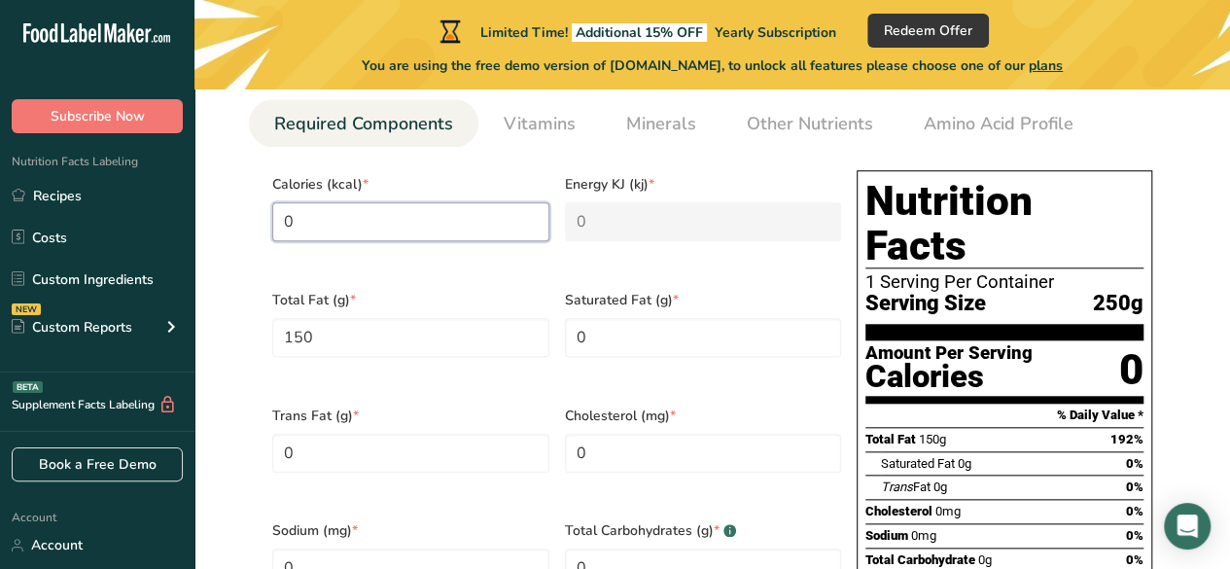
paste input "166"
type input "166"
type KJ "694.5"
type input "166"
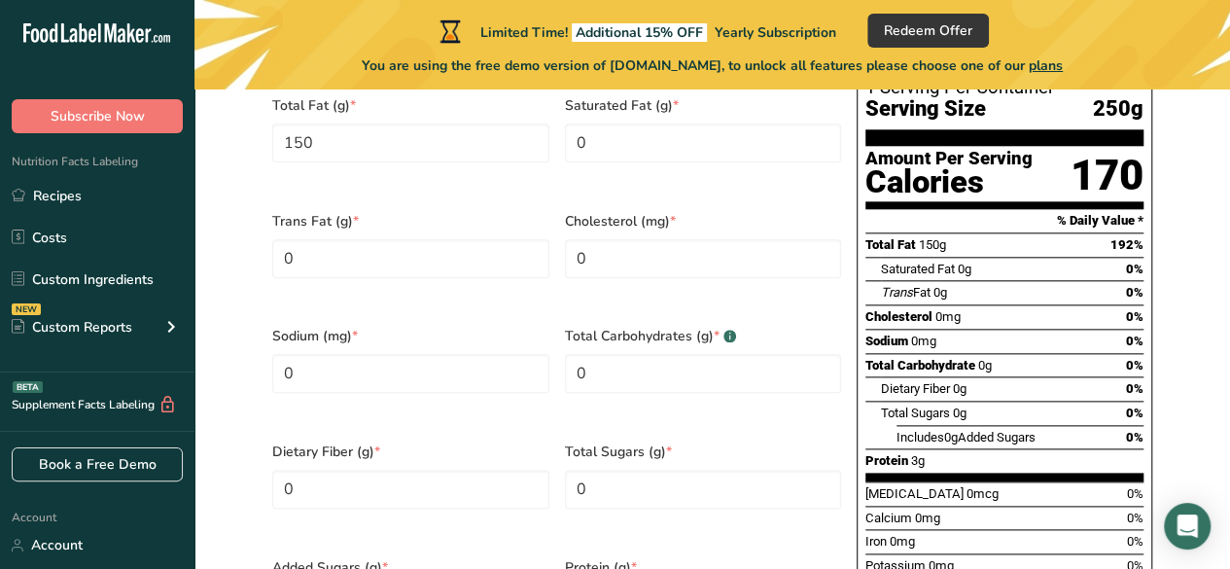
scroll to position [1069, 0]
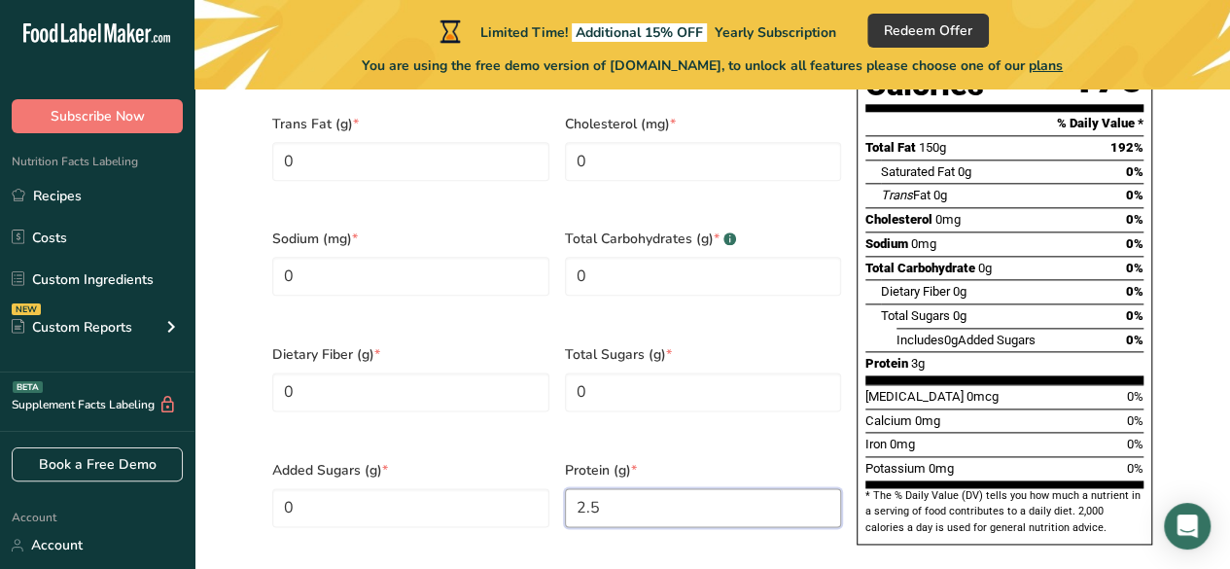
click at [613, 488] on input "2.5" at bounding box center [703, 507] width 277 height 39
paste input "4.9"
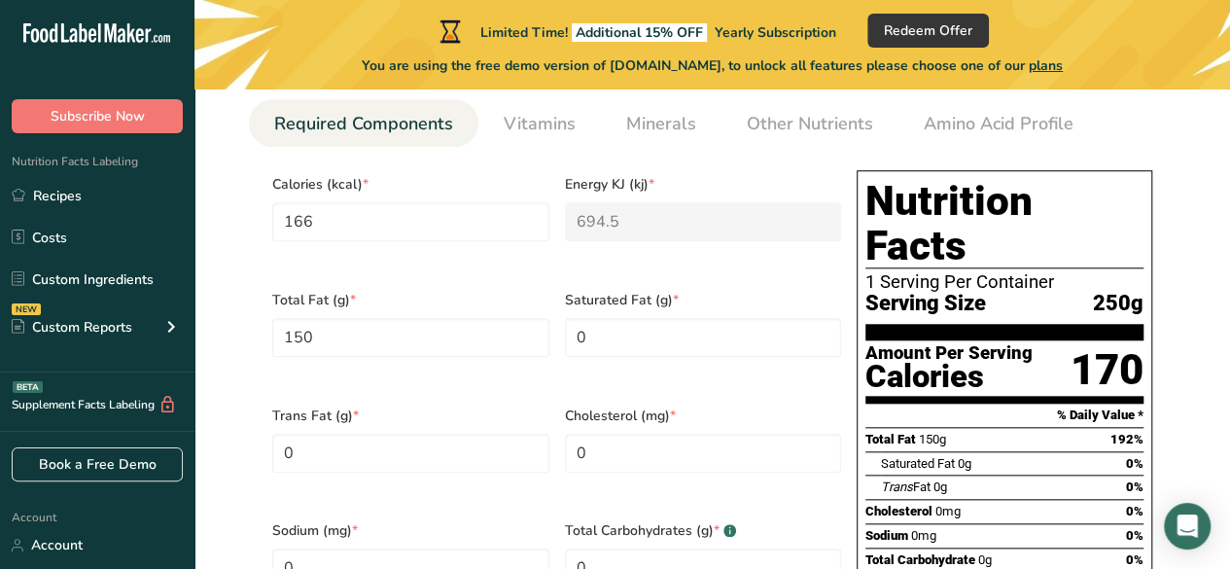
scroll to position [875, 0]
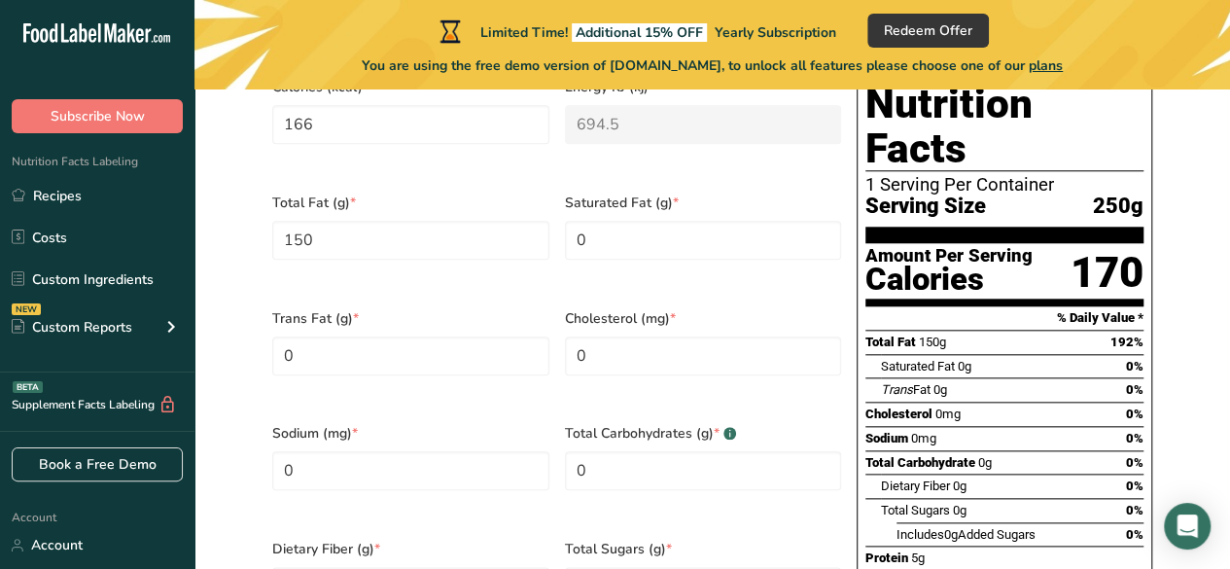
type input "4.9"
click at [414, 350] on Fat "0" at bounding box center [410, 355] width 277 height 39
click at [383, 242] on Fat "150" at bounding box center [410, 240] width 277 height 39
click at [346, 352] on Fat "0" at bounding box center [410, 355] width 277 height 39
click at [327, 225] on Fat "150" at bounding box center [410, 240] width 277 height 39
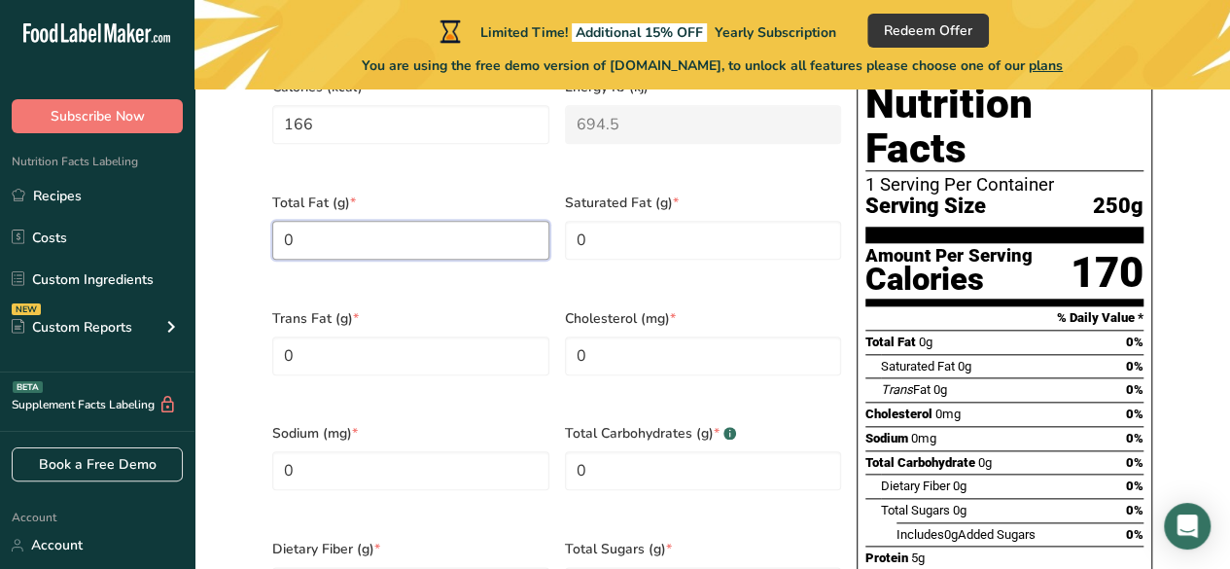
paste Fat "8.5"
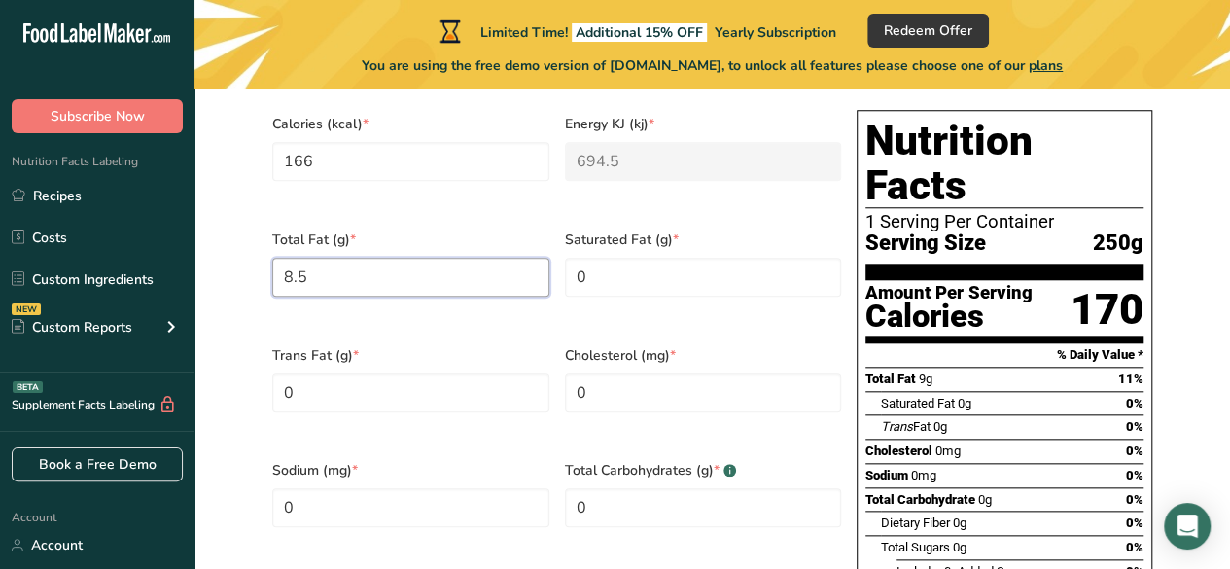
scroll to position [778, 0]
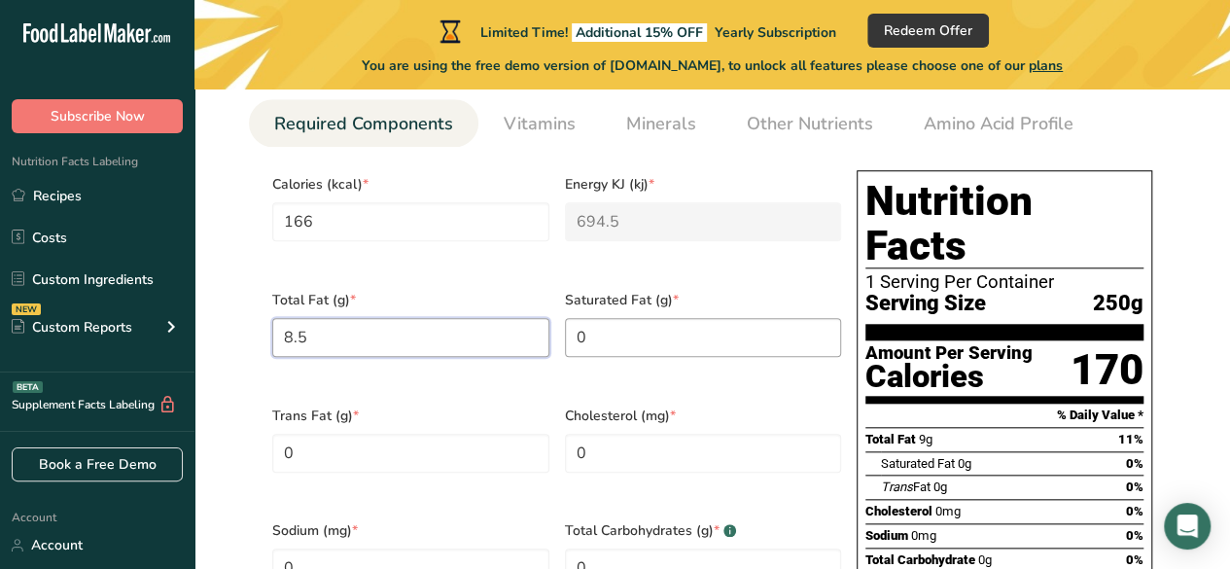
type Fat "8.5"
click at [655, 337] on Fat "0" at bounding box center [703, 337] width 277 height 39
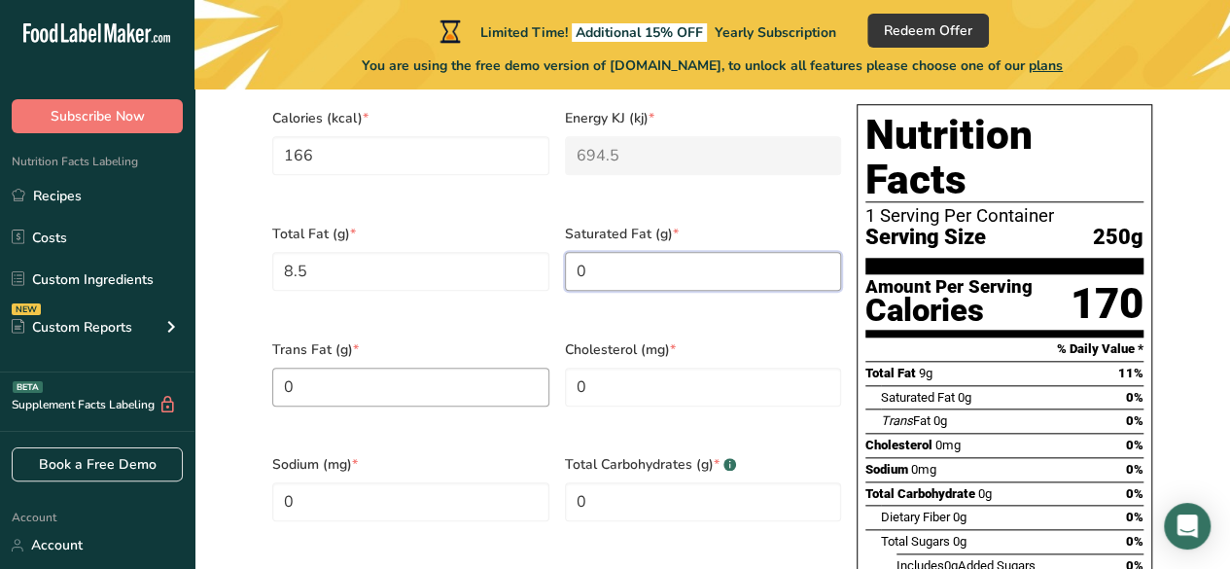
scroll to position [875, 0]
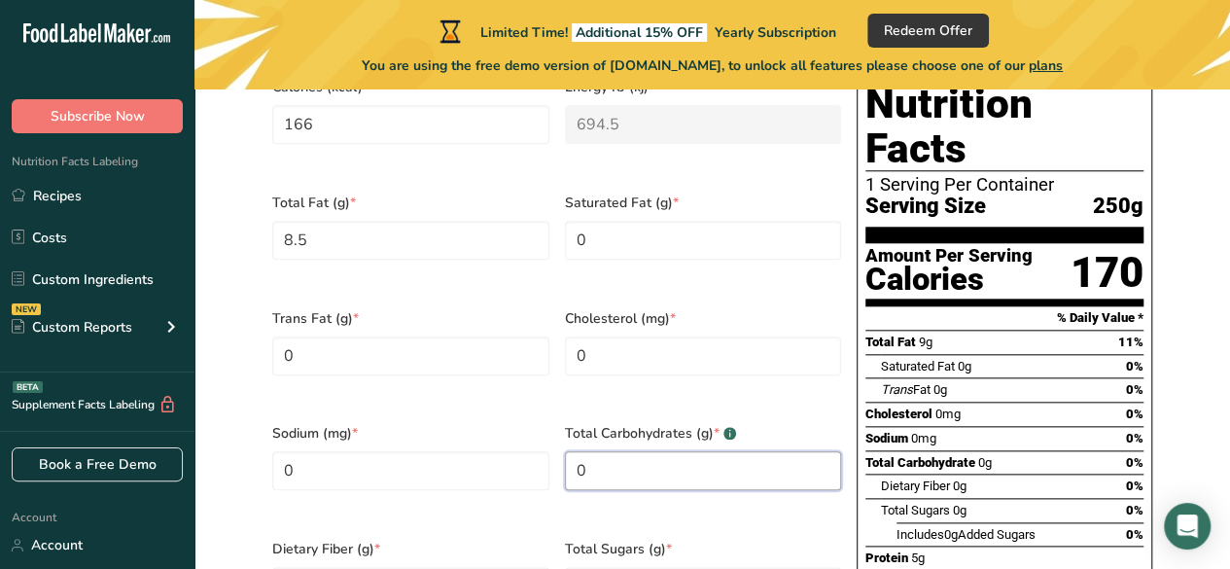
click at [593, 451] on Carbohydrates "0" at bounding box center [703, 470] width 277 height 39
paste Carbohydrates "26.25"
type Carbohydrates "26.25"
click at [509, 343] on Fat "0" at bounding box center [410, 355] width 277 height 39
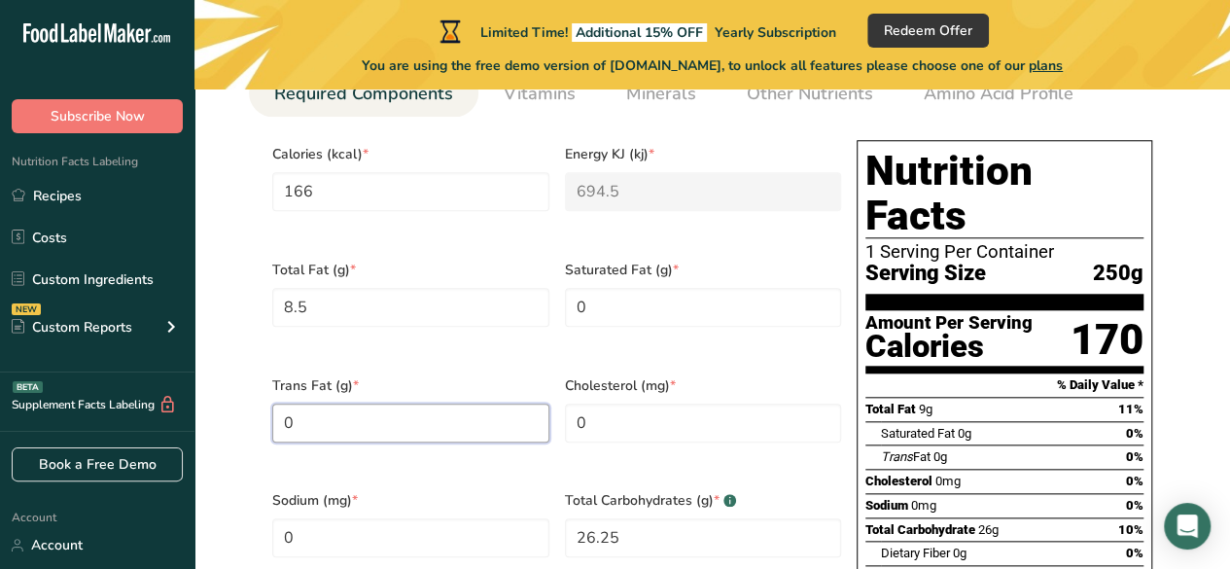
scroll to position [778, 0]
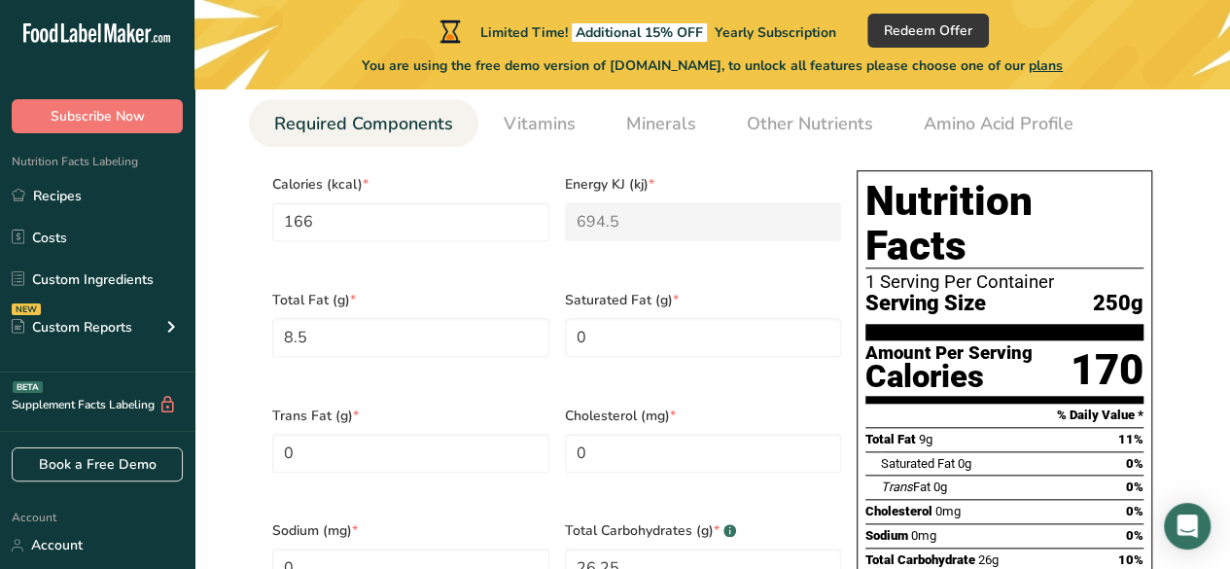
click at [565, 294] on span "Saturated Fat (g) *" at bounding box center [703, 300] width 277 height 20
click at [566, 291] on span "Saturated Fat (g) *" at bounding box center [703, 300] width 277 height 20
click at [565, 291] on span "Saturated Fat (g) *" at bounding box center [703, 300] width 277 height 20
click at [572, 291] on span "Saturated Fat (g) *" at bounding box center [703, 300] width 277 height 20
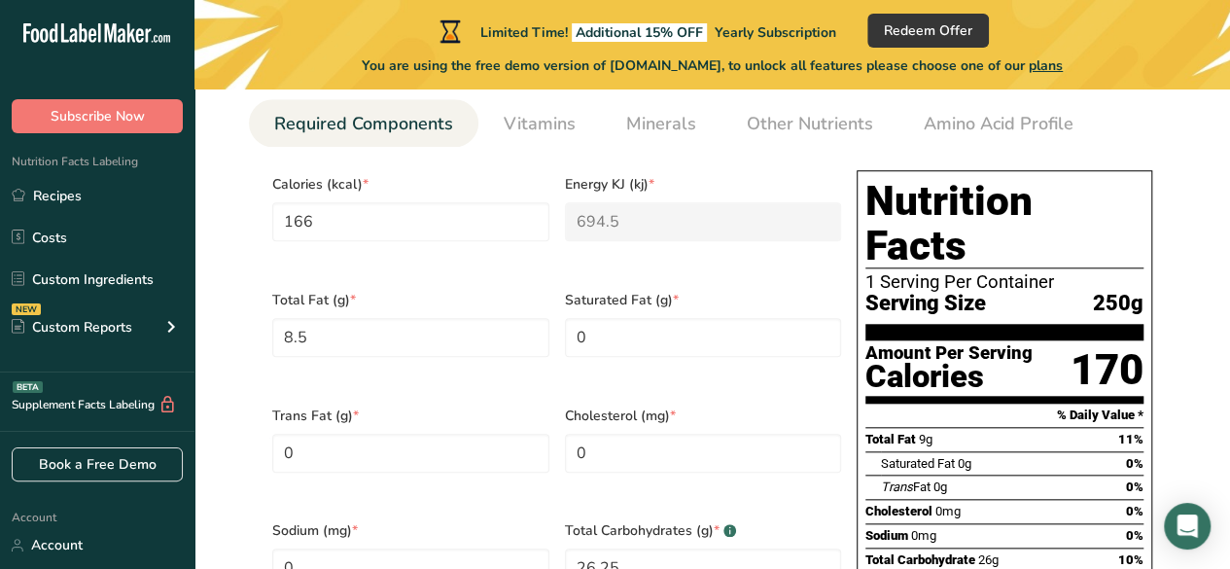
click at [621, 290] on span "Saturated Fat (g) *" at bounding box center [703, 300] width 277 height 20
drag, startPoint x: 668, startPoint y: 287, endPoint x: 684, endPoint y: 292, distance: 17.2
click at [673, 290] on span "Saturated Fat (g) *" at bounding box center [703, 300] width 277 height 20
drag, startPoint x: 684, startPoint y: 292, endPoint x: 659, endPoint y: 292, distance: 25.3
click at [669, 292] on span "Saturated Fat (g) *" at bounding box center [703, 300] width 277 height 20
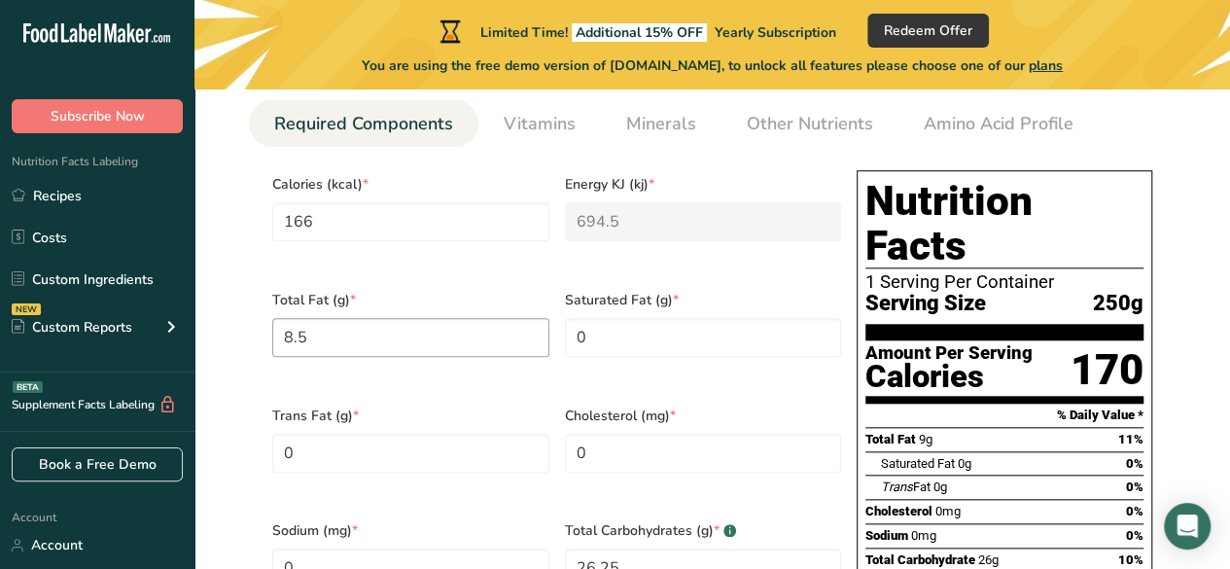
drag, startPoint x: 659, startPoint y: 292, endPoint x: 505, endPoint y: 343, distance: 162.0
click at [647, 292] on span "Saturated Fat (g) *" at bounding box center [703, 300] width 277 height 20
click at [321, 409] on span "Trans Fat (g) *" at bounding box center [410, 415] width 277 height 20
click at [343, 405] on span "Trans Fat (g) *" at bounding box center [410, 415] width 277 height 20
drag, startPoint x: 356, startPoint y: 399, endPoint x: 391, endPoint y: 393, distance: 35.6
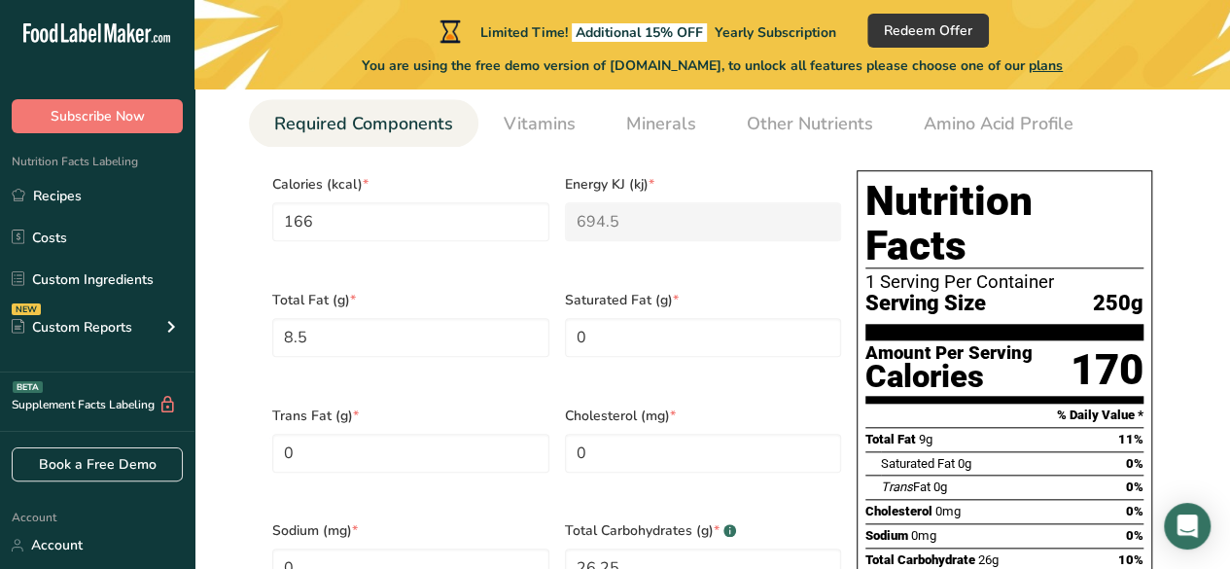
click at [369, 405] on span "Trans Fat (g) *" at bounding box center [410, 415] width 277 height 20
click at [391, 405] on span "Trans Fat (g) *" at bounding box center [410, 415] width 277 height 20
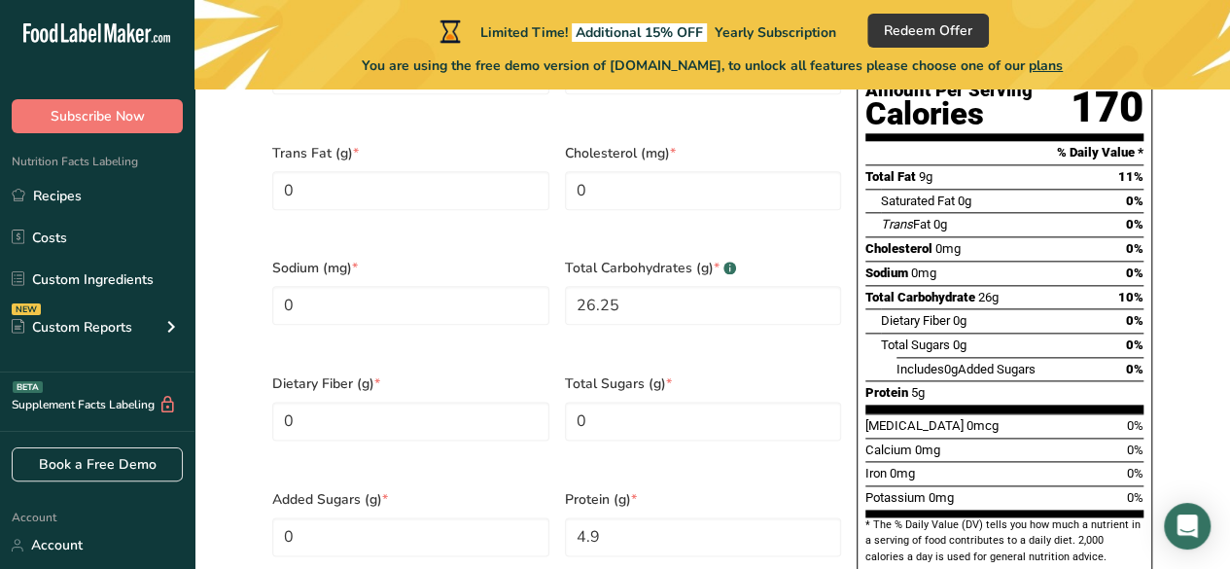
scroll to position [1069, 0]
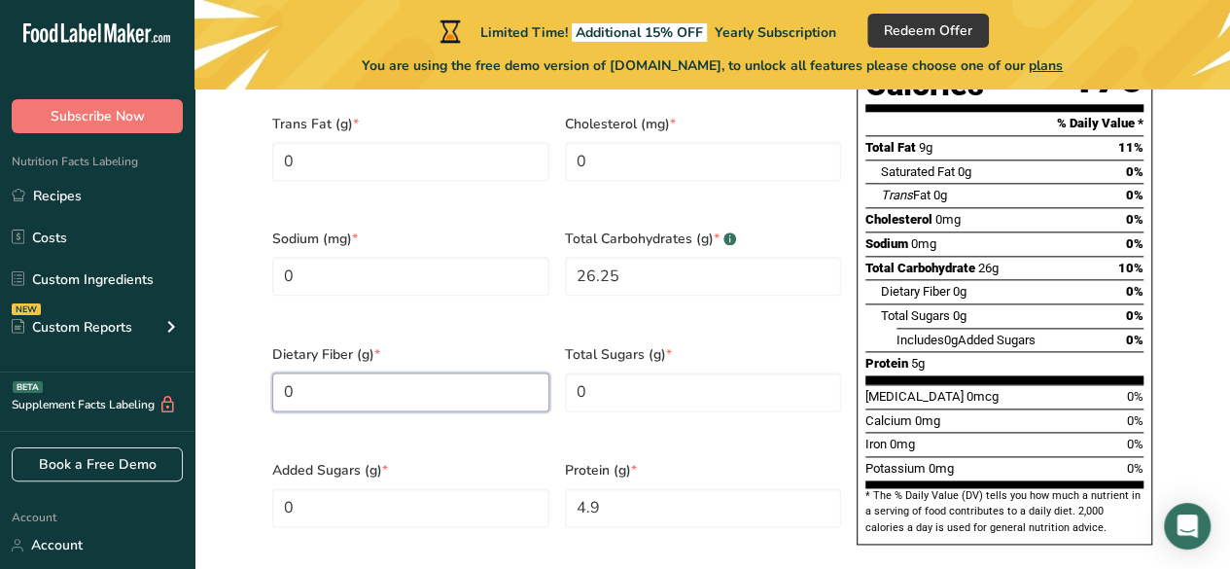
click at [441, 372] on Fiber "0" at bounding box center [410, 391] width 277 height 39
paste Fiber "8.5"
type Fiber "8.5"
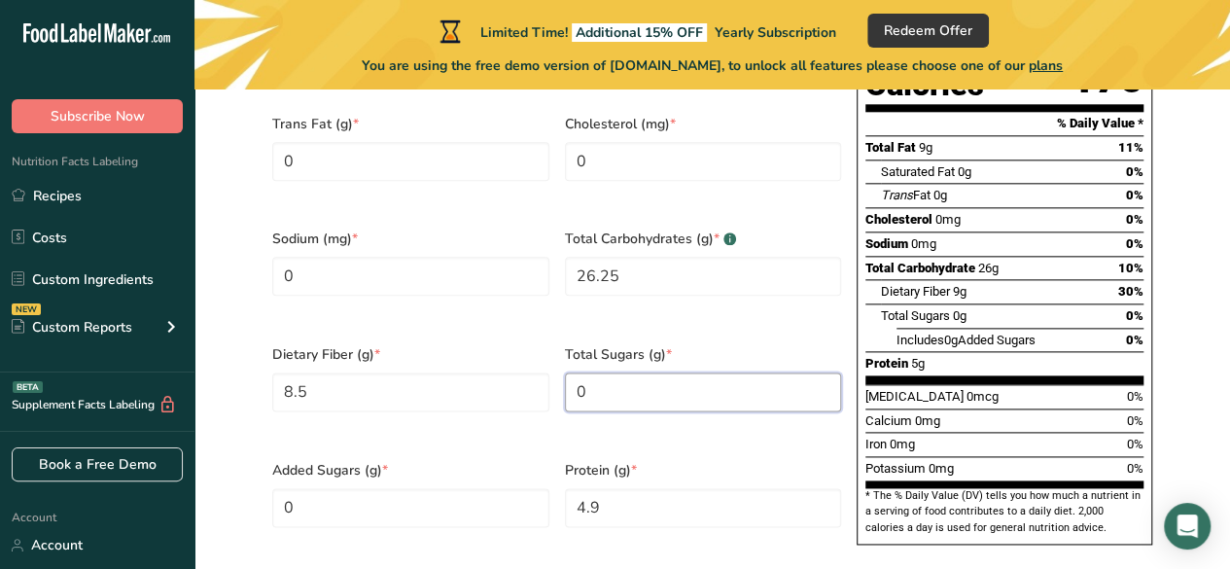
click at [618, 372] on Sugars "0" at bounding box center [703, 391] width 277 height 39
paste Sugars "26.5"
type Sugars "26.5"
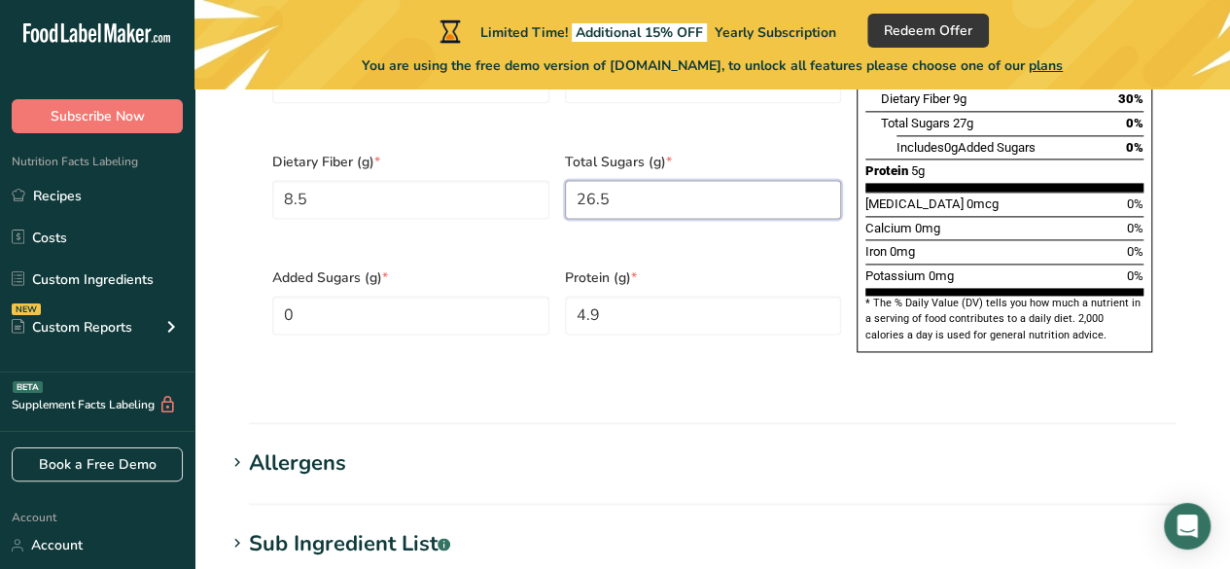
scroll to position [1264, 0]
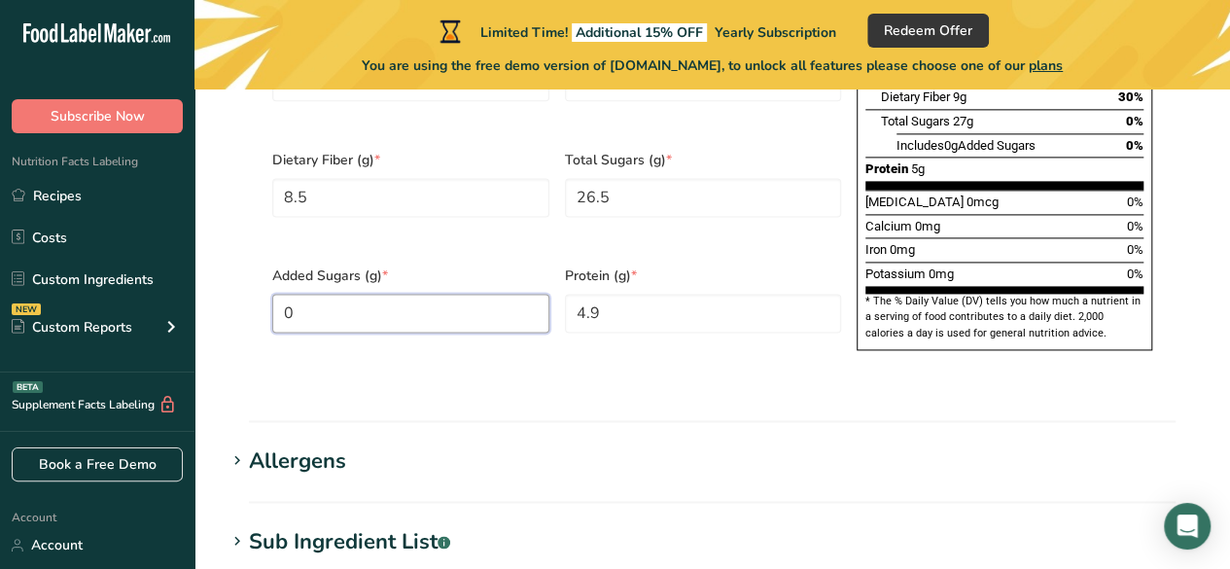
click at [397, 294] on Sugars "0" at bounding box center [410, 313] width 277 height 39
paste Sugars "0.55"
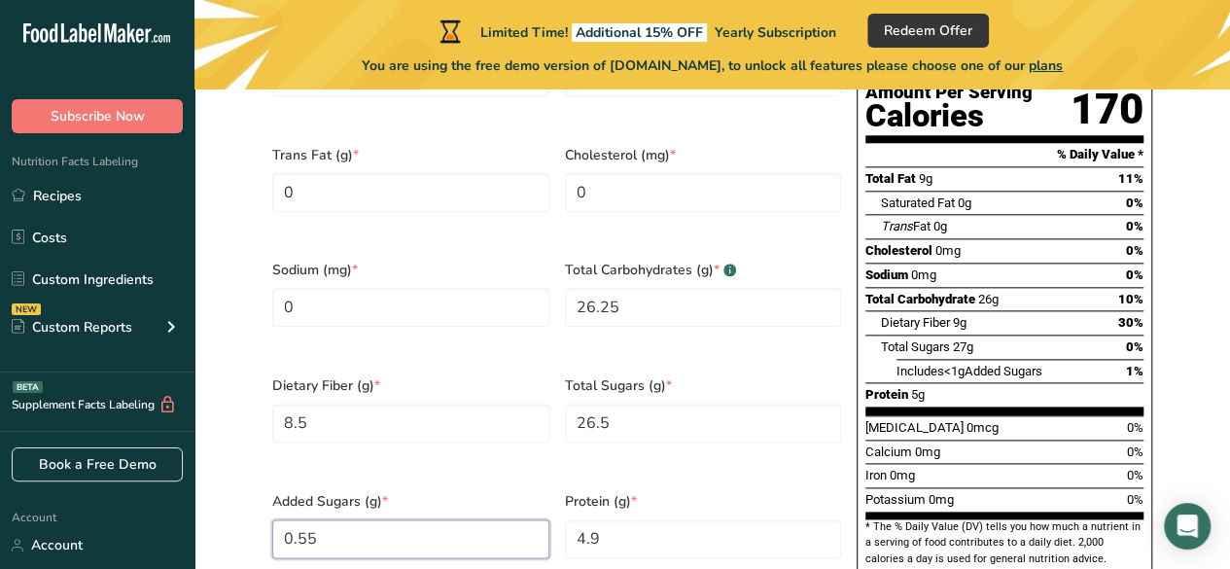
scroll to position [1069, 0]
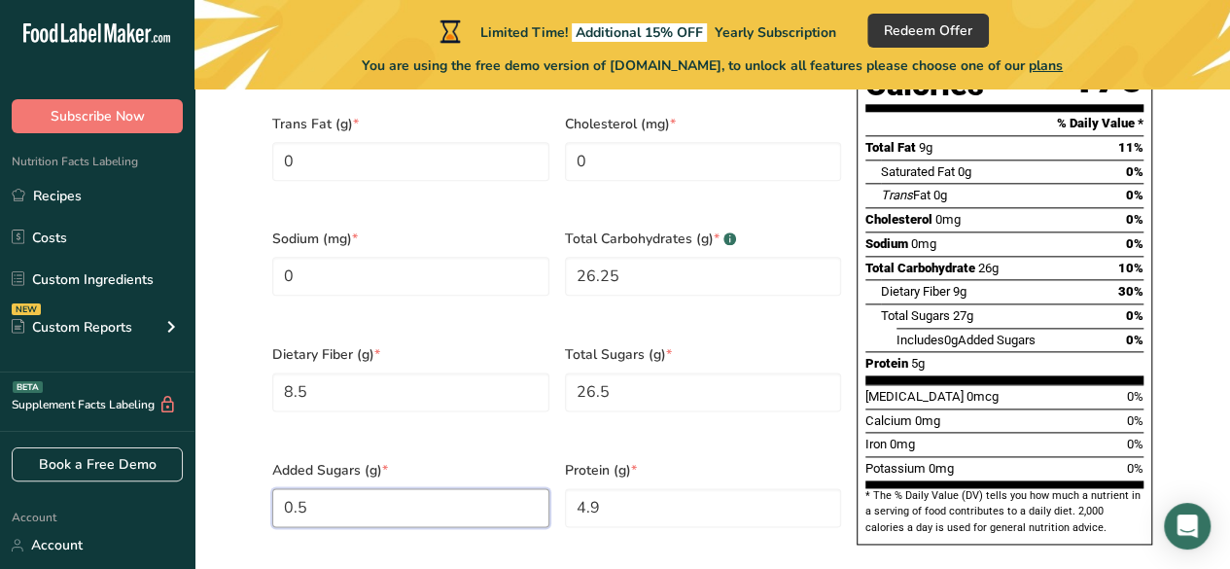
type Sugars "0"
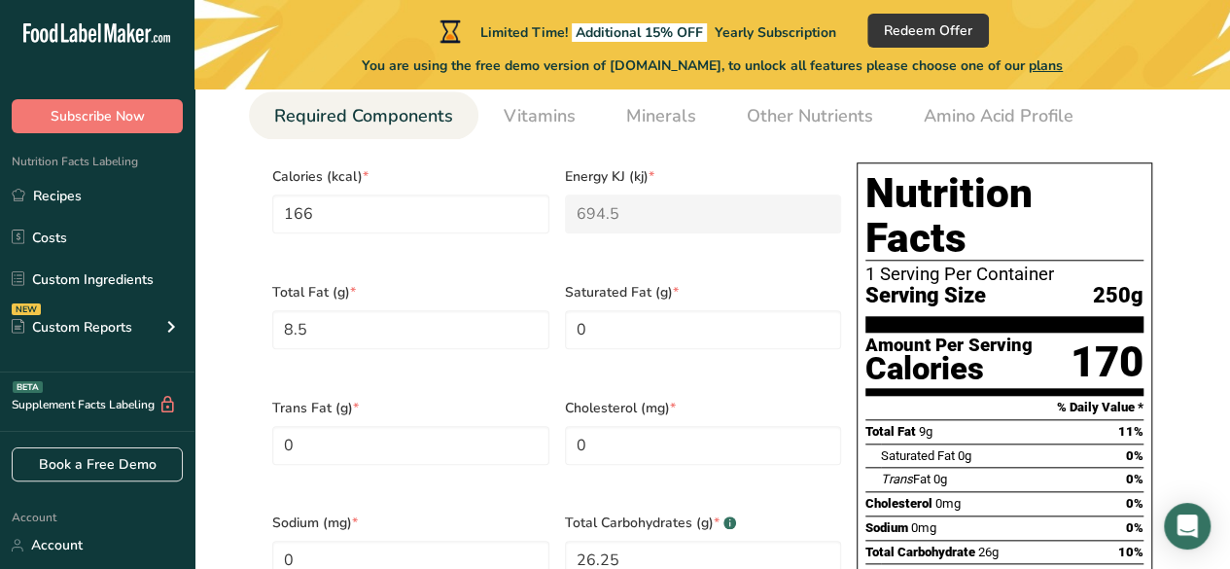
scroll to position [778, 0]
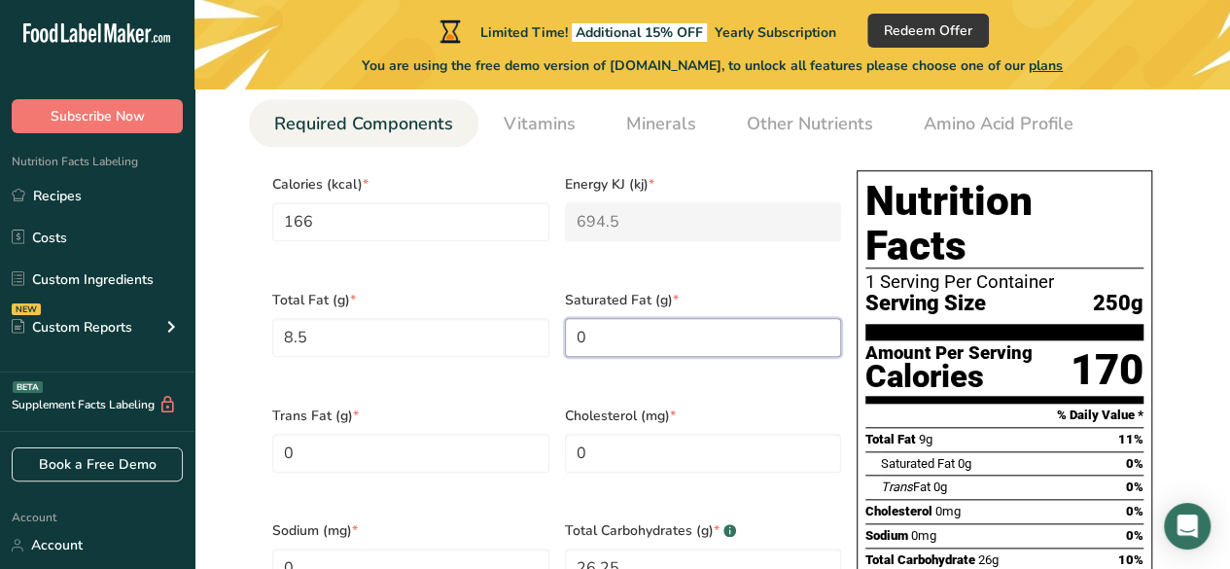
click at [618, 338] on Fat "0" at bounding box center [703, 337] width 277 height 39
paste Fat "0.55"
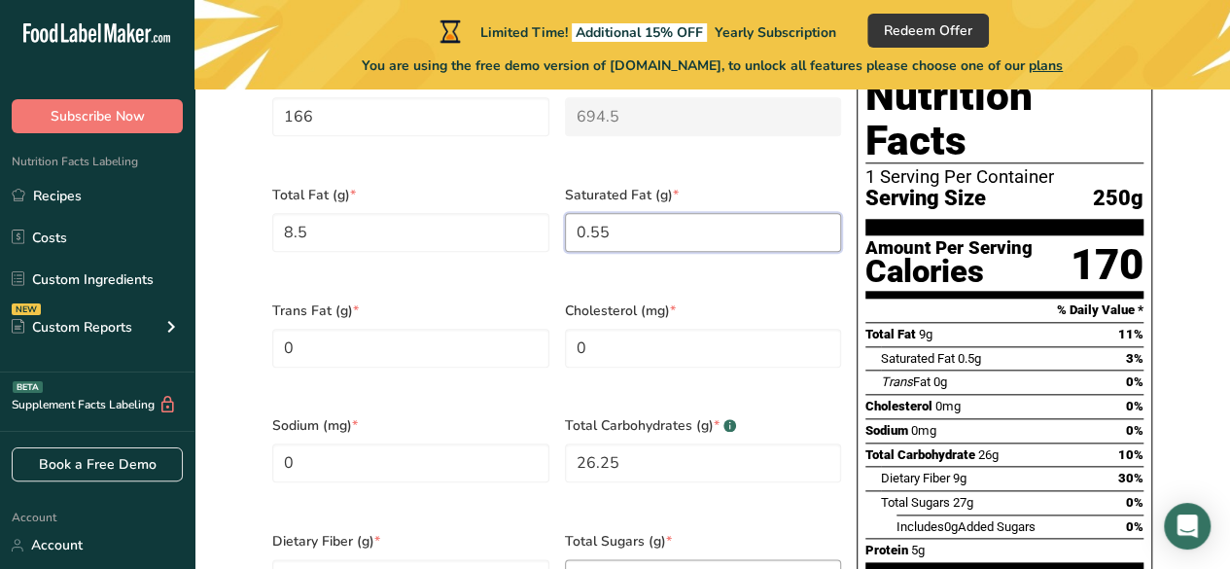
scroll to position [875, 0]
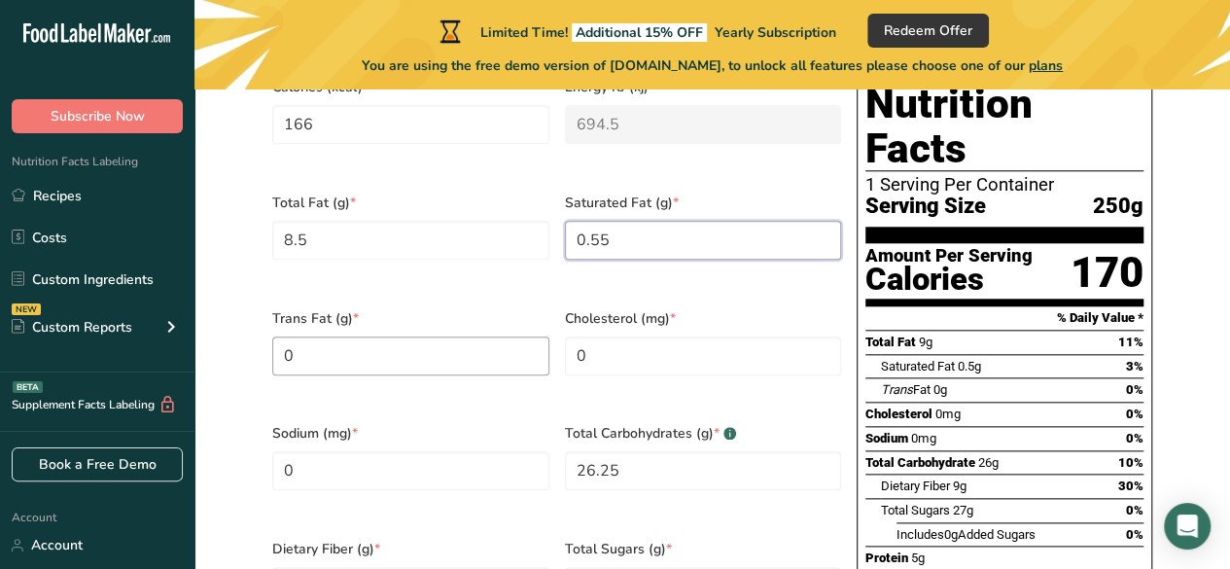
type Fat "0.55"
click at [397, 340] on Fat "0" at bounding box center [410, 355] width 277 height 39
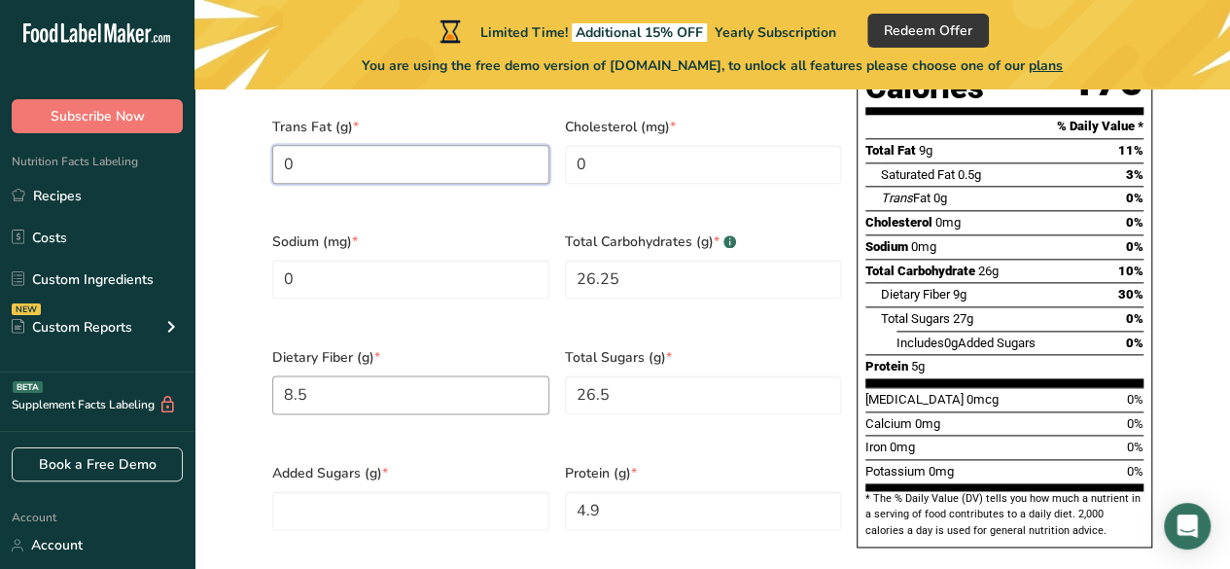
scroll to position [1069, 0]
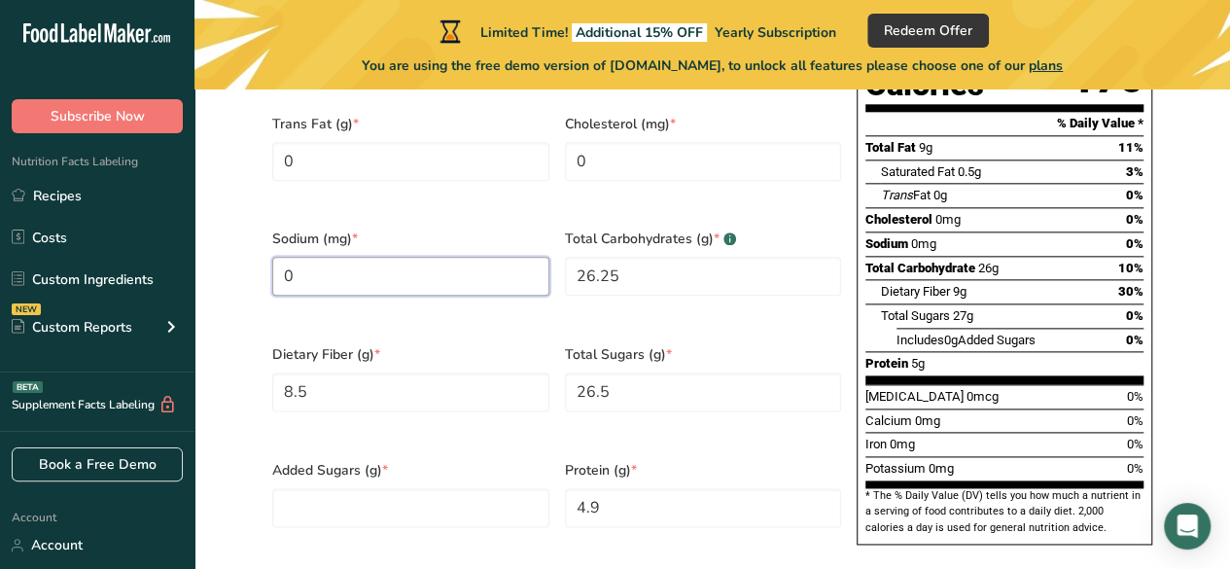
click at [300, 257] on input "0" at bounding box center [410, 276] width 277 height 39
paste input "24"
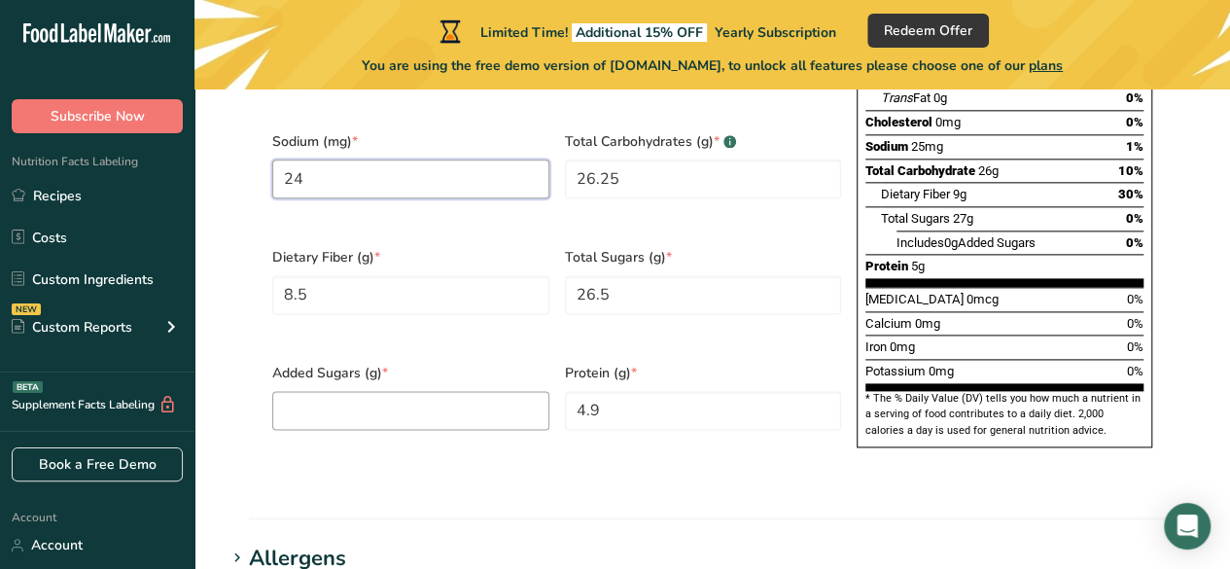
type input "24"
click at [453, 391] on Sugars "number" at bounding box center [410, 410] width 277 height 39
paste Sugars "19"
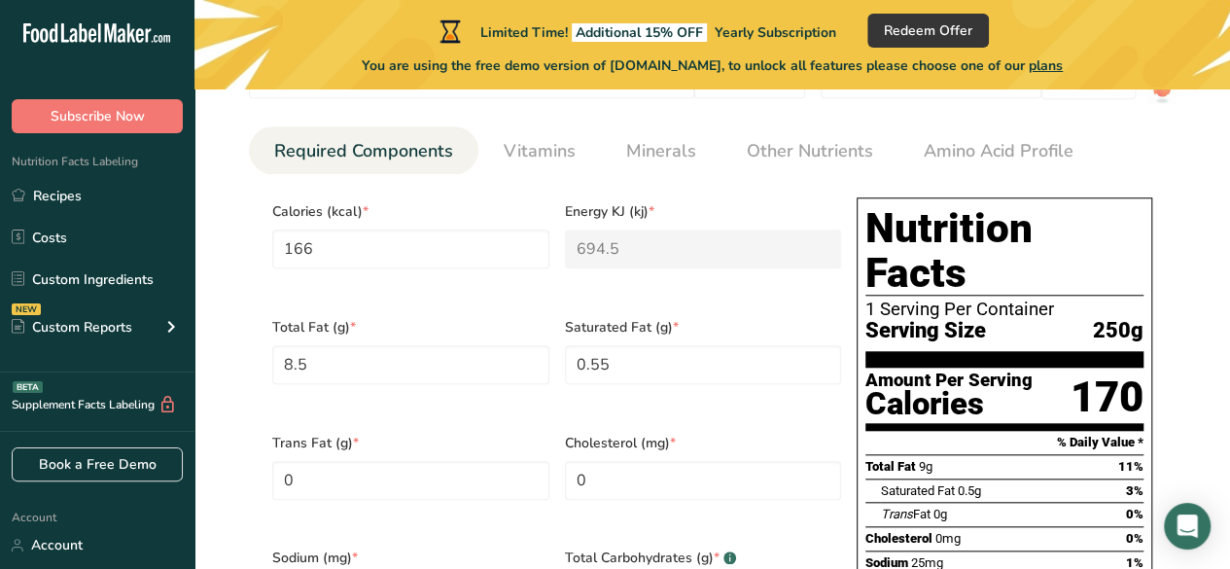
scroll to position [583, 0]
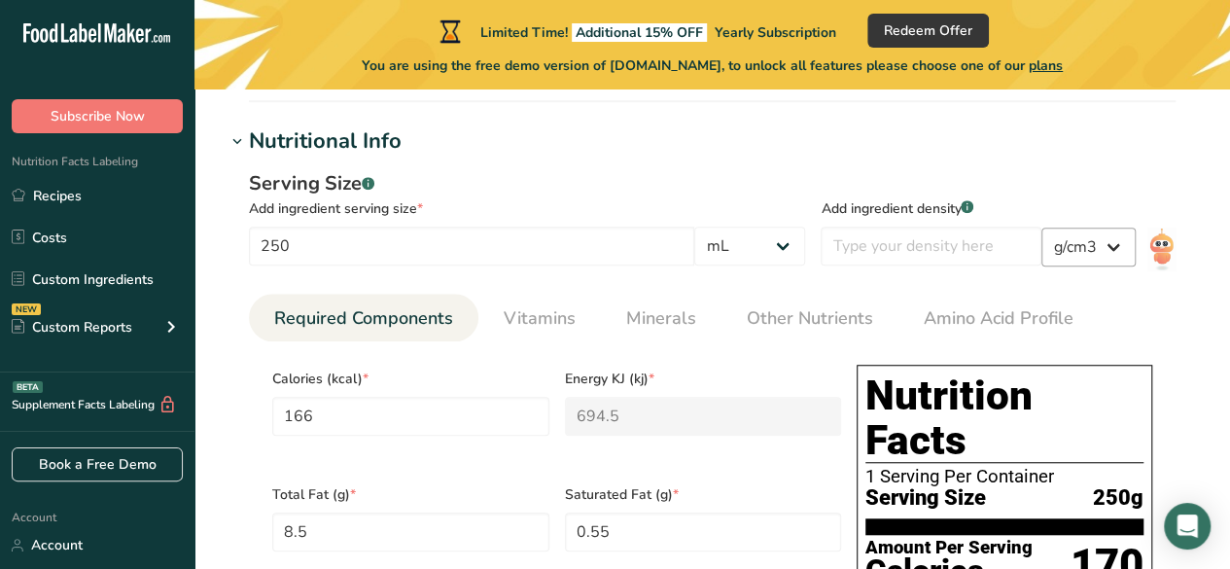
type Sugars "19"
click at [1073, 248] on select "lb/ft3 g/cm3" at bounding box center [1088, 246] width 94 height 39
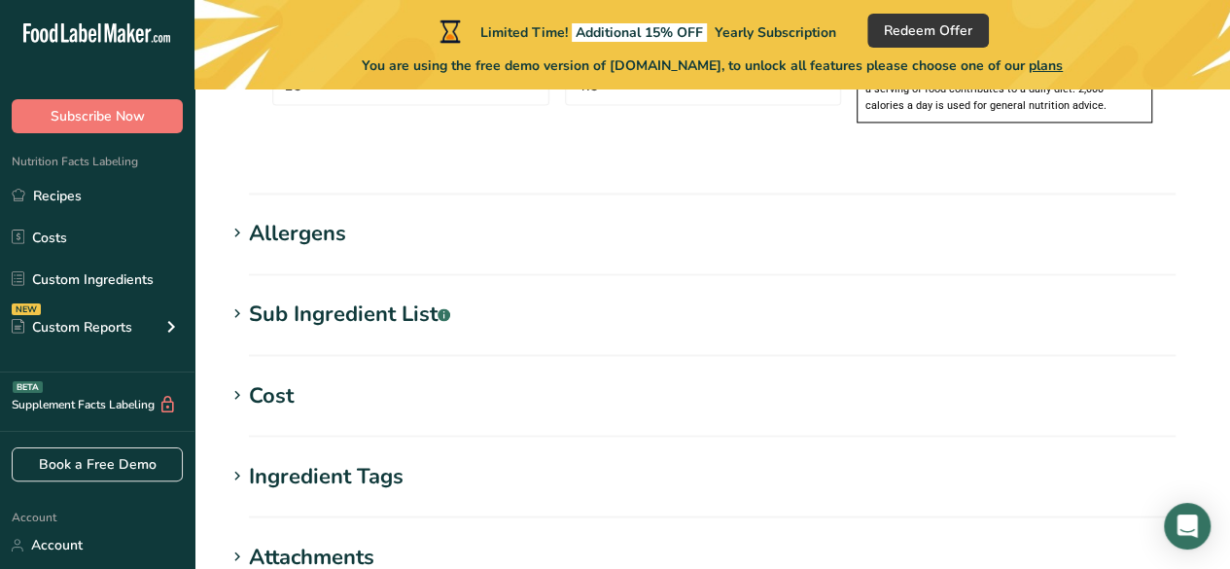
scroll to position [1750, 0]
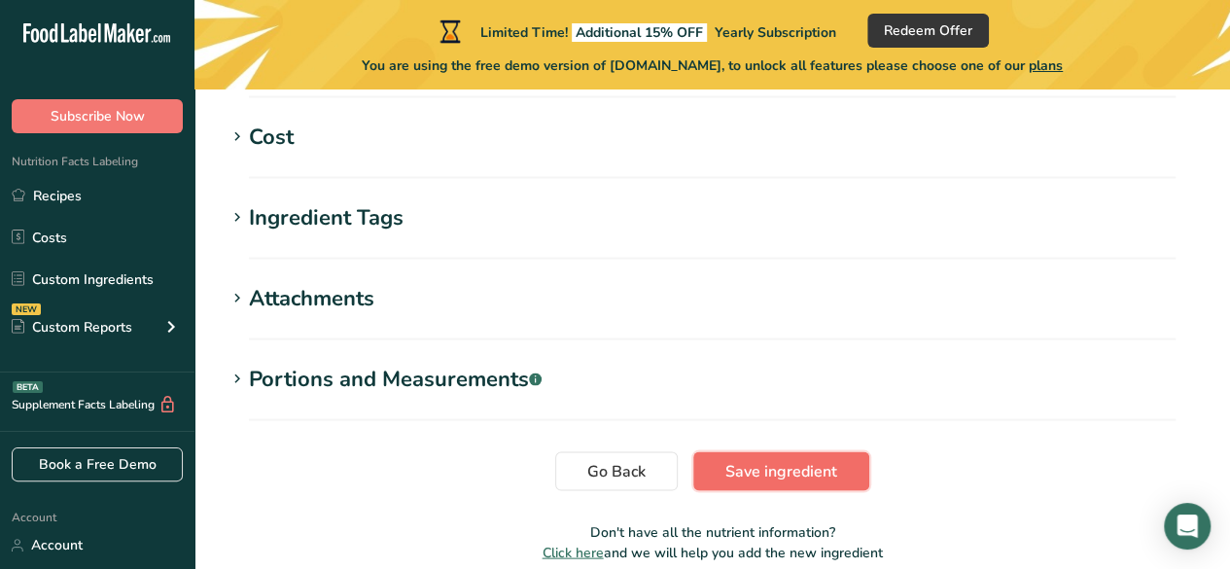
click at [832, 459] on span "Save ingredient" at bounding box center [781, 470] width 112 height 23
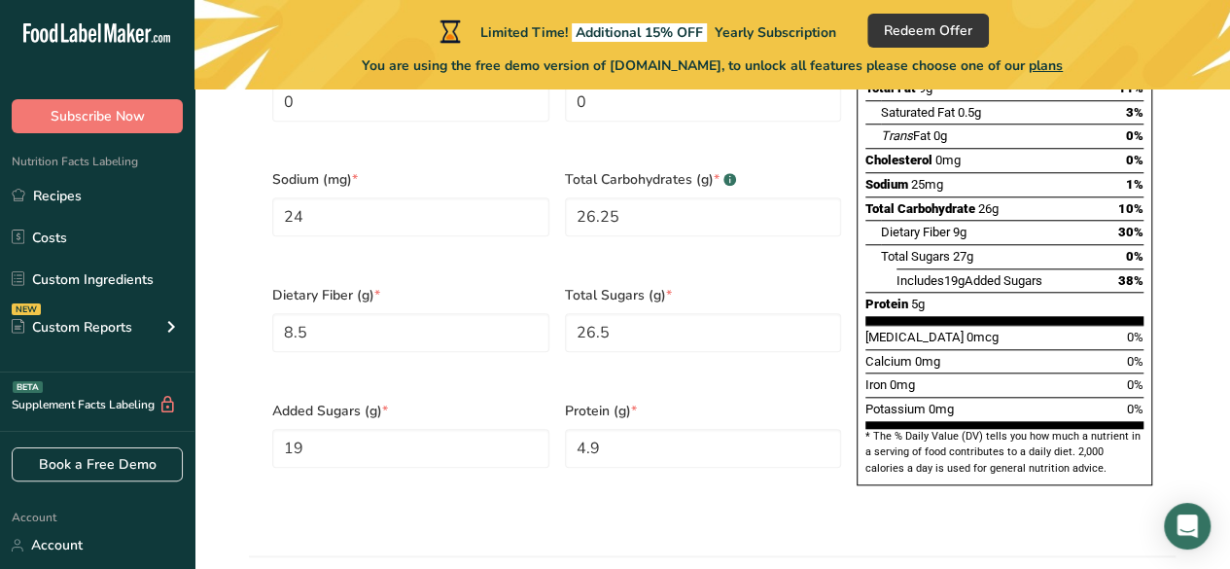
scroll to position [708, 0]
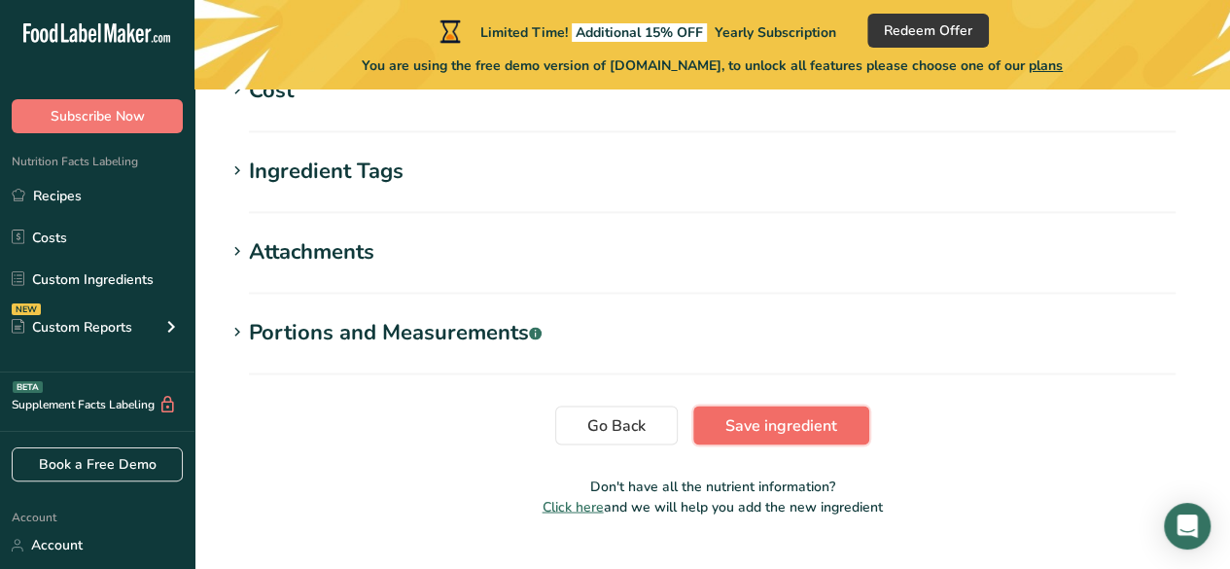
click at [821, 413] on span "Save ingredient" at bounding box center [781, 424] width 112 height 23
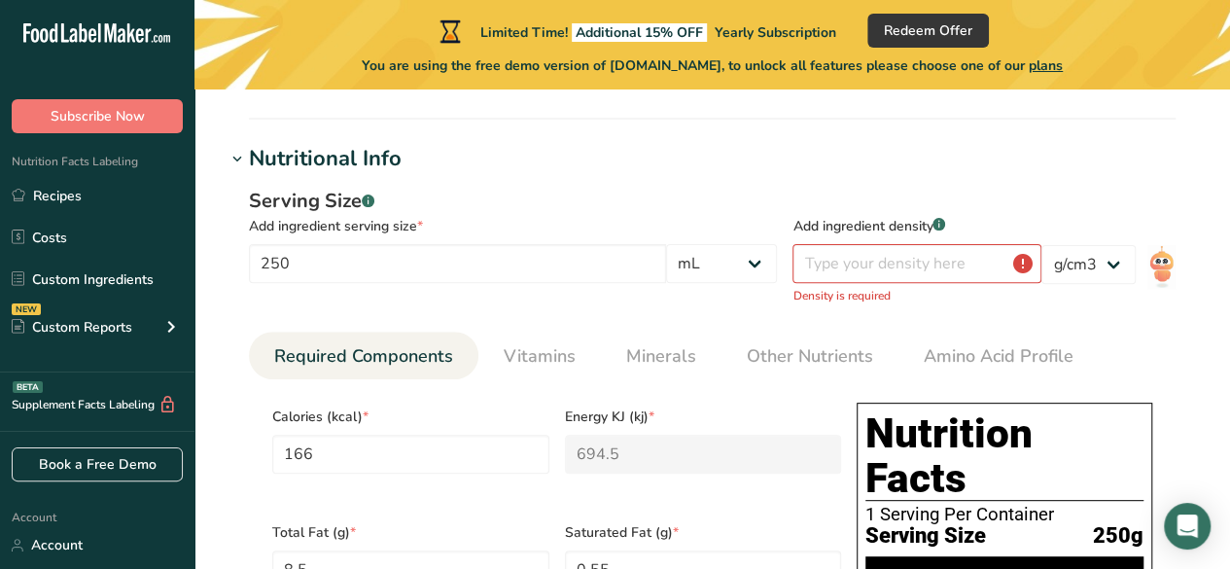
scroll to position [147, 0]
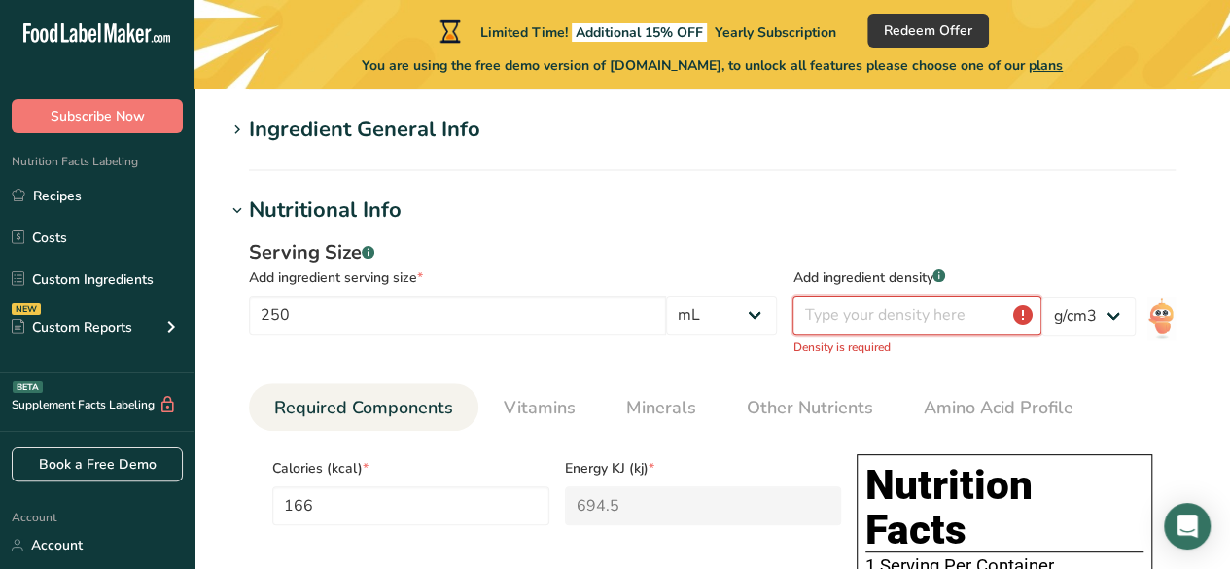
click at [914, 315] on input "number" at bounding box center [916, 314] width 249 height 39
click at [1073, 317] on select "lb/ft3 g/cm3" at bounding box center [1088, 315] width 94 height 39
click at [893, 311] on input "number" at bounding box center [916, 314] width 249 height 39
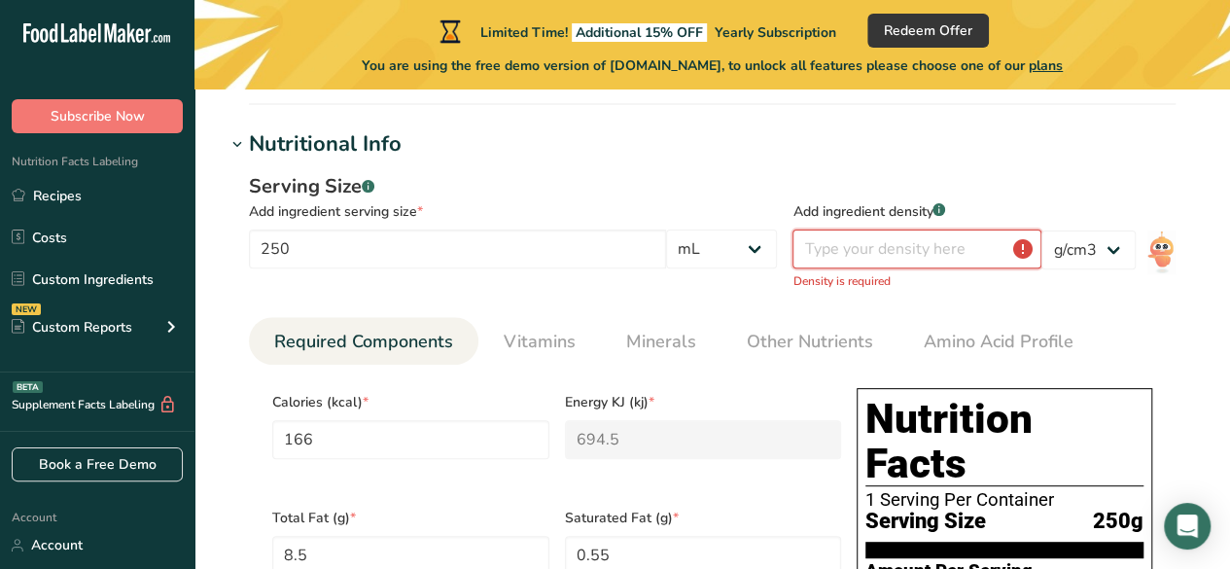
scroll to position [244, 0]
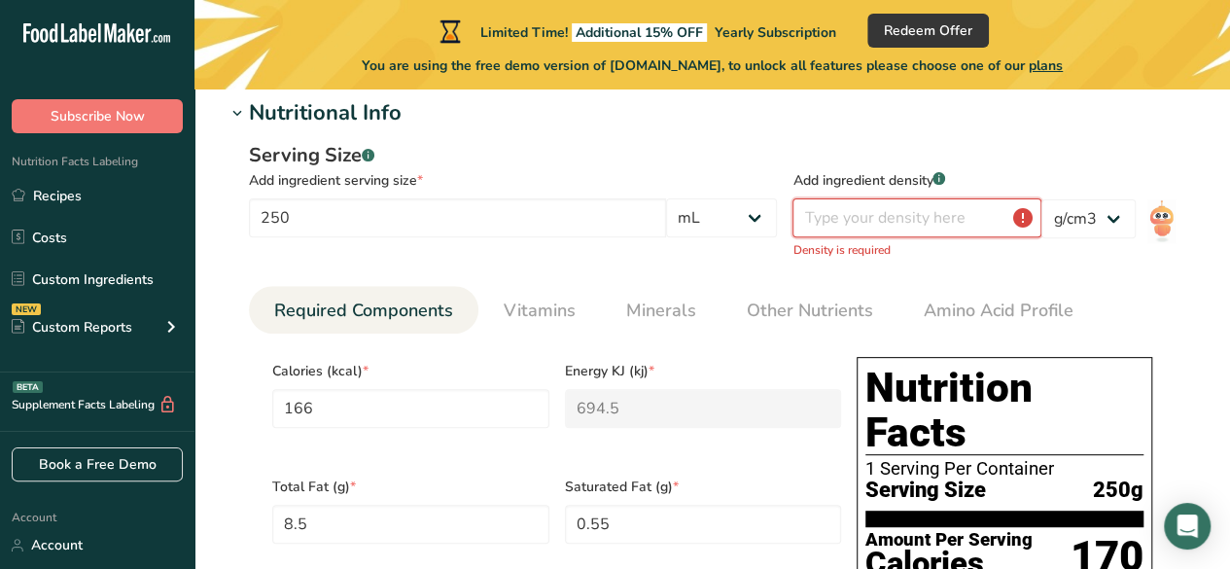
click at [869, 225] on input "number" at bounding box center [916, 217] width 249 height 39
click at [1084, 225] on select "lb/ft3 g/cm3" at bounding box center [1088, 218] width 94 height 39
select select "23"
click at [1041, 199] on select "lb/ft3 g/cm3" at bounding box center [1088, 218] width 94 height 39
type input "0"
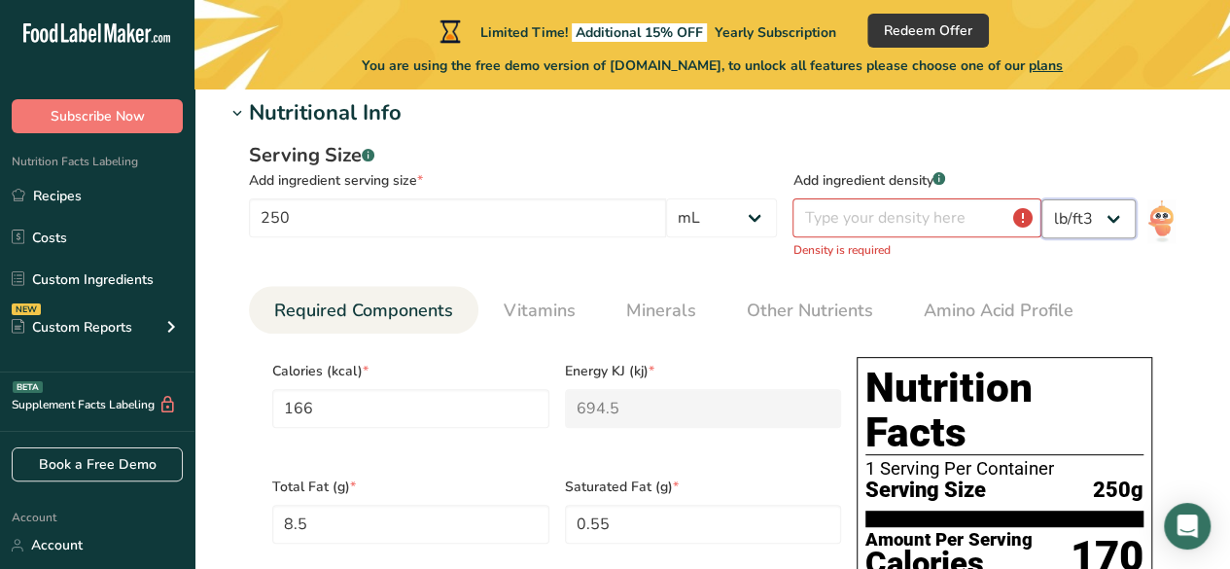
type KJ "0"
type Fat "0"
type input "0"
type Carbohydrates "0"
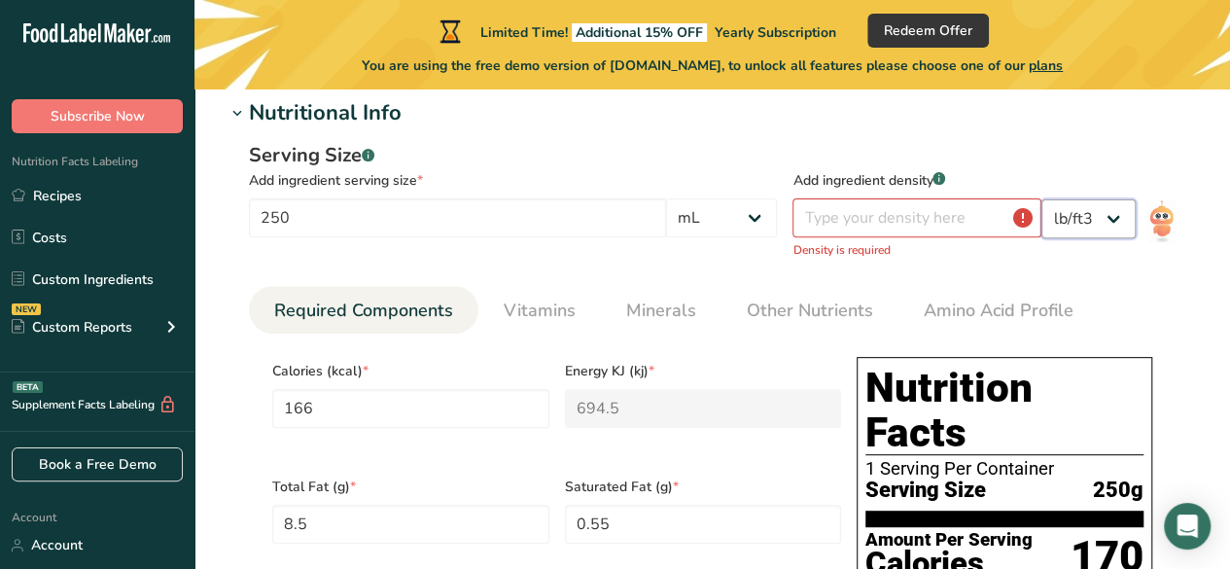
type Fiber "0"
type Sugars "0"
type input "0"
click at [1084, 222] on select "lb/ft3 g/cm3" at bounding box center [1088, 218] width 94 height 39
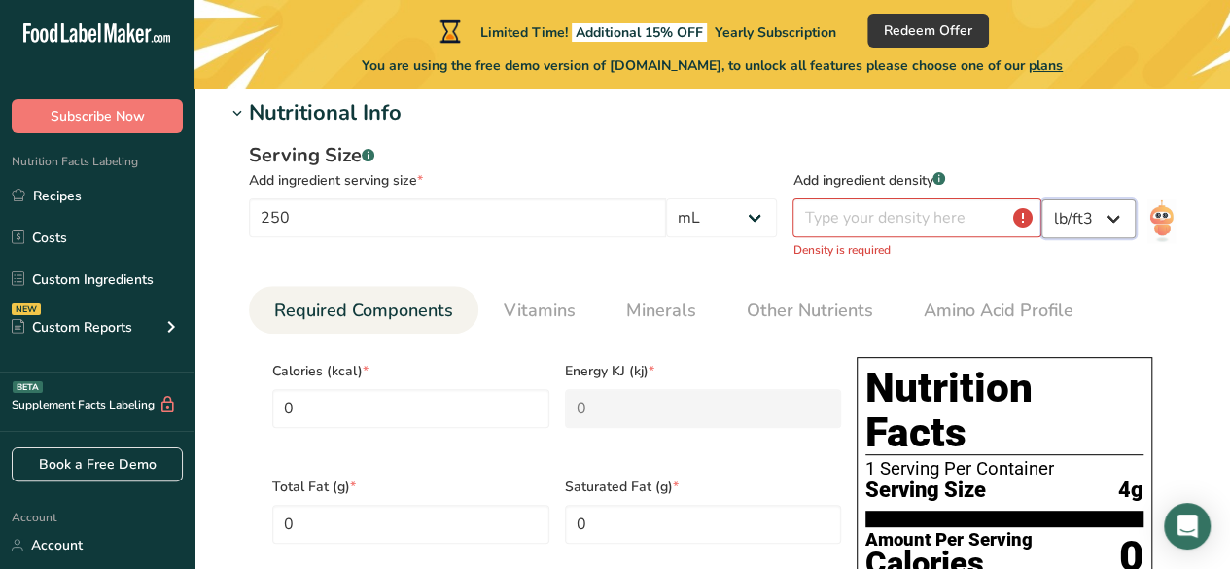
select select "22"
click at [1041, 199] on select "lb/ft3 g/cm3" at bounding box center [1088, 218] width 94 height 39
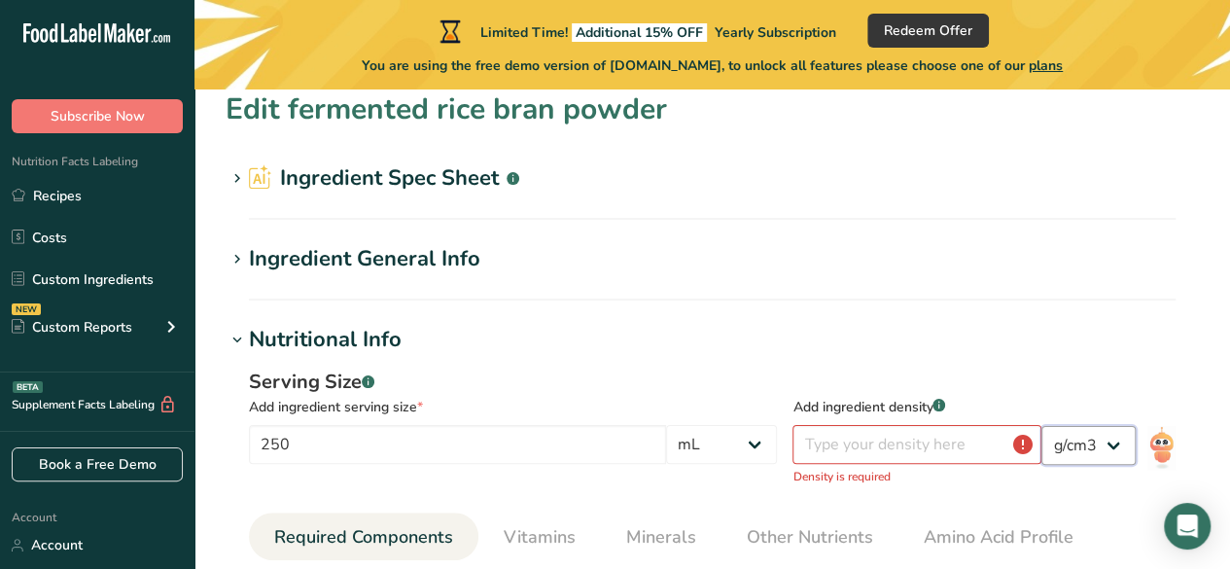
scroll to position [0, 0]
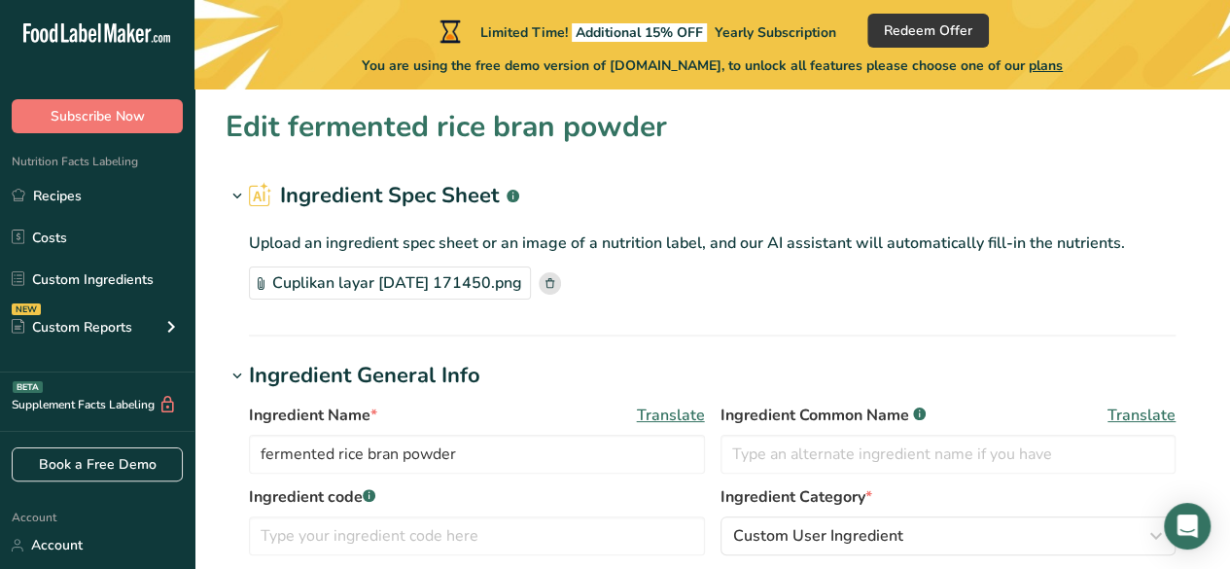
click at [521, 283] on div "Cuplikan layar 2025-09-14 171450.png" at bounding box center [390, 282] width 282 height 33
click at [231, 188] on icon at bounding box center [236, 196] width 17 height 27
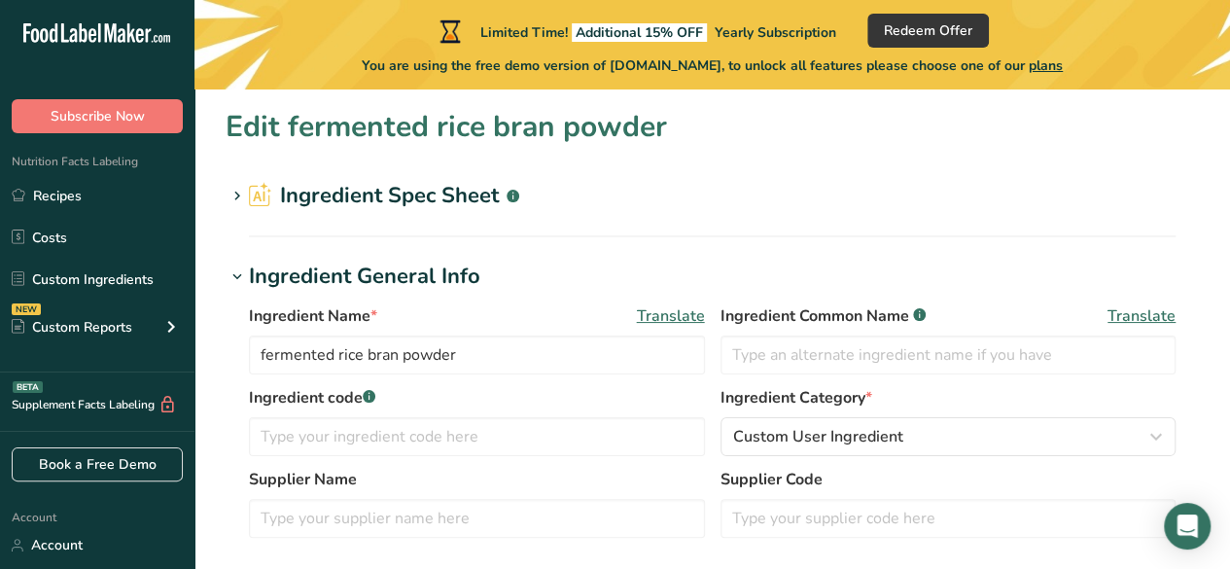
click at [231, 188] on icon at bounding box center [236, 196] width 17 height 27
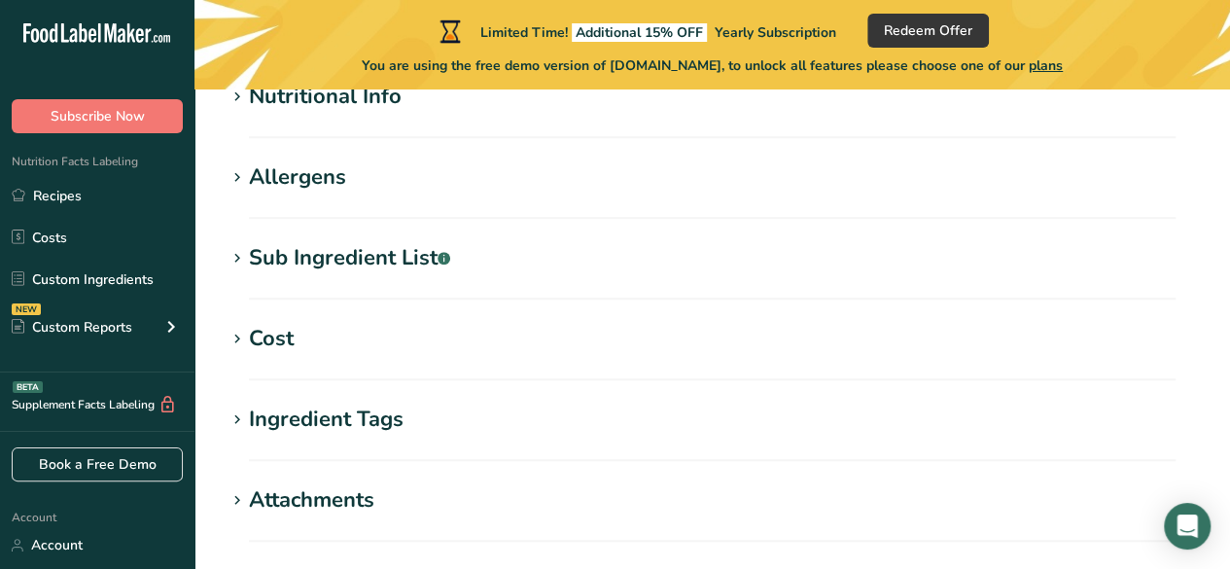
scroll to position [583, 0]
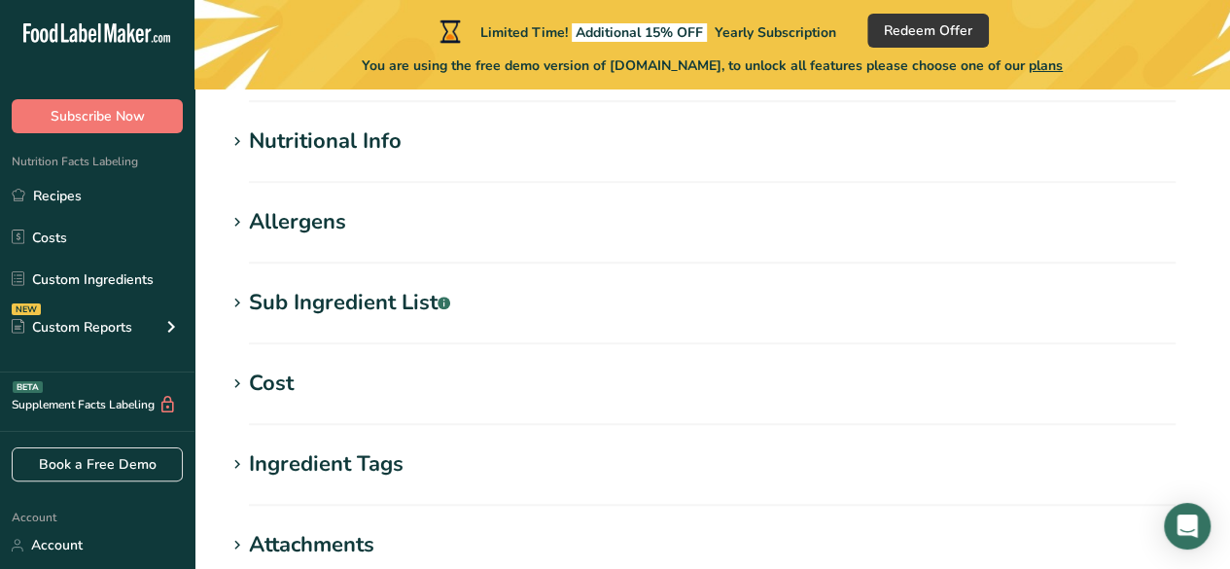
click at [544, 149] on h1 "Nutritional Info" at bounding box center [711, 141] width 973 height 32
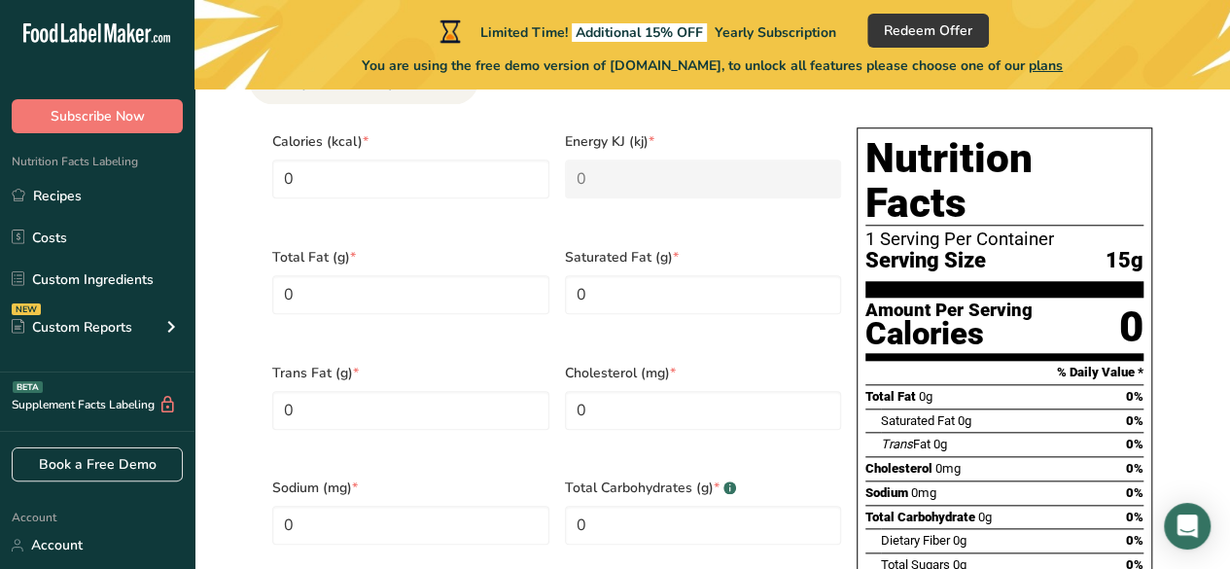
scroll to position [778, 0]
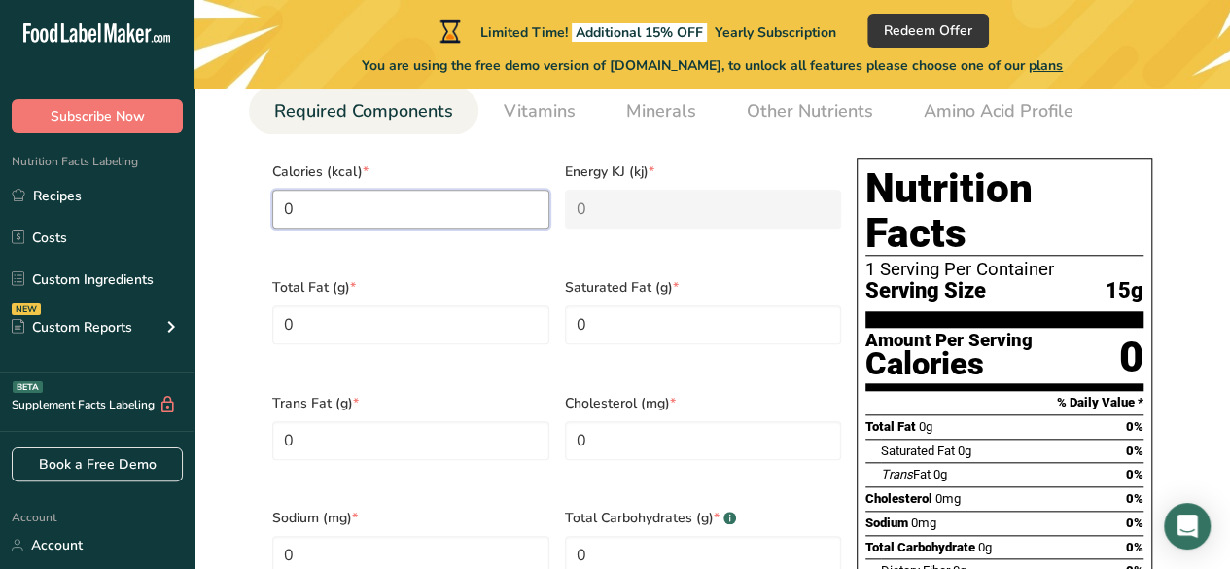
click at [463, 208] on input "0" at bounding box center [410, 209] width 277 height 39
